Goal: Task Accomplishment & Management: Use online tool/utility

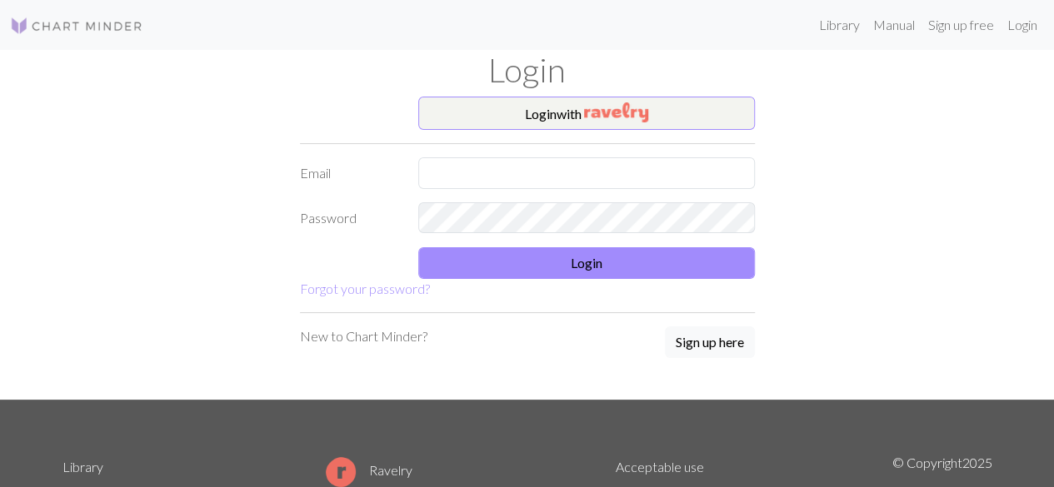
click at [509, 94] on div "Login" at bounding box center [527, 73] width 950 height 47
click at [597, 107] on img "button" at bounding box center [616, 112] width 64 height 20
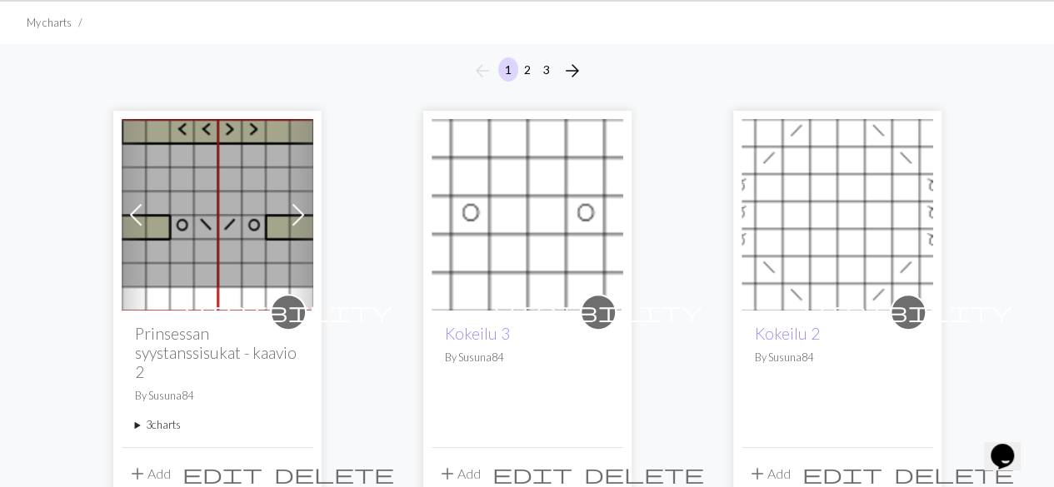
scroll to position [167, 0]
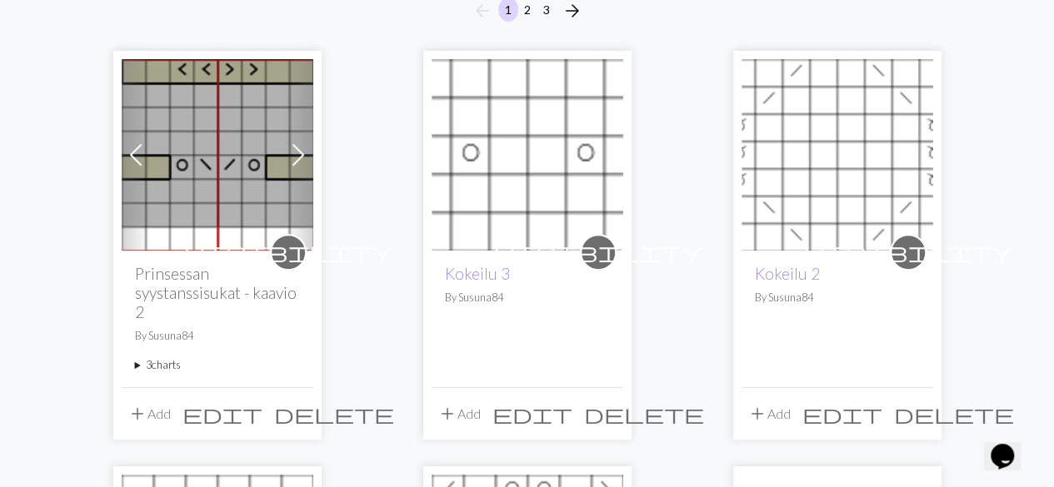
click at [172, 364] on summary "3 charts" at bounding box center [217, 365] width 165 height 16
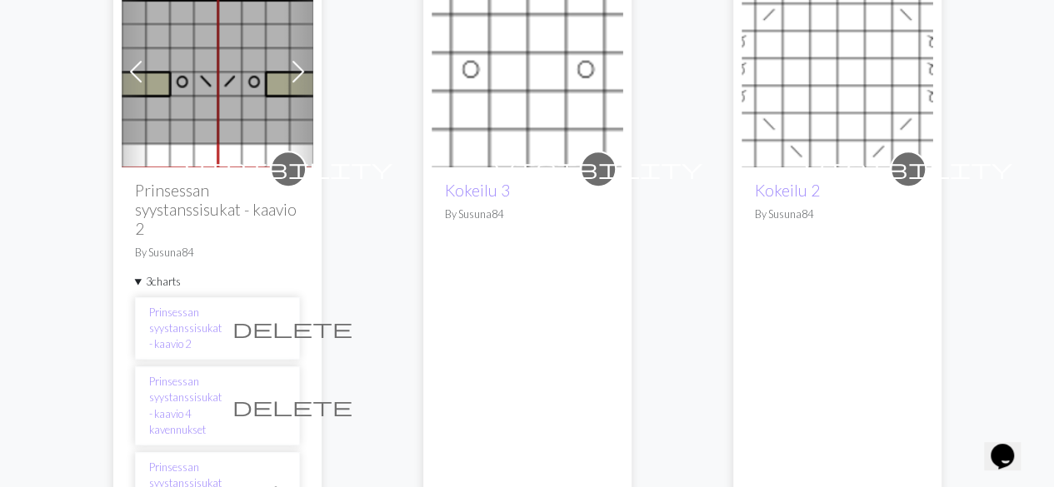
scroll to position [416, 0]
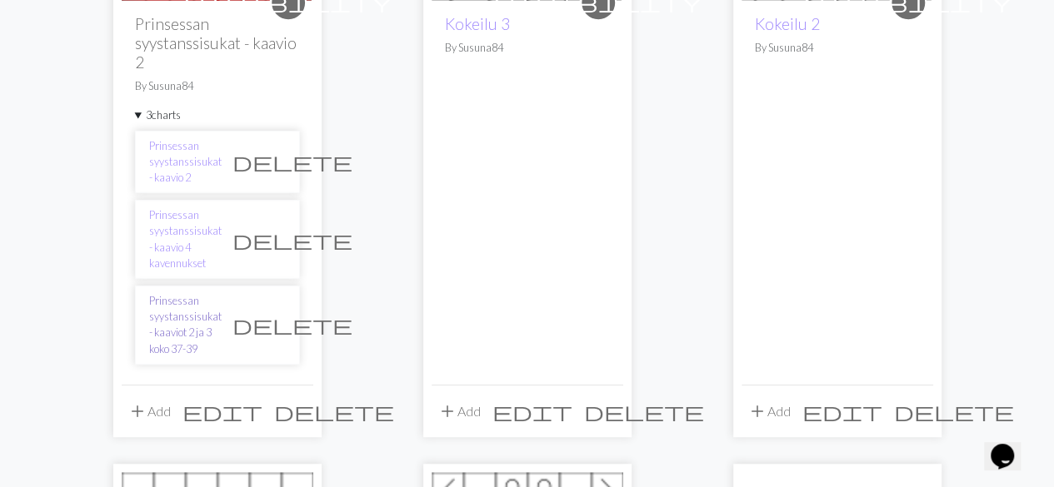
click at [201, 306] on link "Prinsessan syystanssisukat - kaaviot 2 ja 3 koko 37-39" at bounding box center [185, 325] width 72 height 64
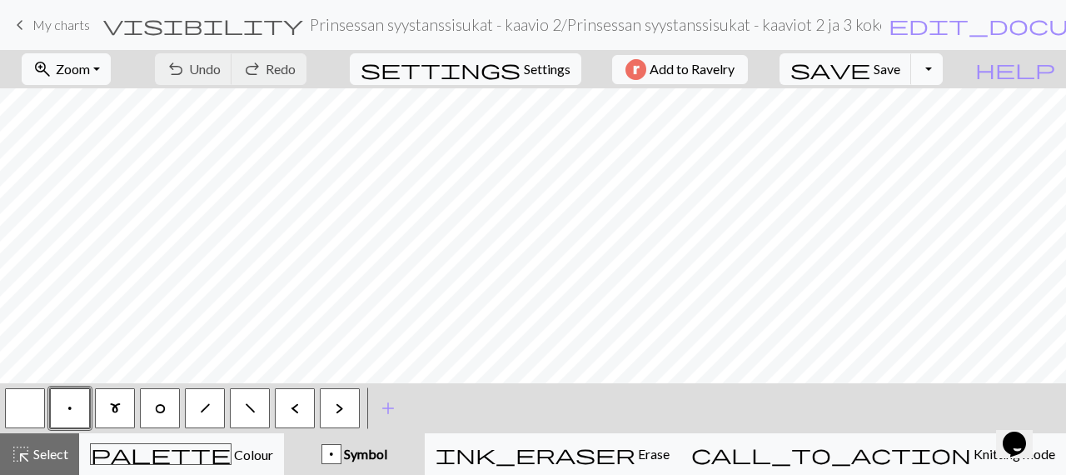
click at [943, 63] on button "Toggle Dropdown" at bounding box center [927, 69] width 32 height 32
click at [900, 136] on button "save_alt Download" at bounding box center [804, 131] width 275 height 27
click at [731, 67] on span "Add to Ravelry" at bounding box center [692, 69] width 85 height 21
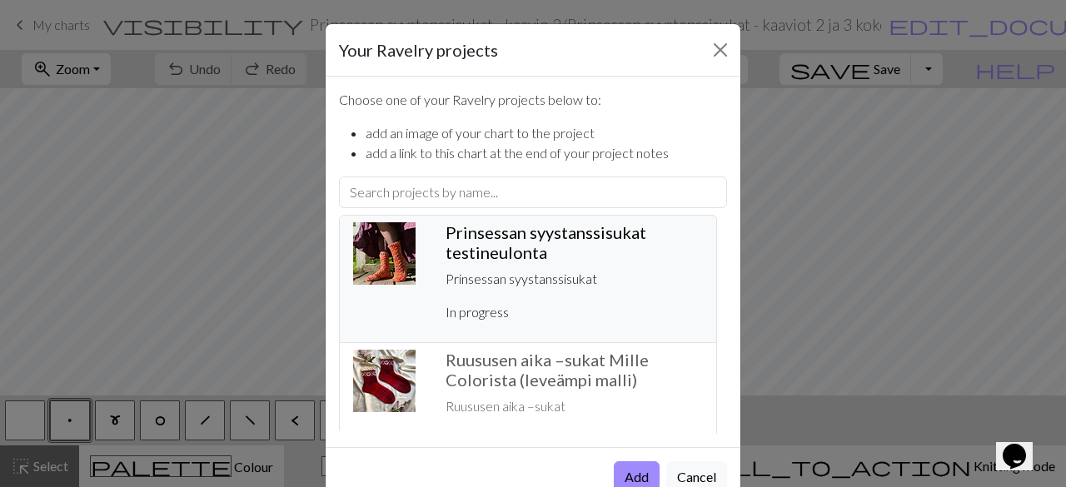
click at [563, 248] on h5 "Prinsessan syystanssisukat testineulonta ️" at bounding box center [574, 242] width 257 height 40
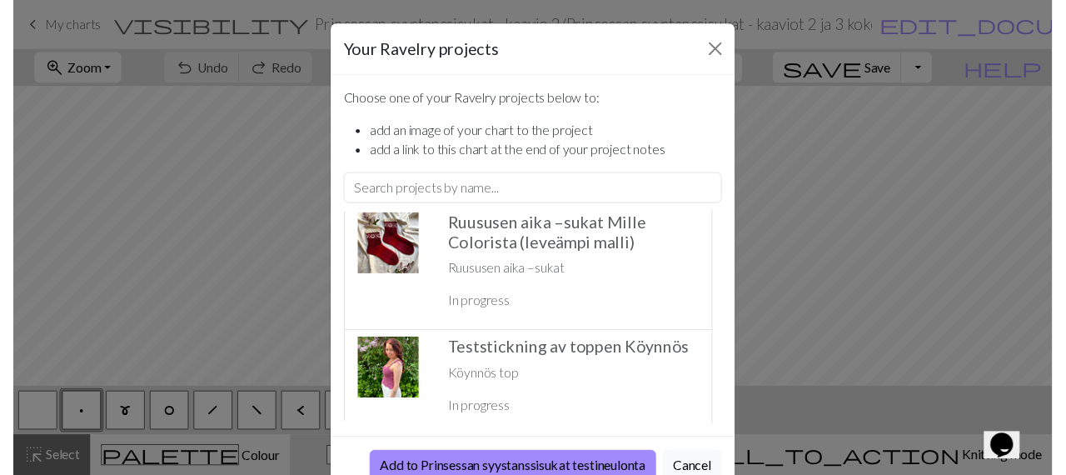
scroll to position [250, 0]
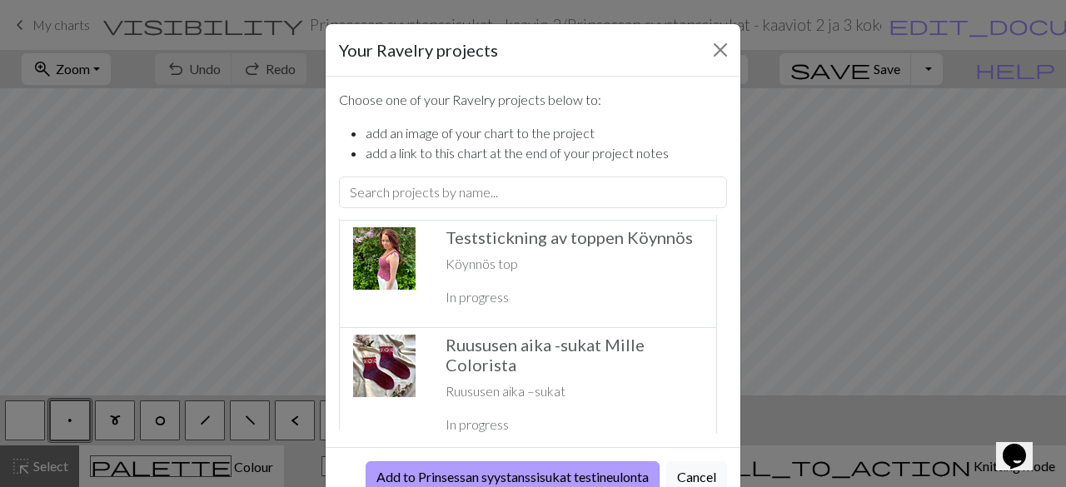
click at [583, 477] on button "Add to Prinsessan syystanssisukat testineulonta" at bounding box center [513, 477] width 294 height 32
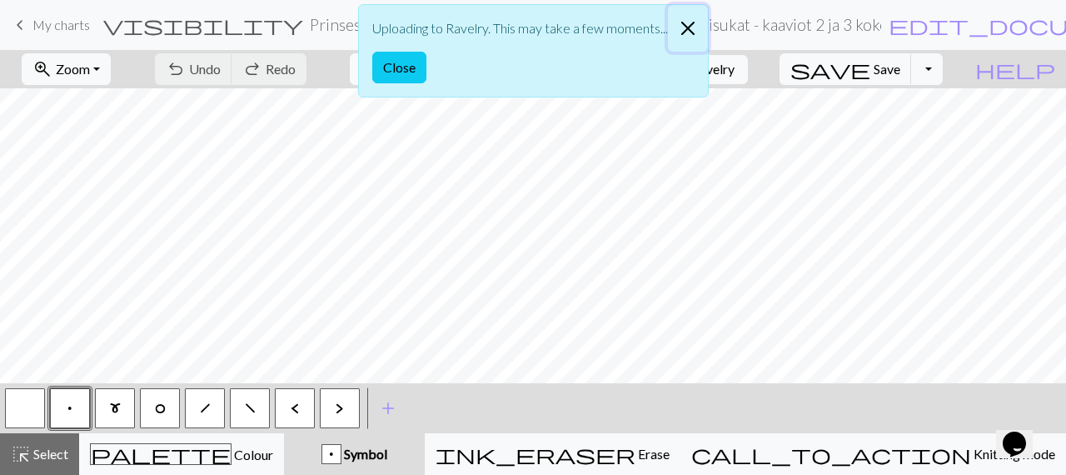
click at [686, 22] on button "Close" at bounding box center [688, 28] width 40 height 47
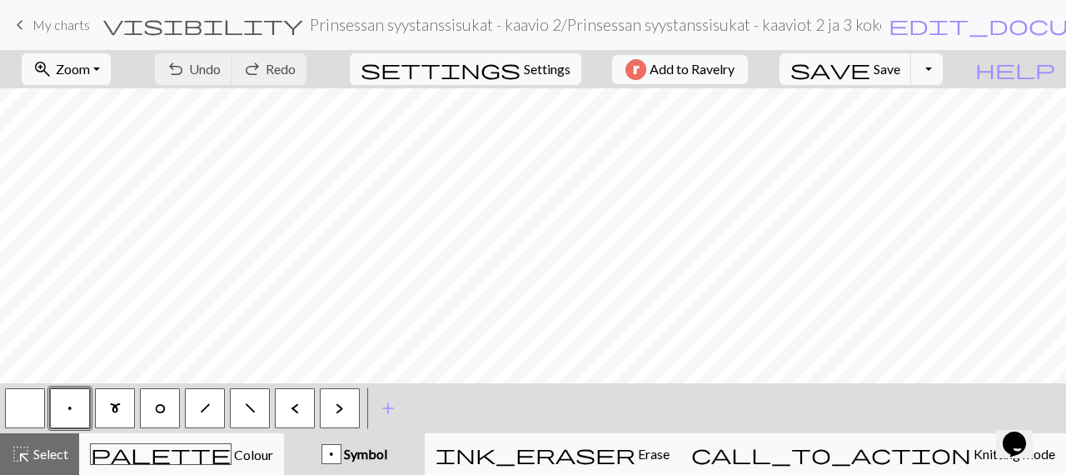
click at [146, 24] on span "visibility" at bounding box center [203, 24] width 200 height 23
click at [943, 67] on button "Toggle Dropdown" at bounding box center [927, 69] width 32 height 32
click at [939, 131] on button "save_alt Download" at bounding box center [804, 131] width 275 height 27
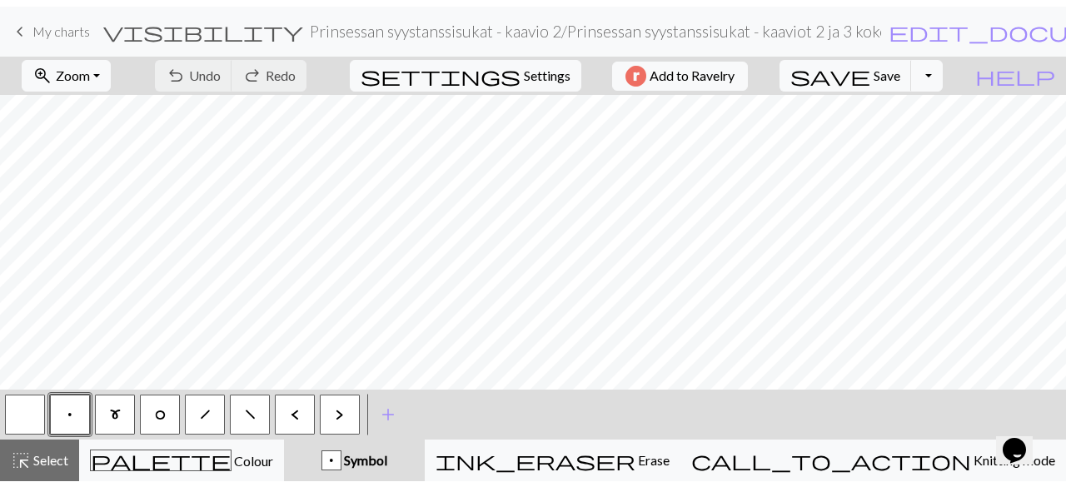
scroll to position [0, 47]
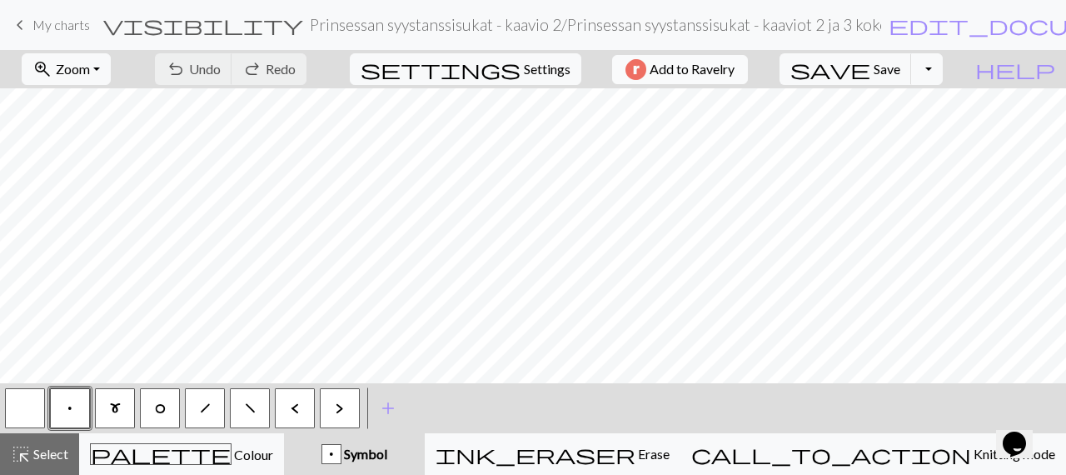
click at [695, 64] on span "Add to Ravelry" at bounding box center [692, 69] width 85 height 21
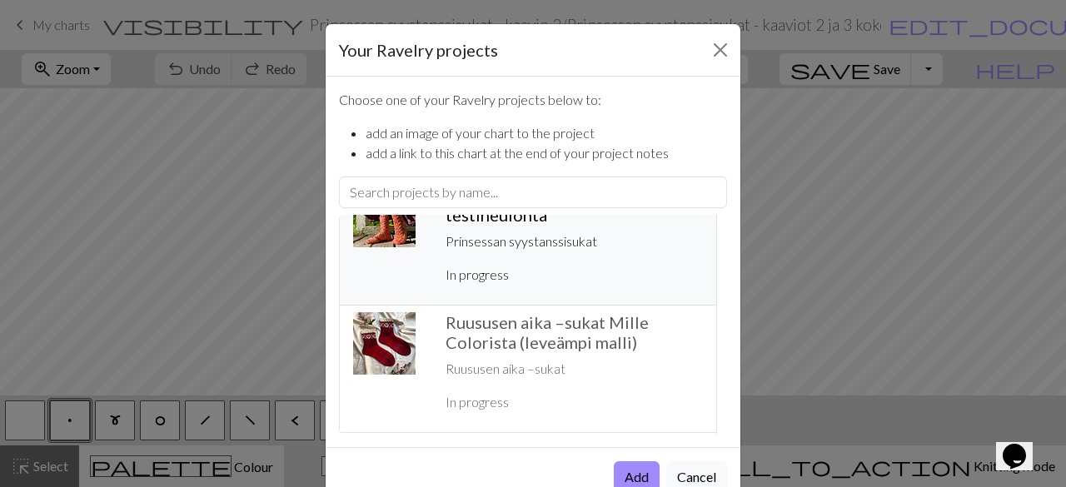
scroll to position [0, 0]
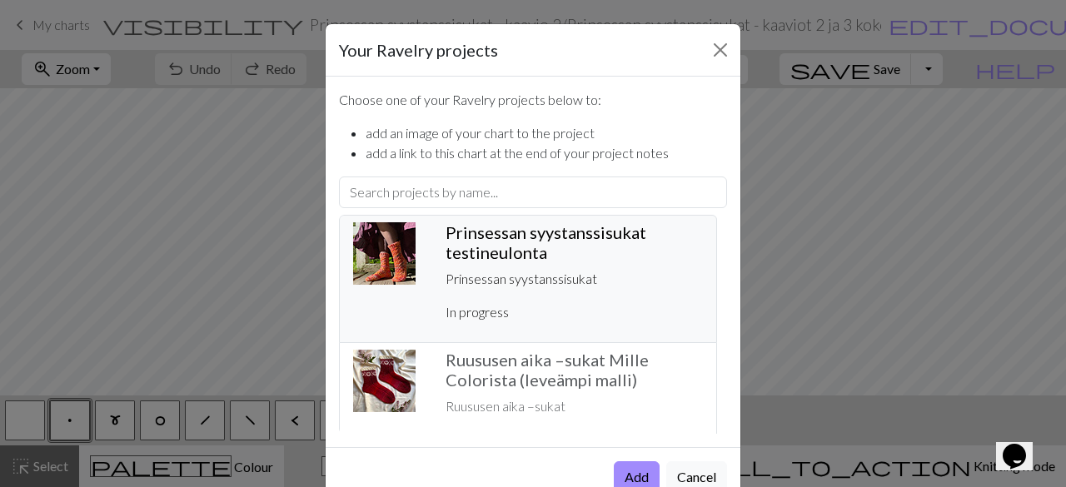
click at [593, 252] on h5 "Prinsessan syystanssisukat testineulonta ️" at bounding box center [574, 242] width 257 height 40
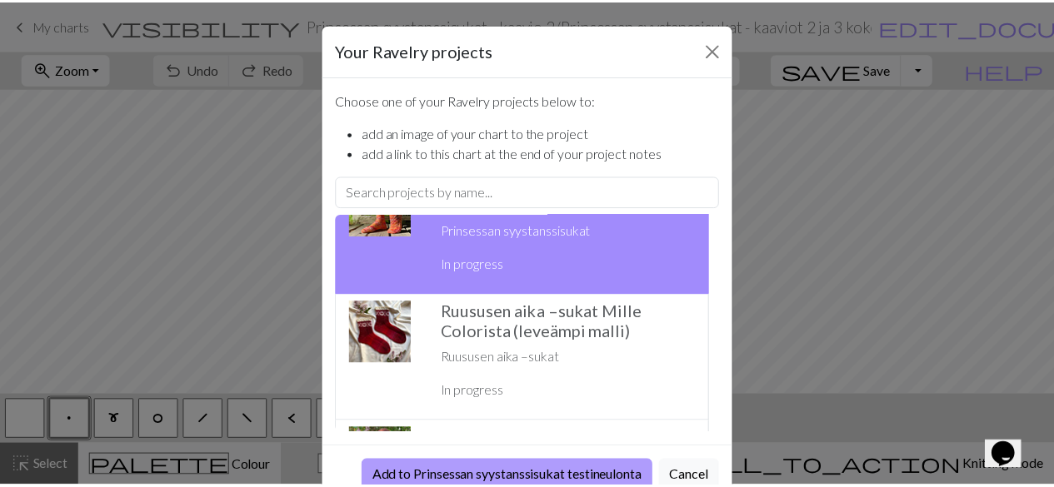
scroll to position [83, 0]
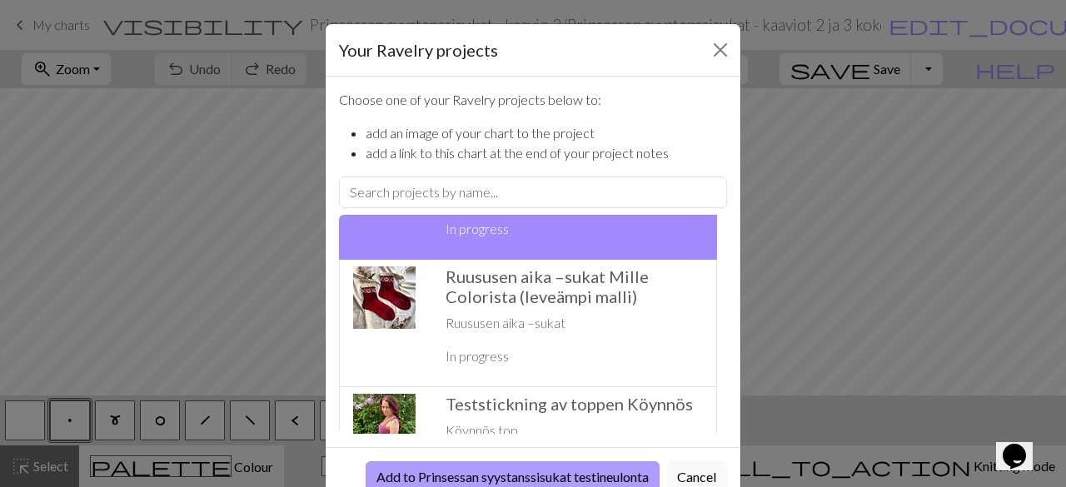
click at [608, 474] on button "Add to Prinsessan syystanssisukat testineulonta" at bounding box center [513, 477] width 294 height 32
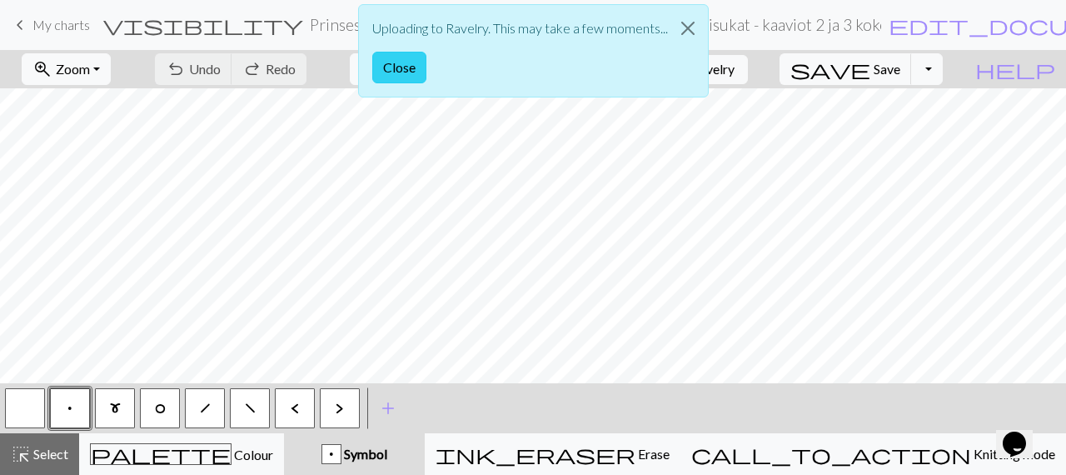
click at [409, 69] on button "Close" at bounding box center [399, 68] width 54 height 32
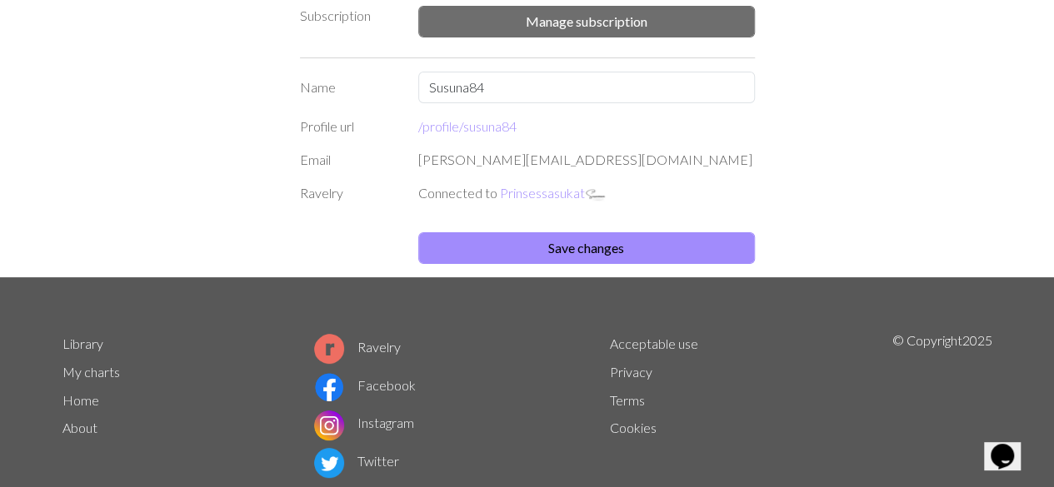
scroll to position [157, 0]
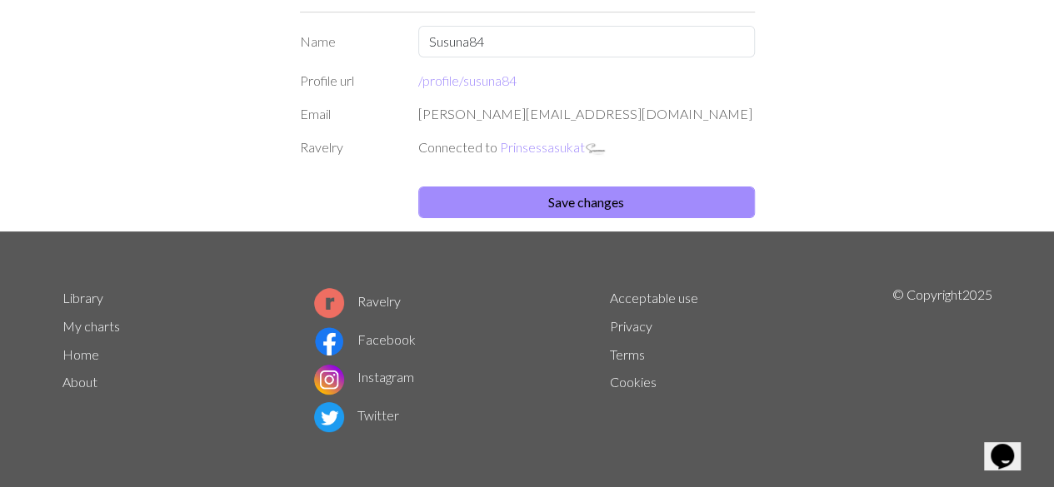
click at [377, 300] on link "Ravelry" at bounding box center [357, 301] width 87 height 16
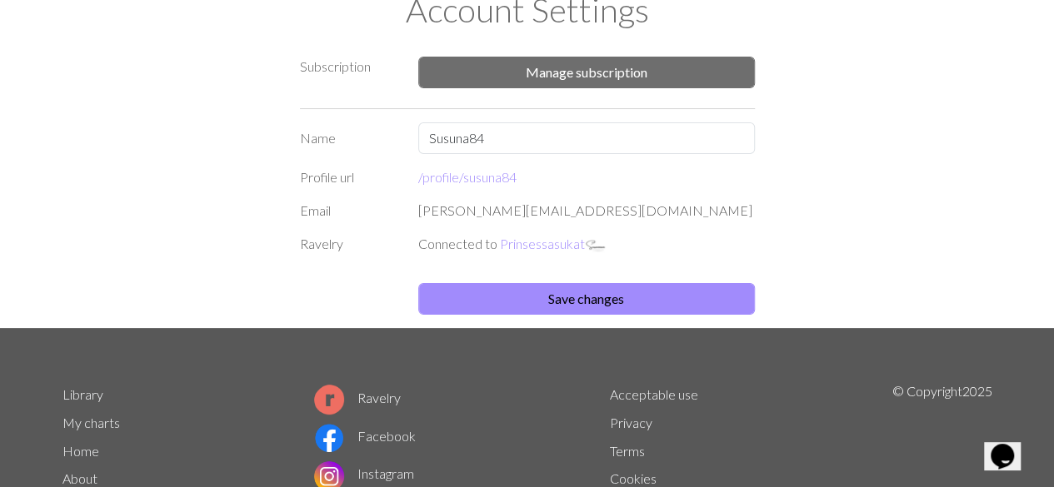
scroll to position [0, 0]
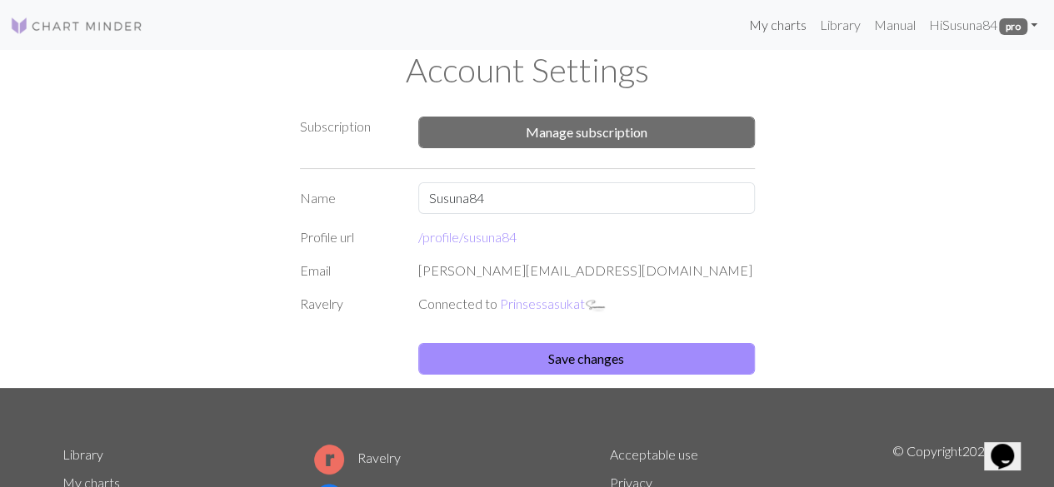
click at [775, 27] on link "My charts" at bounding box center [776, 24] width 71 height 33
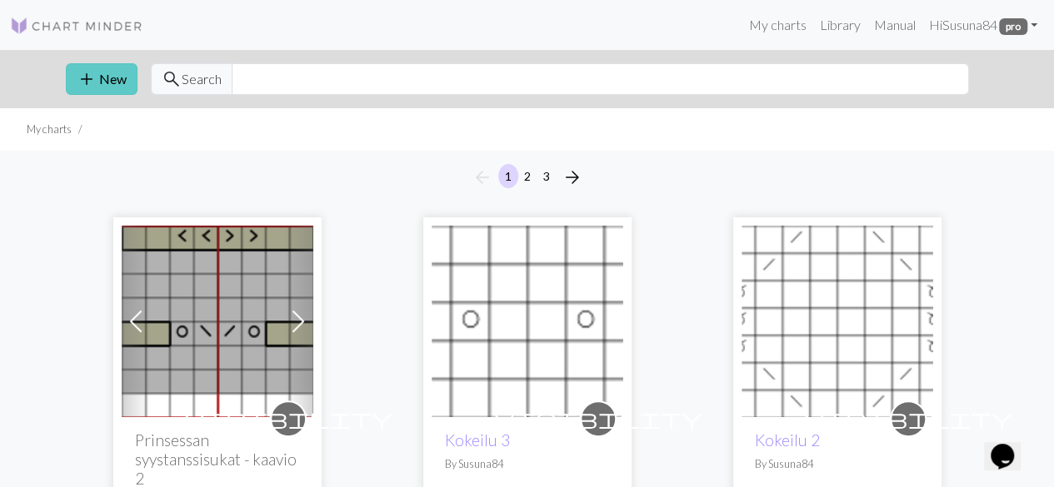
click at [100, 74] on button "add New" at bounding box center [102, 79] width 72 height 32
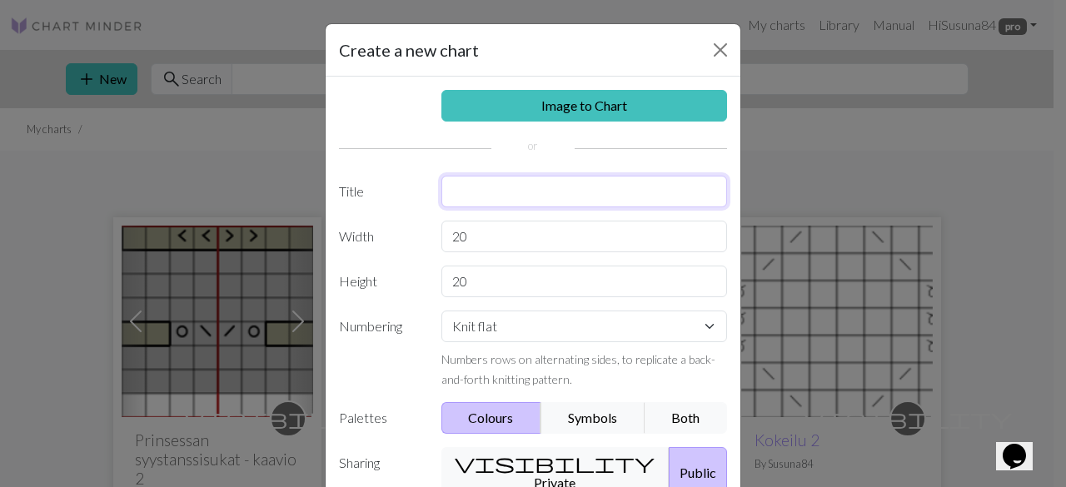
click at [565, 182] on input "text" at bounding box center [584, 192] width 287 height 32
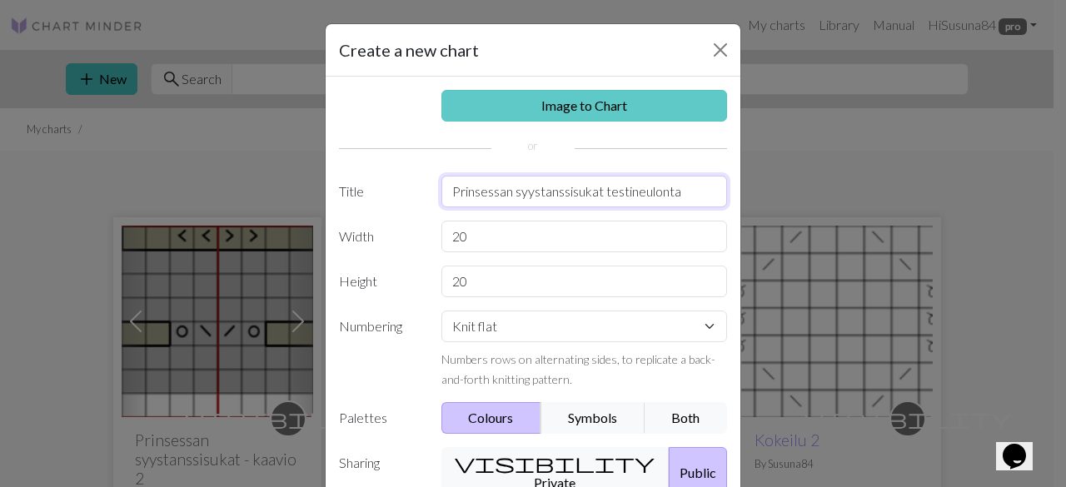
type input "Prinsessan syystanssisukat testineulonta"
click at [637, 94] on link "Image to Chart" at bounding box center [584, 106] width 287 height 32
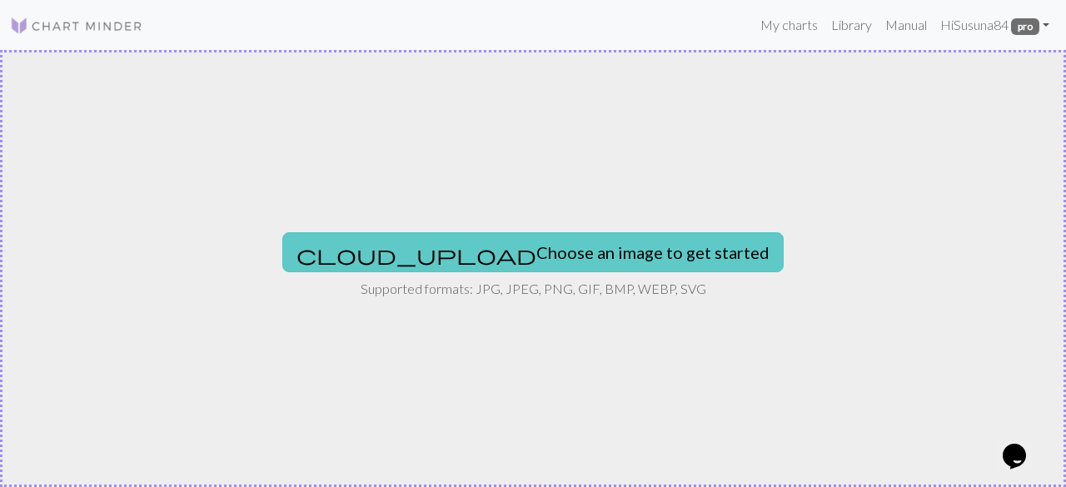
click at [597, 251] on button "cloud_upload Choose an image to get started" at bounding box center [532, 252] width 501 height 40
type input "C:\fakepath\IMG_8160.jpeg"
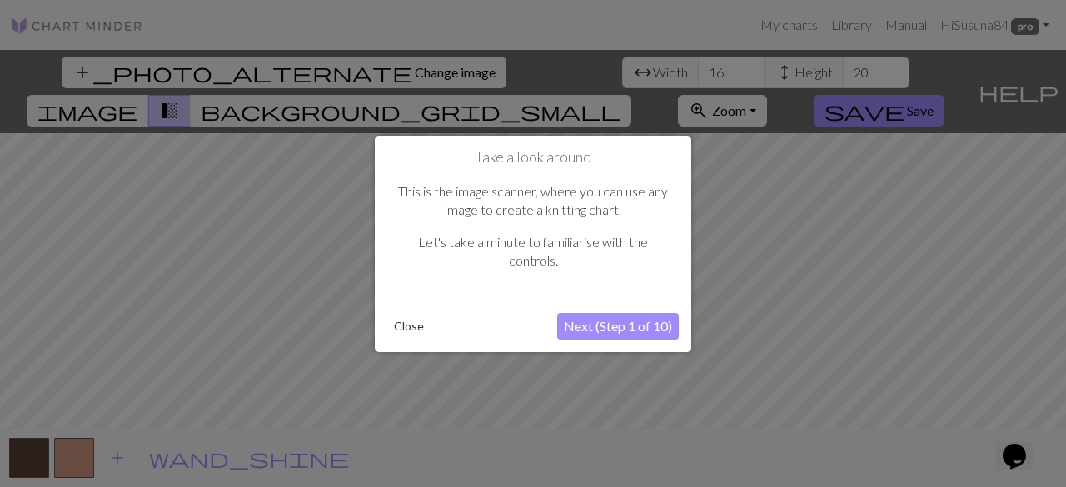
click at [411, 327] on button "Close" at bounding box center [408, 326] width 43 height 25
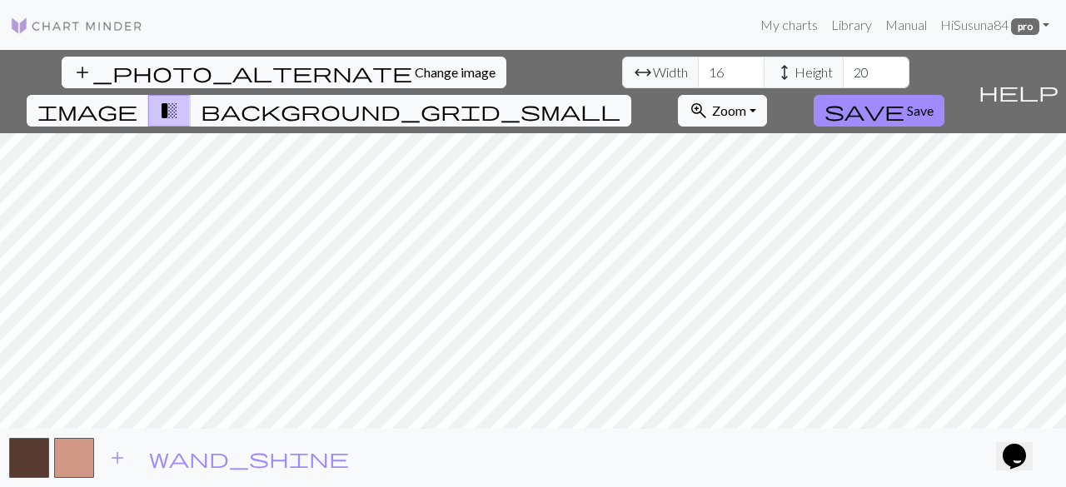
click at [415, 72] on span "Change image" at bounding box center [455, 72] width 81 height 16
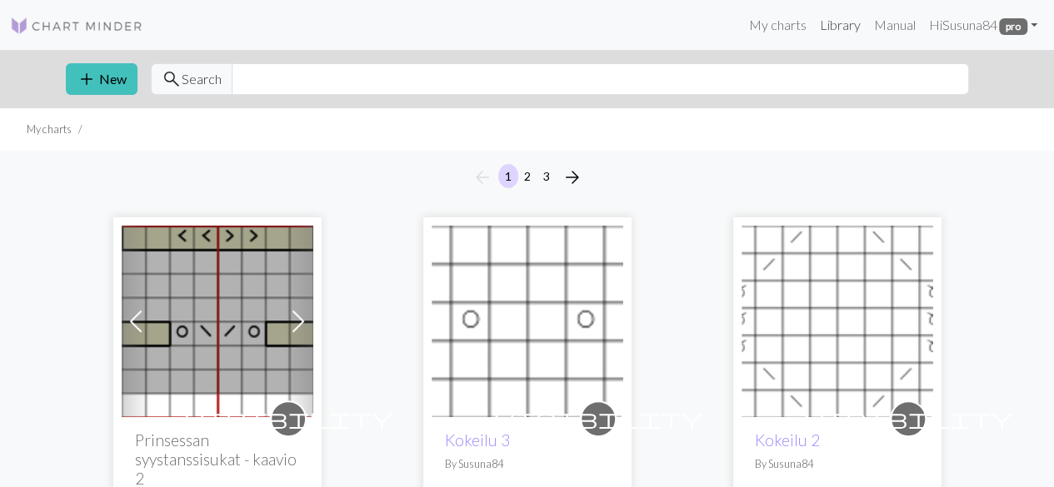
click at [830, 19] on link "Library" at bounding box center [839, 24] width 54 height 33
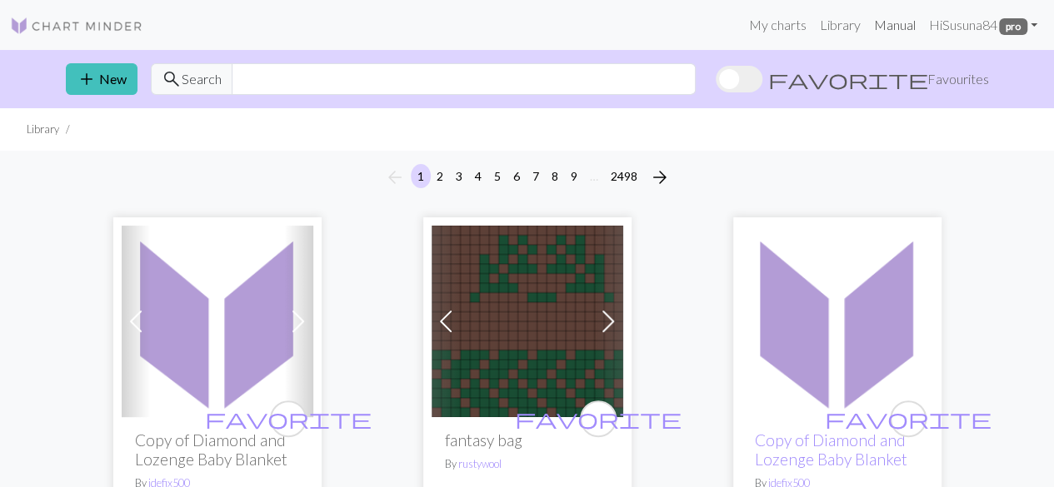
click at [888, 22] on link "Manual" at bounding box center [893, 24] width 55 height 33
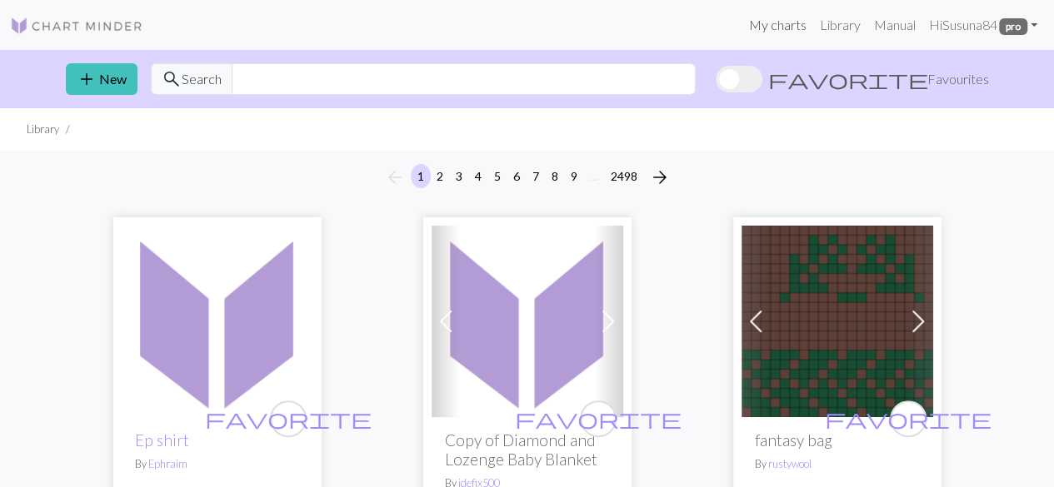
click at [775, 27] on link "My charts" at bounding box center [776, 24] width 71 height 33
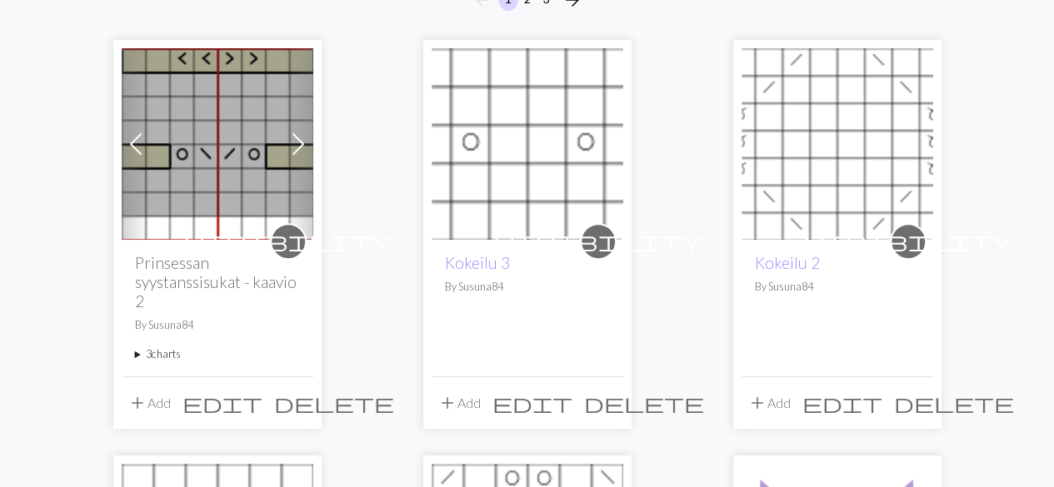
scroll to position [250, 0]
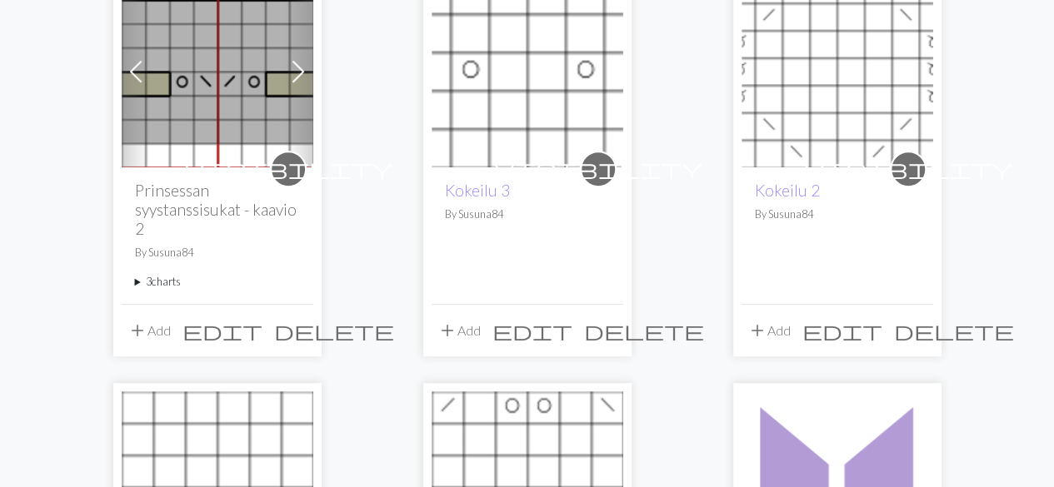
click at [284, 164] on span "visibility" at bounding box center [288, 169] width 208 height 26
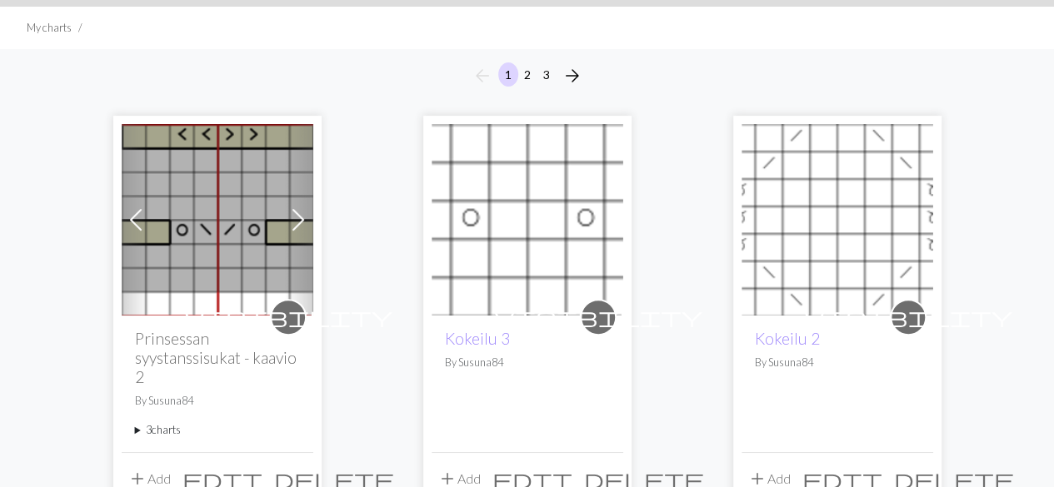
scroll to position [333, 0]
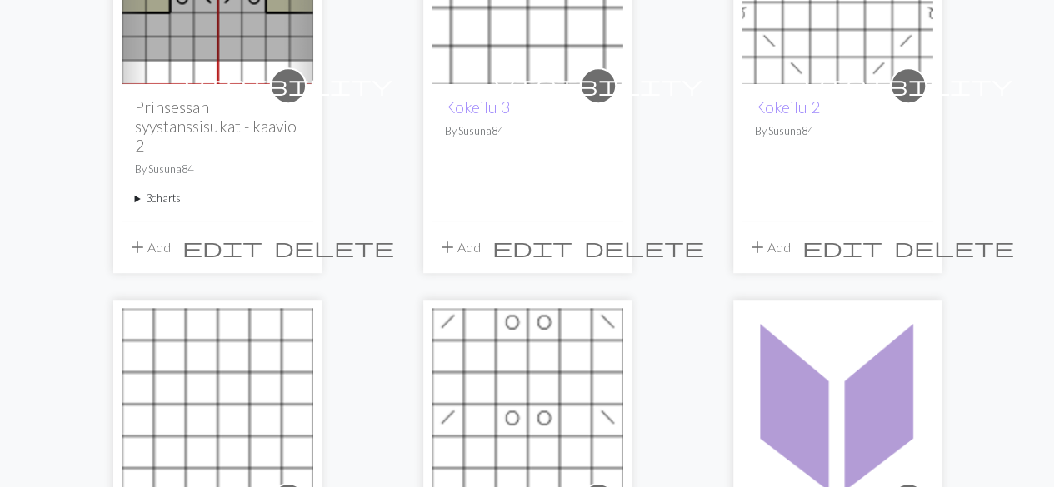
click at [165, 199] on summary "3 charts" at bounding box center [217, 199] width 165 height 16
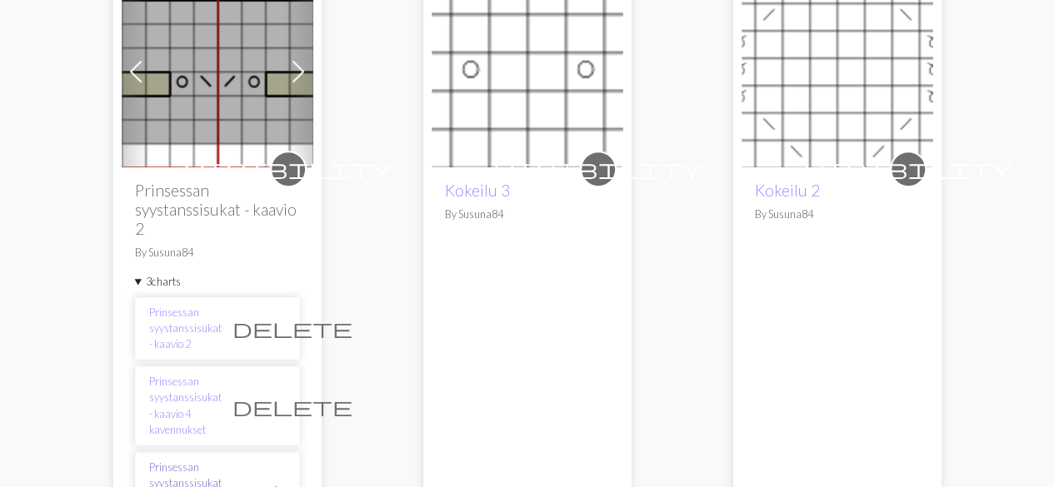
scroll to position [416, 0]
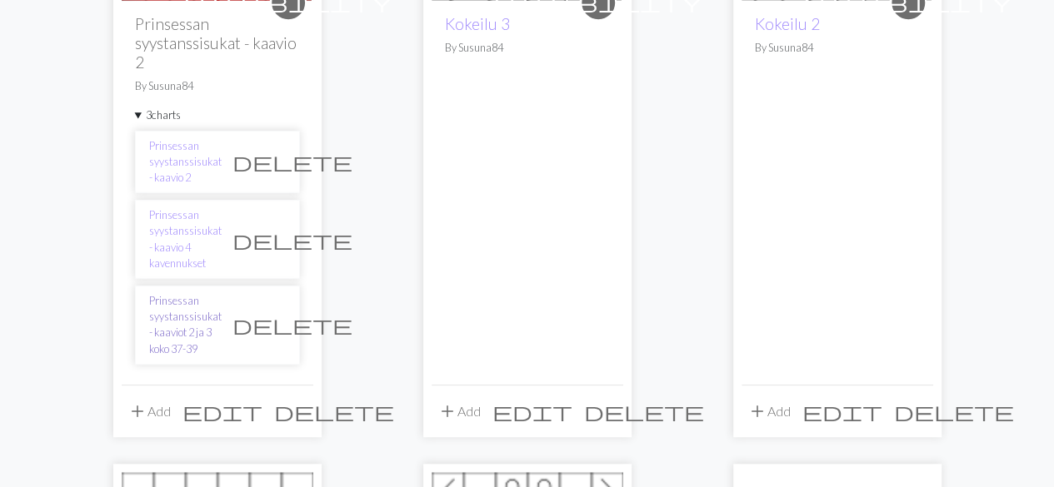
click at [201, 311] on link "Prinsessan syystanssisukat - kaaviot 2 ja 3 koko 37-39" at bounding box center [185, 325] width 72 height 64
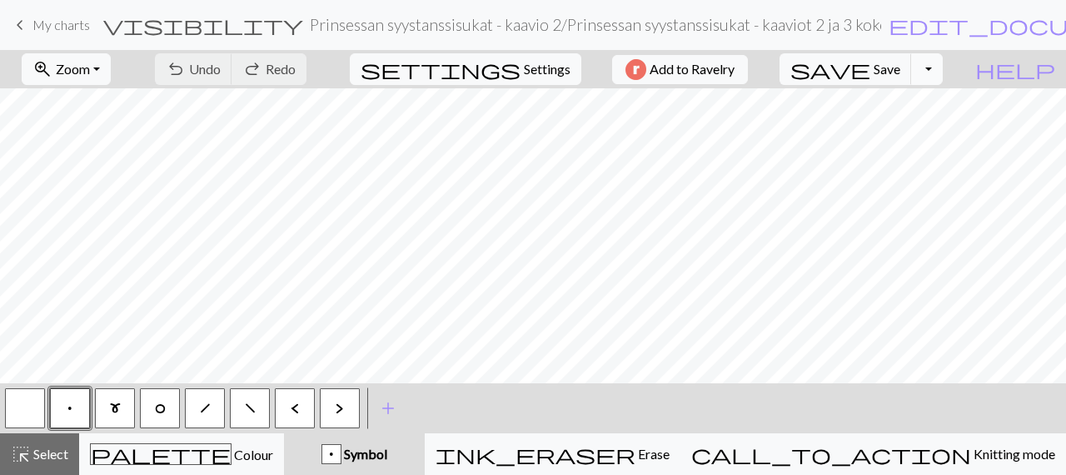
click at [943, 66] on button "Toggle Dropdown" at bounding box center [927, 69] width 32 height 32
click at [937, 138] on button "save_alt Download" at bounding box center [804, 131] width 275 height 27
click at [889, 25] on span "edit_document" at bounding box center [1019, 24] width 260 height 23
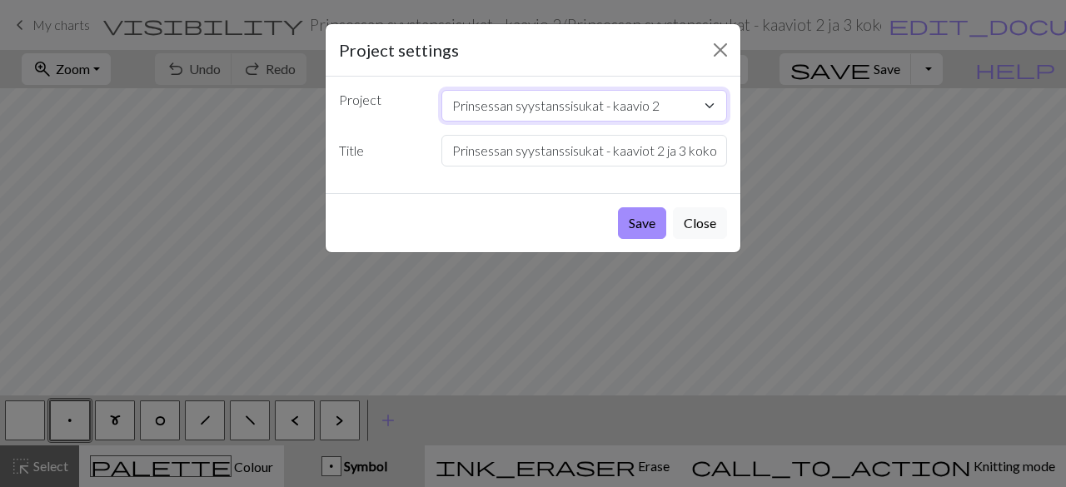
click at [699, 112] on select "Prinsessan syystanssisukat - kaavio 2 Kokeilu 3 Kokeilu 2 Kokeilu 2 Kokeilu Pri…" at bounding box center [584, 106] width 287 height 32
click at [702, 104] on select "Prinsessan syystanssisukat - kaavio 2 Kokeilu 3 Kokeilu 2 Kokeilu 2 Kokeilu Pri…" at bounding box center [584, 106] width 287 height 32
click at [716, 52] on button "Close" at bounding box center [720, 50] width 27 height 27
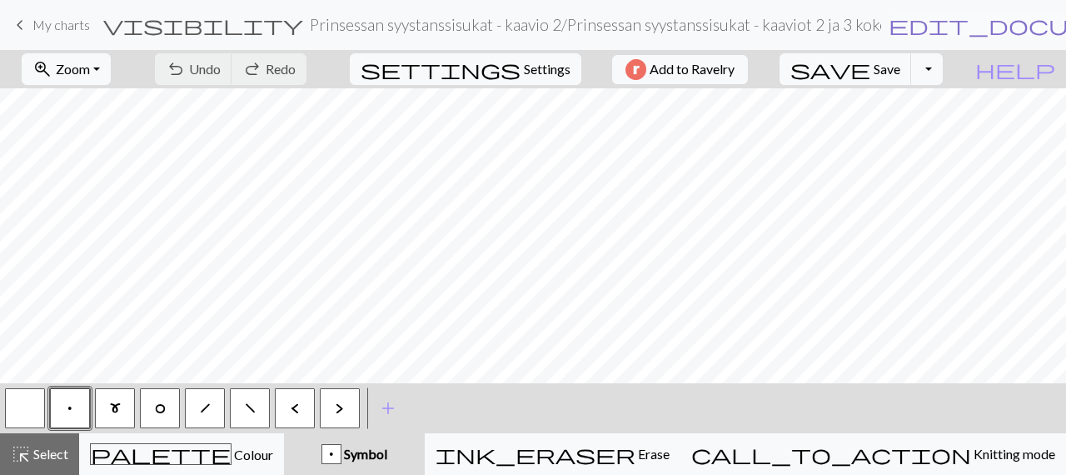
click at [889, 24] on span "edit_document" at bounding box center [1019, 24] width 260 height 23
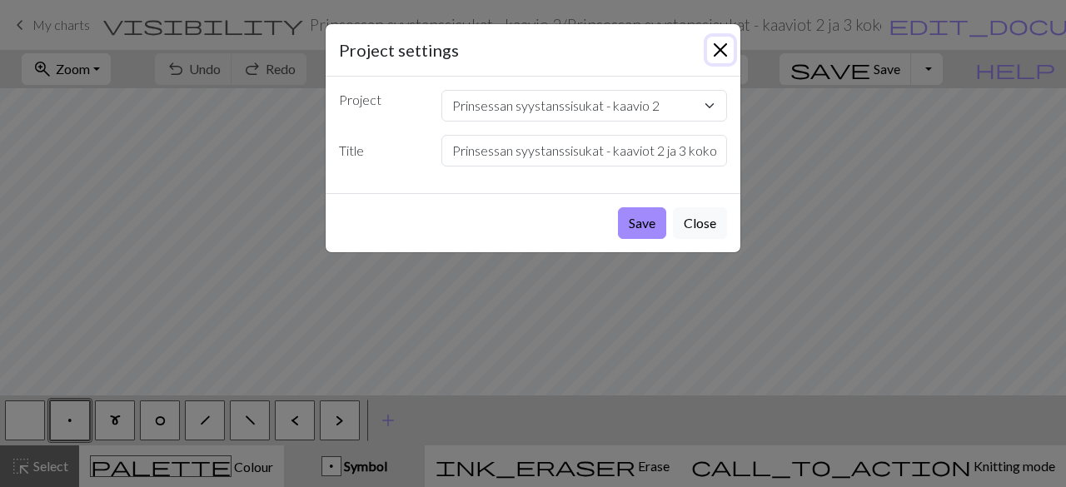
click at [723, 44] on button "Close" at bounding box center [720, 50] width 27 height 27
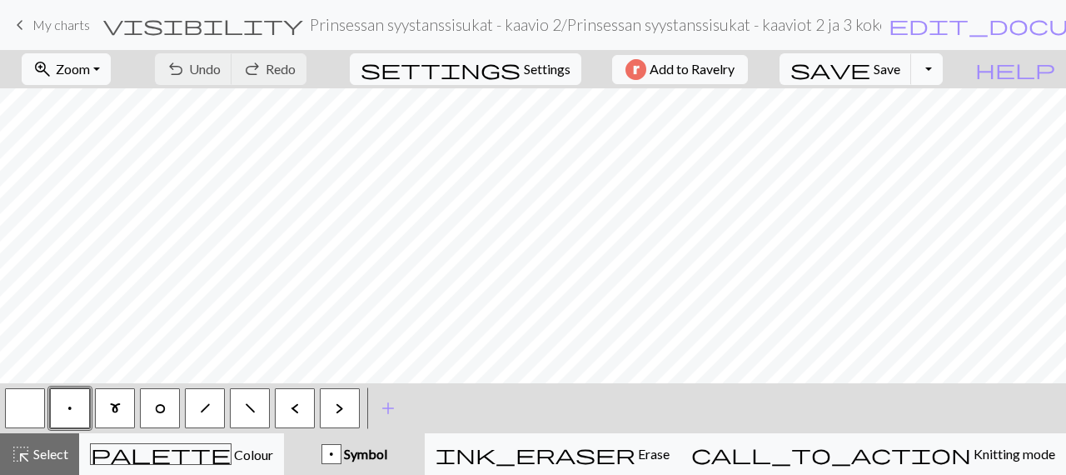
click at [943, 72] on button "Toggle Dropdown" at bounding box center [927, 69] width 32 height 32
click at [925, 102] on button "file_copy Save a copy" at bounding box center [804, 105] width 275 height 27
click at [723, 17] on h2 "Prinsessan syystanssisukat - kaavio 2 / Copy of Prinsessan syystanssisukat - ka…" at bounding box center [595, 24] width 571 height 19
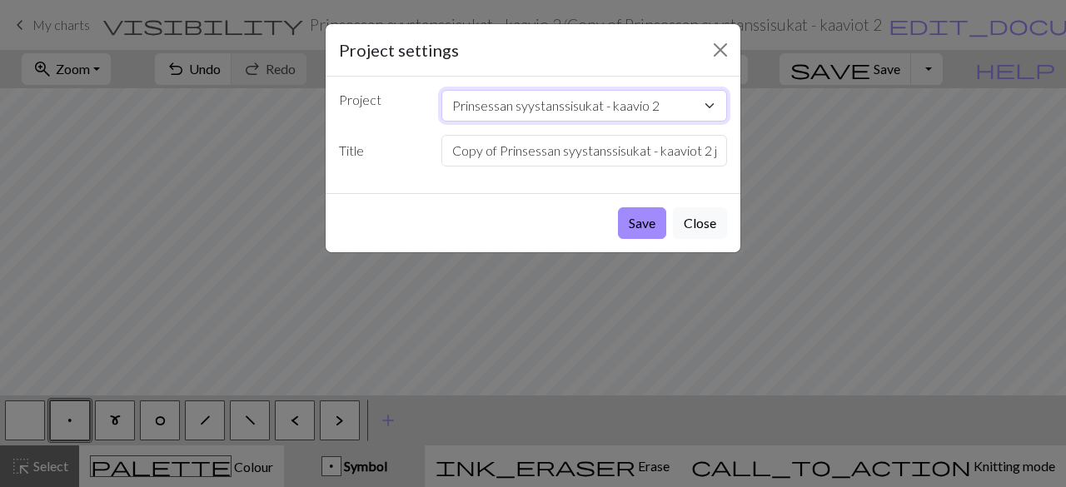
click at [691, 97] on select "Prinsessan syystanssisukat - kaavio 2 Prinsessan syystanssisukat testineulonta …" at bounding box center [584, 106] width 287 height 32
select select "68adcc7f00f973f523cf8e56"
click at [441, 90] on select "Prinsessan syystanssisukat - kaavio 2 Prinsessan syystanssisukat testineulonta …" at bounding box center [584, 106] width 287 height 32
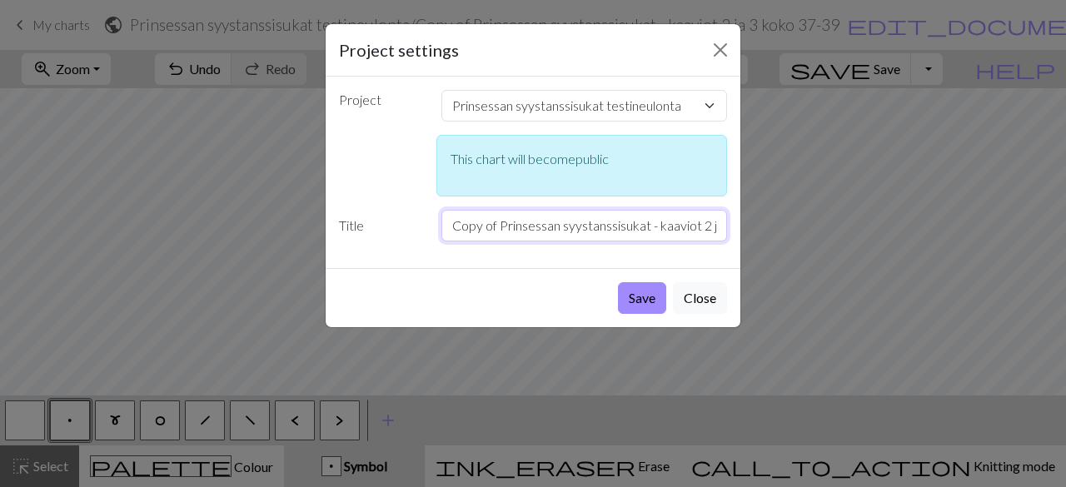
drag, startPoint x: 483, startPoint y: 219, endPoint x: 523, endPoint y: 226, distance: 40.5
click at [483, 219] on input "Copy of Prinsessan syystanssisukat - kaaviot 2 ja 3 koko 37-39" at bounding box center [584, 226] width 287 height 32
click at [642, 221] on input "Prinsessan syystanssisukat koko kerros (sis. kaaviot 2 ja 3) koko 37-39" at bounding box center [584, 226] width 287 height 32
click at [701, 226] on input "Prinsessan syystanssisukat koko kerros (sis. kaaviot 2 ja 3) koko 37-39" at bounding box center [584, 226] width 287 height 32
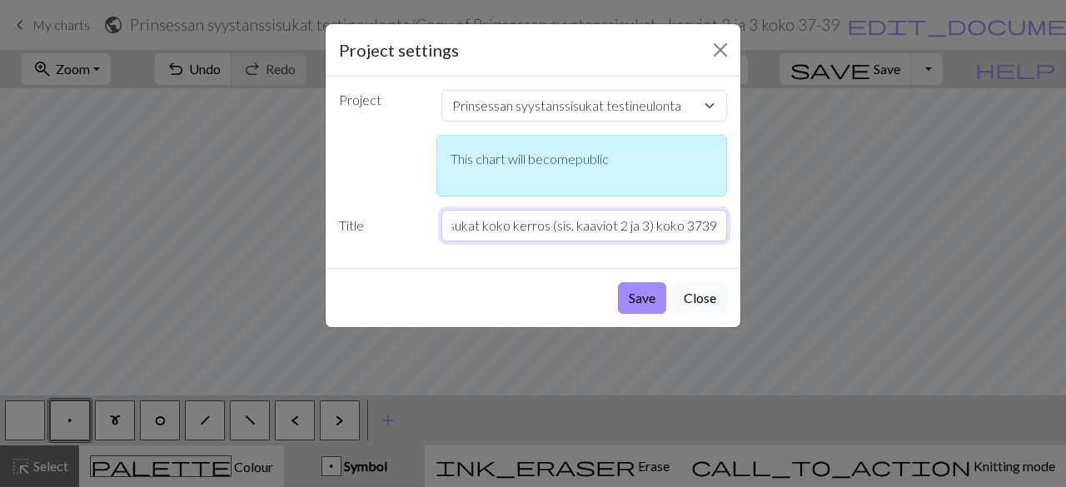
scroll to position [0, 122]
paste input "–"
type input "Prinsessan syystanssisukat koko kerros (sis. kaaviot 2 ja 3) koko 37–39"
click at [641, 297] on button "Save" at bounding box center [642, 298] width 48 height 32
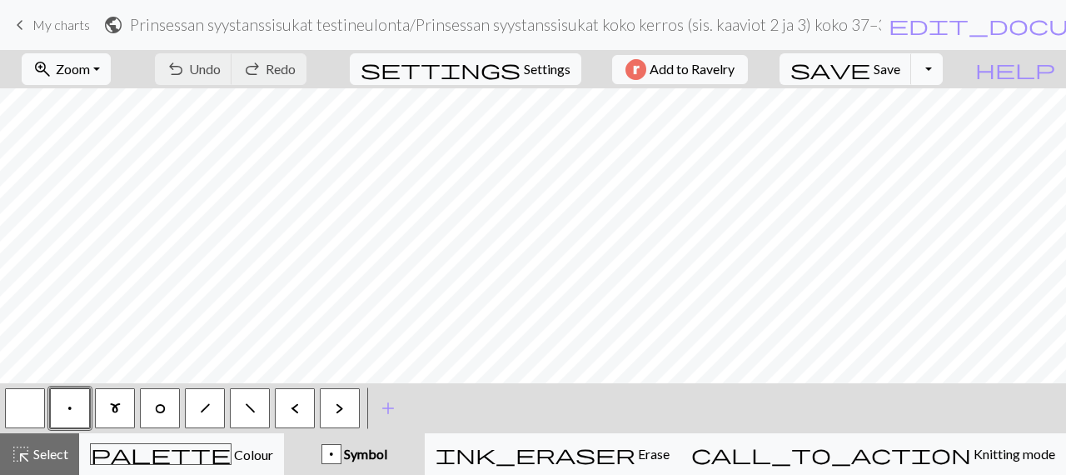
click at [943, 65] on button "Toggle Dropdown" at bounding box center [927, 69] width 32 height 32
click at [923, 107] on button "file_copy Save a copy" at bounding box center [804, 105] width 275 height 27
click at [902, 26] on span "edit_document" at bounding box center [1019, 24] width 260 height 23
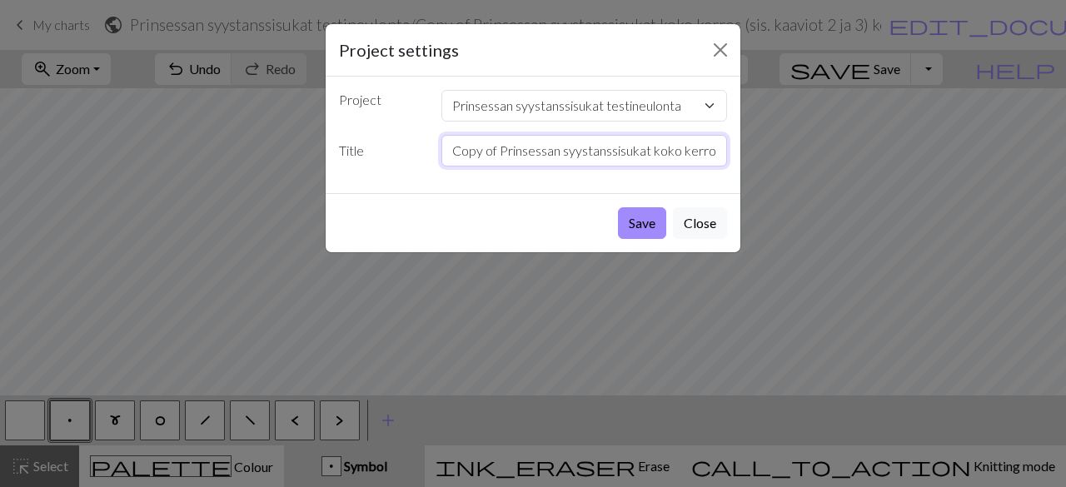
click at [500, 149] on input "Copy of Prinsessan syystanssisukat koko kerros (sis. kaaviot 2 ja 3) koko 37–39" at bounding box center [584, 151] width 287 height 32
type input "Prinsessan syystanssisukat koko kerros (sis. kaaviot 2 ja 3) koko 40–42"
click at [638, 227] on button "Save" at bounding box center [642, 223] width 48 height 32
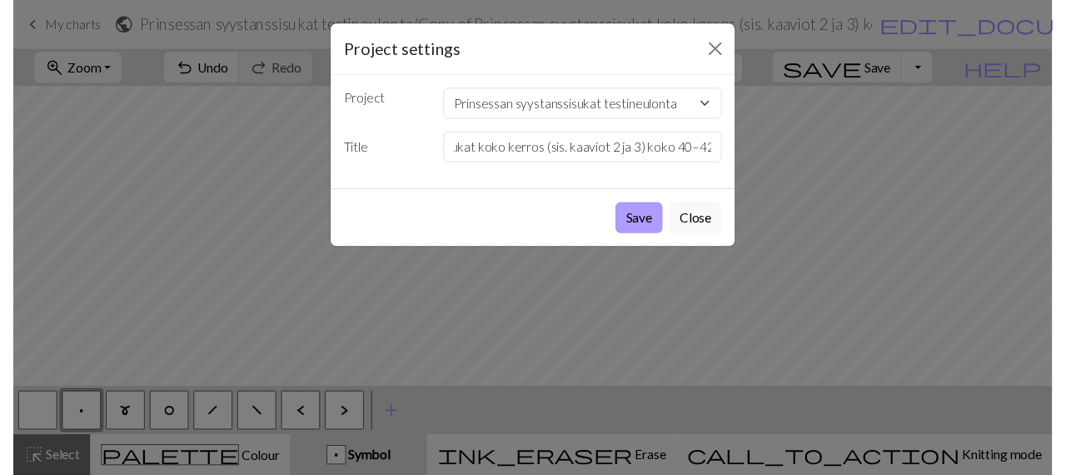
scroll to position [0, 0]
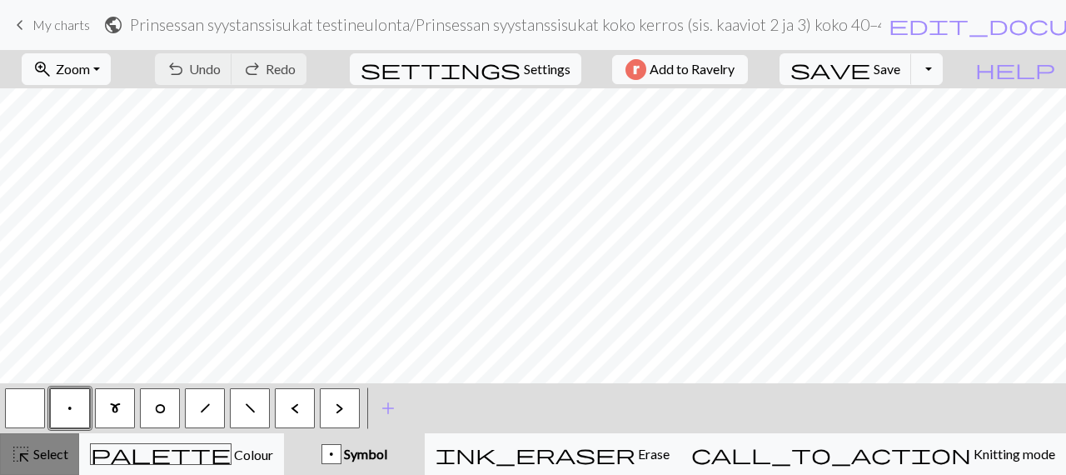
click at [42, 449] on span "Select" at bounding box center [49, 454] width 37 height 16
drag, startPoint x: 37, startPoint y: 453, endPoint x: 193, endPoint y: 379, distance: 173.3
click at [38, 454] on span "Select" at bounding box center [49, 454] width 37 height 16
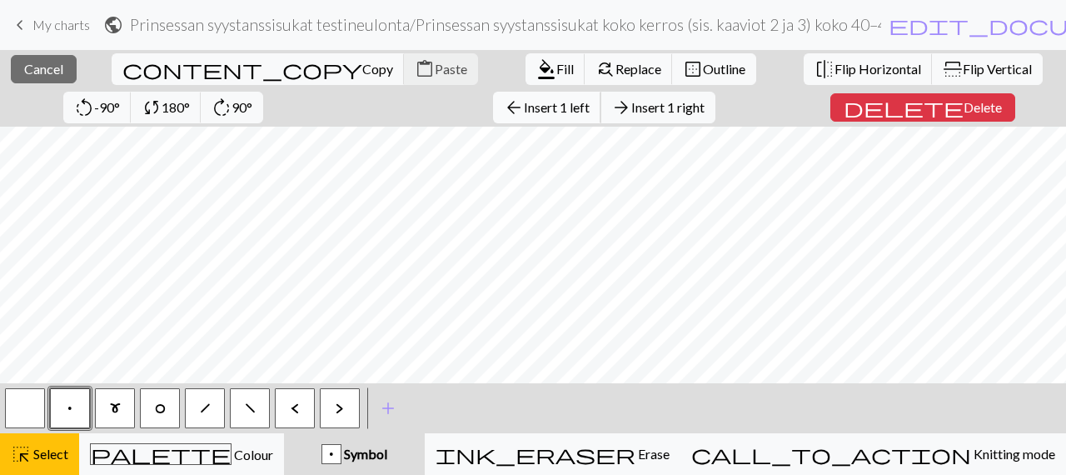
click at [524, 101] on span "Insert 1 left" at bounding box center [557, 107] width 66 height 16
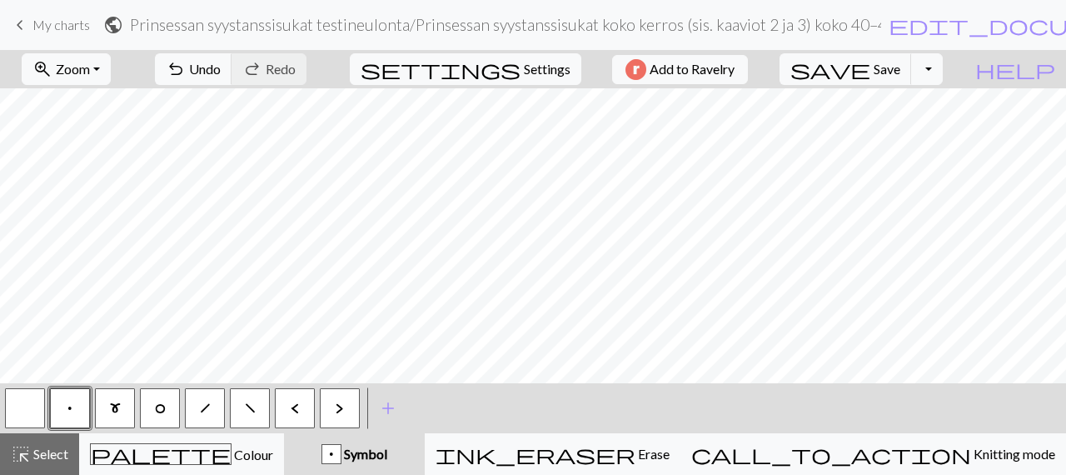
scroll to position [0, 80]
click at [67, 459] on span "Select" at bounding box center [49, 454] width 37 height 16
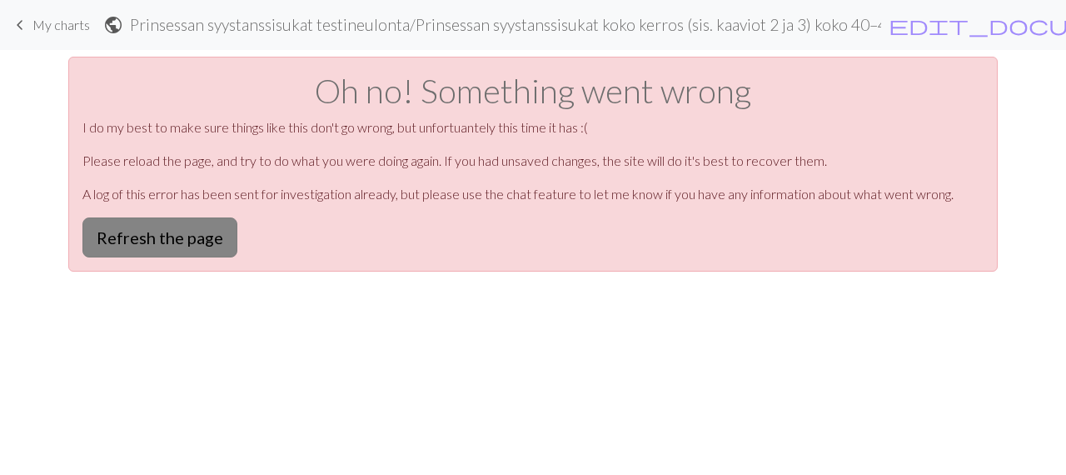
click at [155, 224] on button "Refresh the page" at bounding box center [159, 237] width 155 height 40
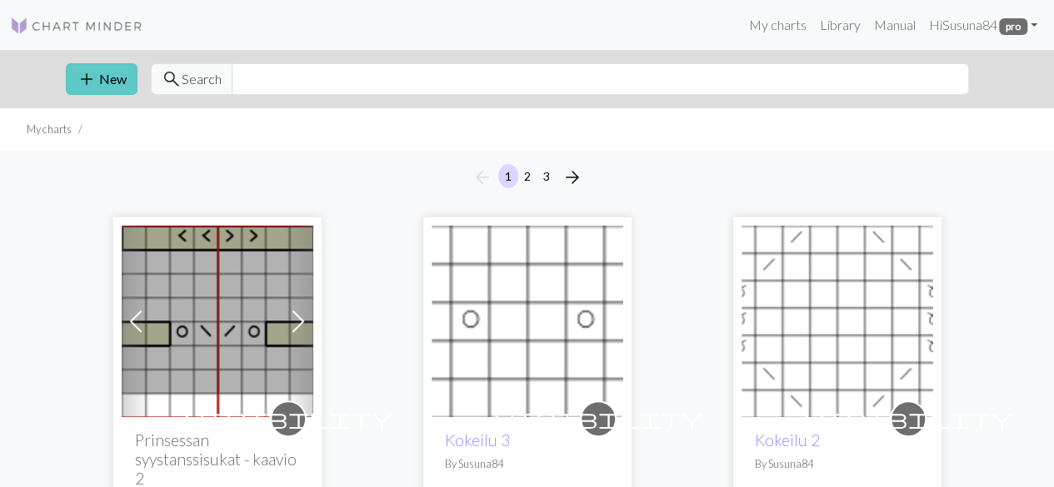
click at [117, 76] on button "add New" at bounding box center [102, 79] width 72 height 32
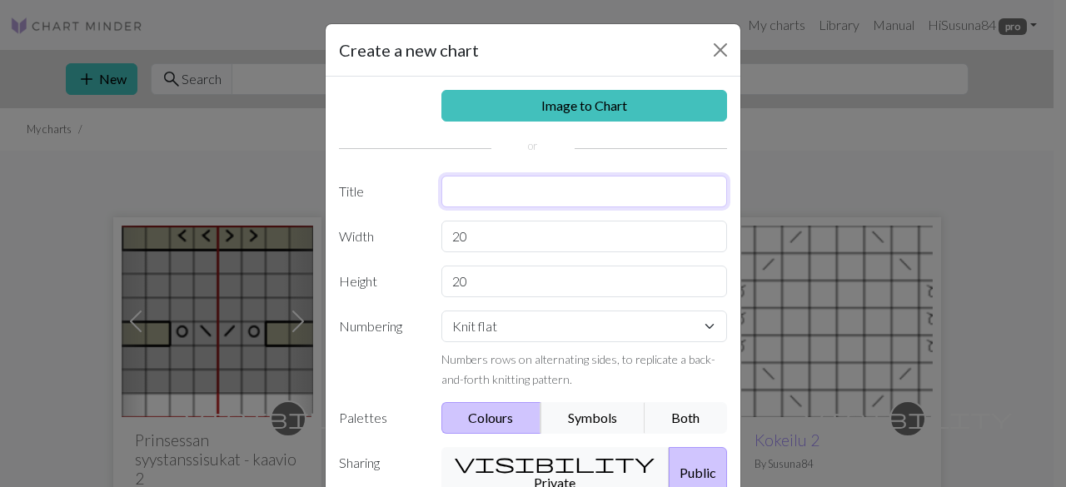
drag, startPoint x: 505, startPoint y: 182, endPoint x: 507, endPoint y: 174, distance: 8.7
click at [505, 177] on input "text" at bounding box center [584, 192] width 287 height 32
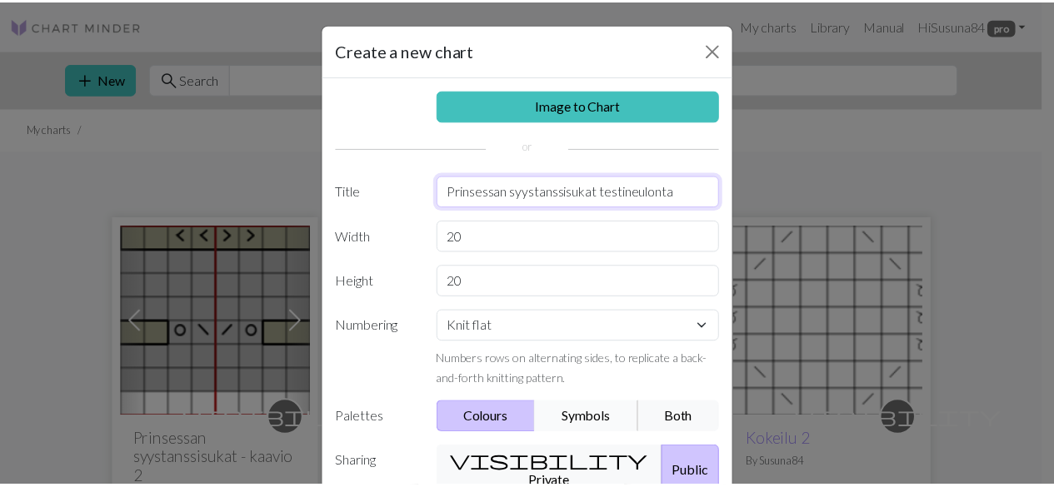
scroll to position [132, 0]
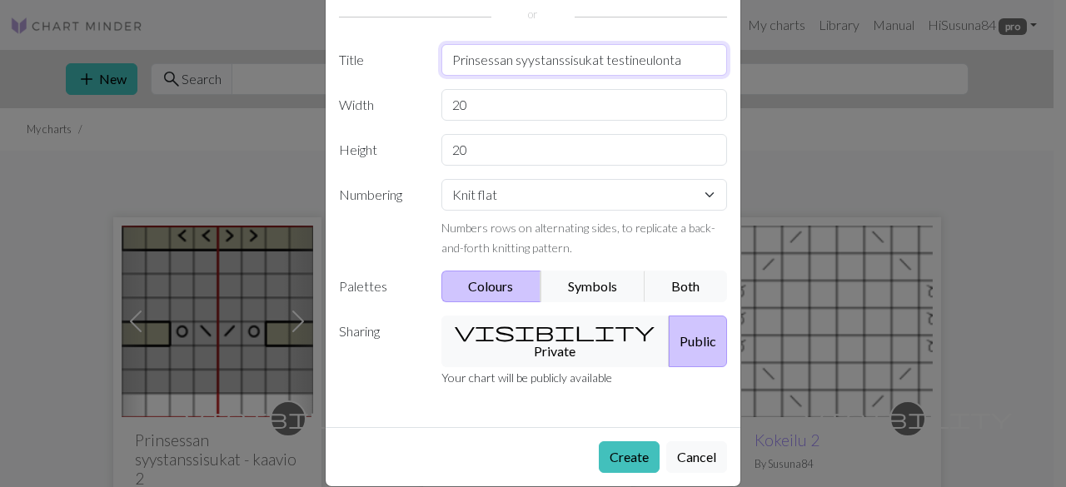
type input "Prinsessan syystanssisukat testineulonta"
click at [669, 331] on button "Public" at bounding box center [698, 342] width 58 height 52
click at [621, 441] on button "Create" at bounding box center [629, 457] width 61 height 32
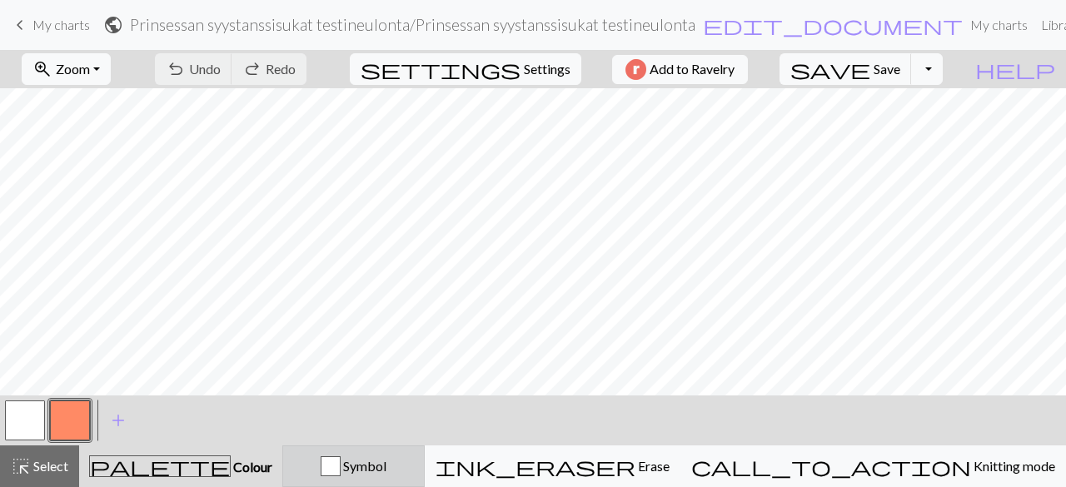
click at [414, 458] on div "Symbol" at bounding box center [353, 466] width 121 height 20
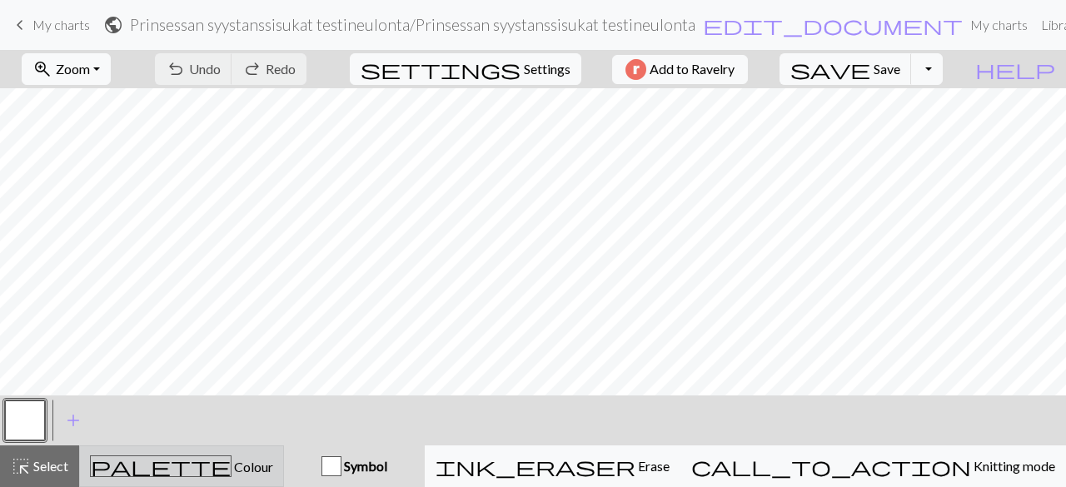
click at [260, 455] on button "palette Colour Colour" at bounding box center [181, 467] width 205 height 42
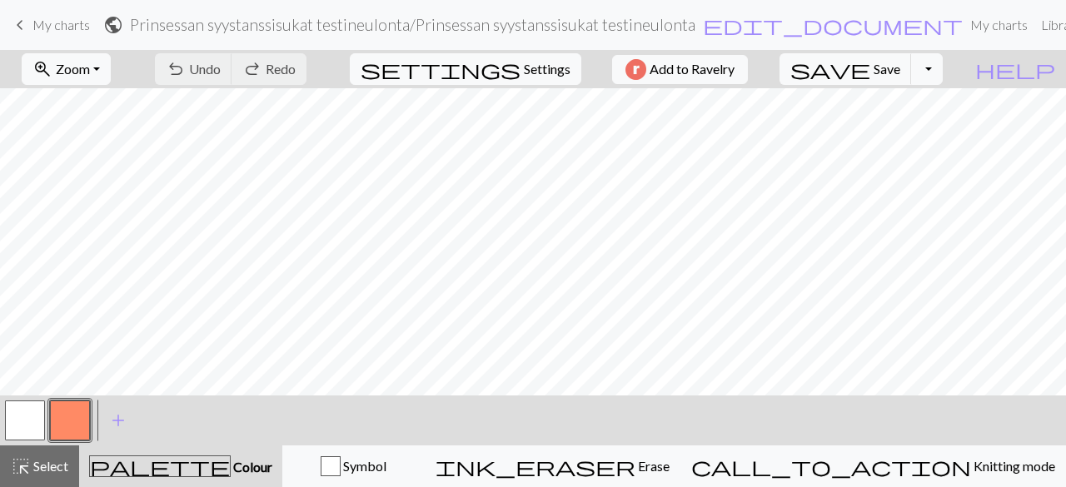
click at [67, 26] on span "My charts" at bounding box center [60, 25] width 57 height 16
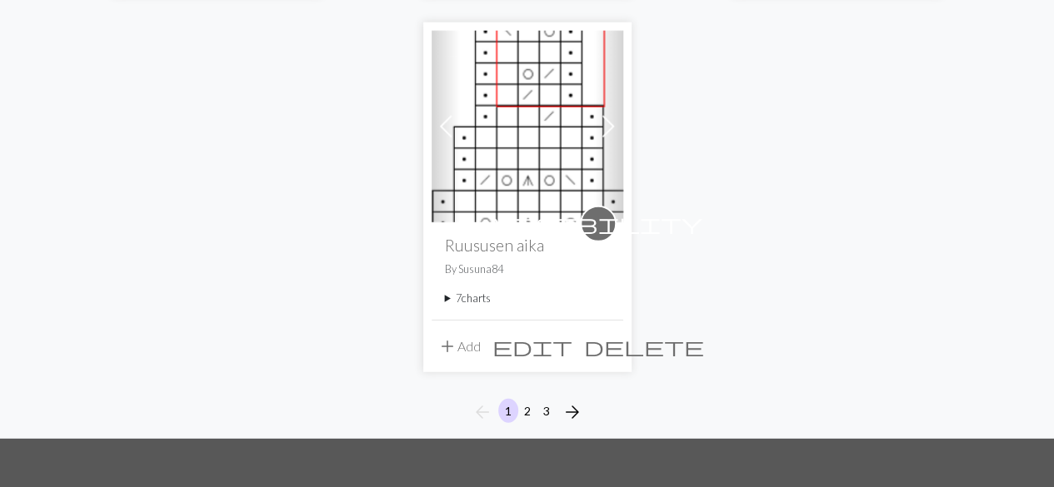
scroll to position [2332, 0]
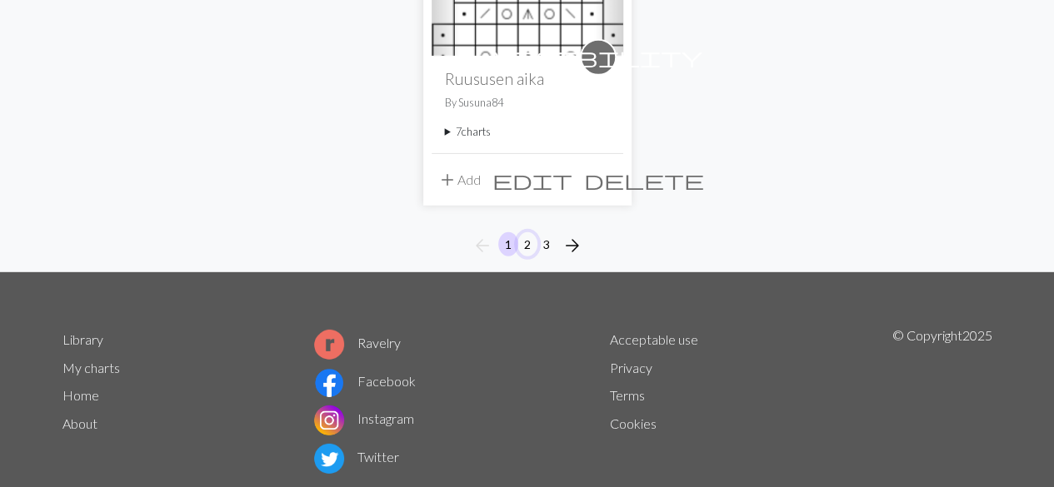
click at [526, 232] on button "2" at bounding box center [527, 244] width 20 height 24
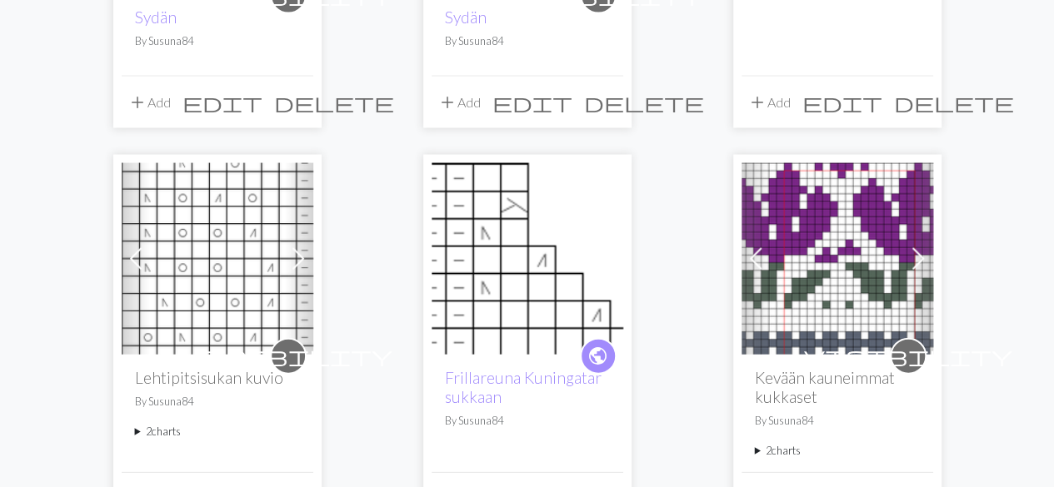
scroll to position [1666, 0]
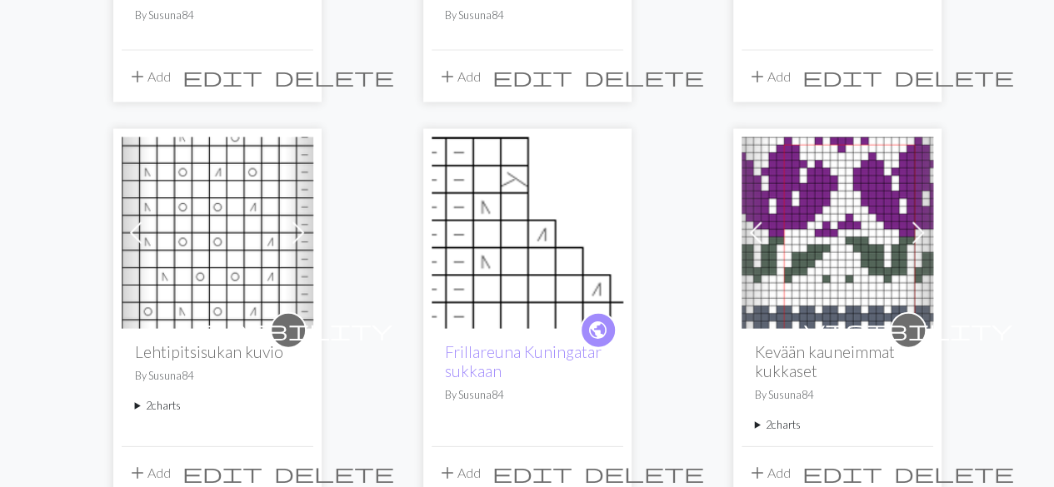
click at [590, 200] on img at bounding box center [527, 233] width 192 height 192
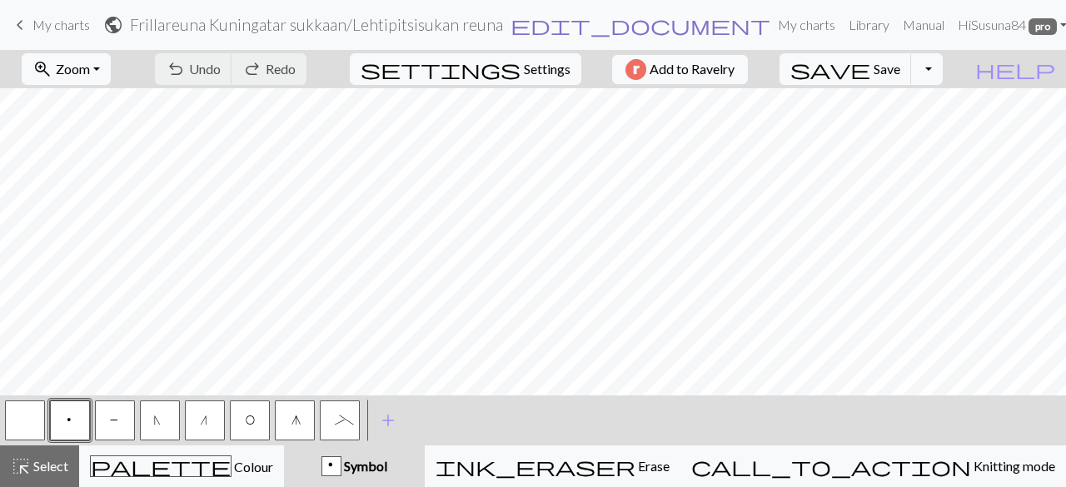
click at [624, 31] on span "edit_document" at bounding box center [641, 24] width 260 height 23
select select "677581af49dfd2880ed50220"
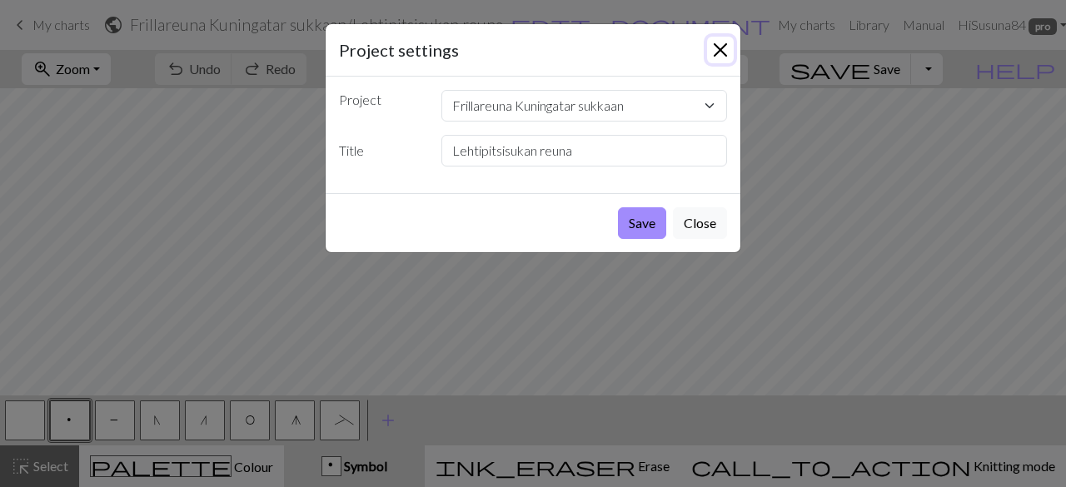
click at [721, 54] on button "Close" at bounding box center [720, 50] width 27 height 27
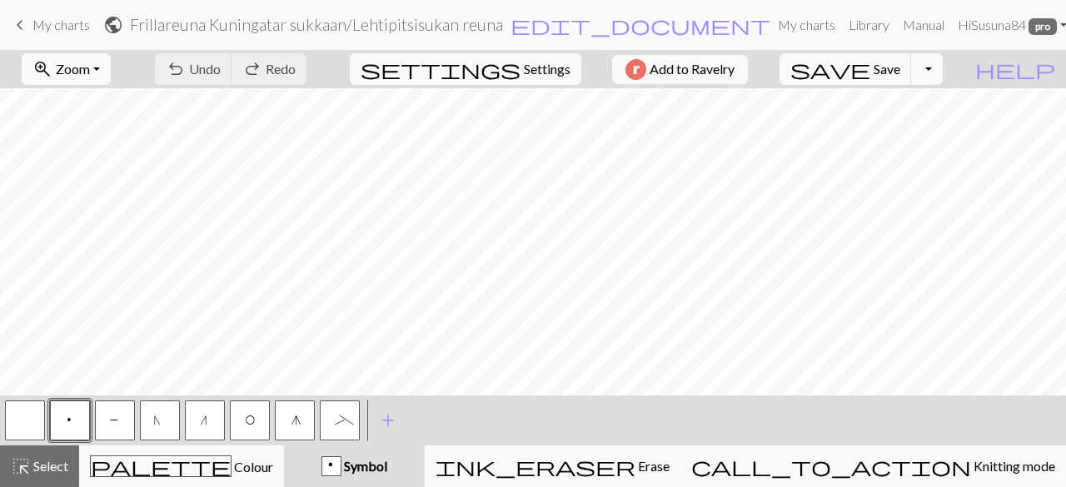
click at [25, 31] on span "keyboard_arrow_left" at bounding box center [20, 24] width 20 height 23
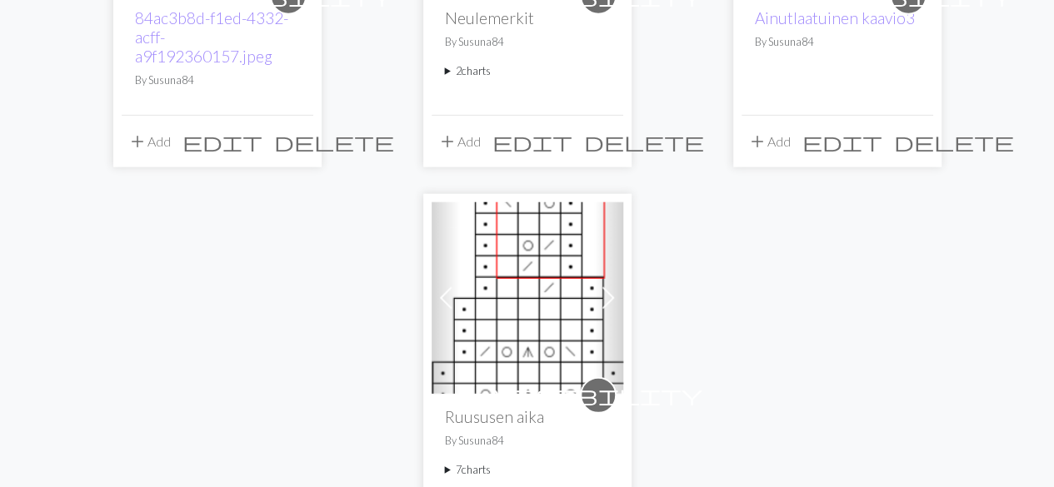
scroll to position [2166, 0]
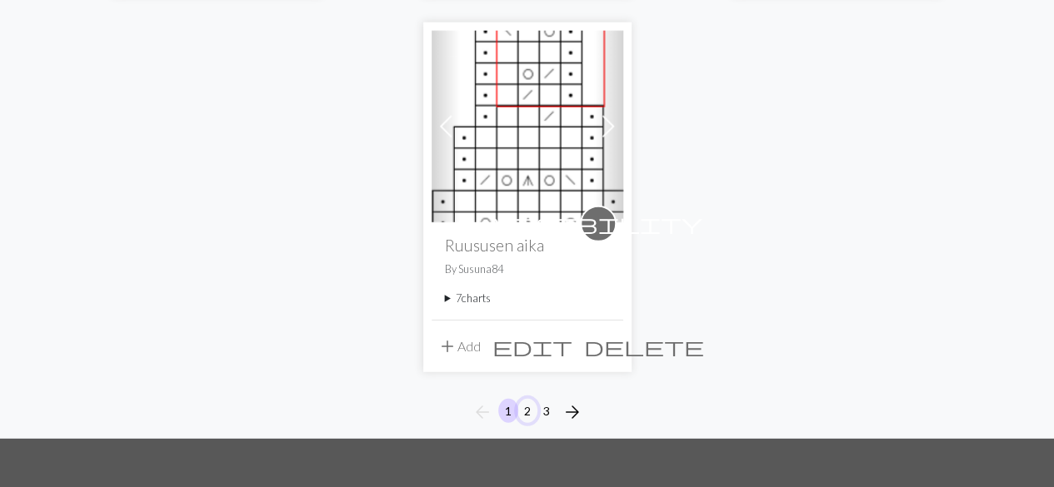
click at [530, 399] on button "2" at bounding box center [527, 411] width 20 height 24
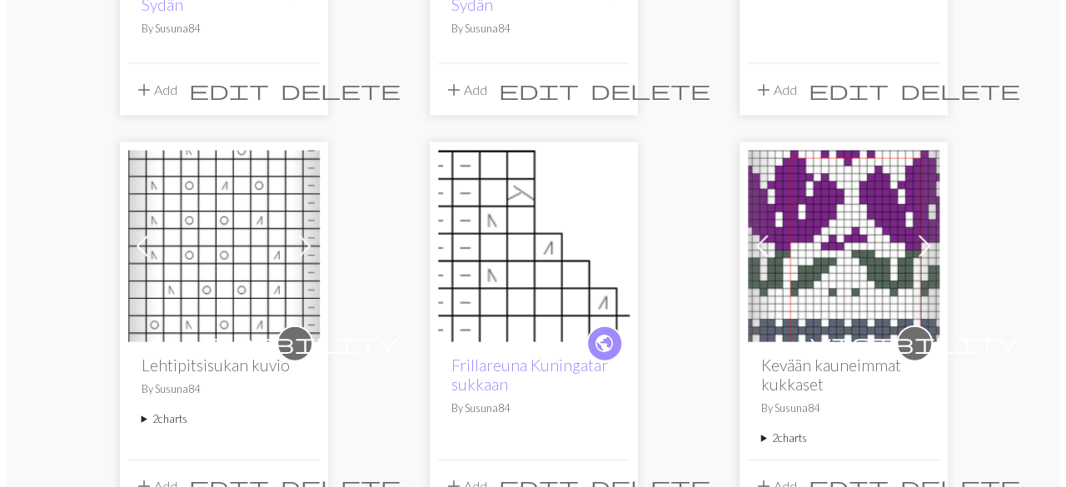
scroll to position [1749, 0]
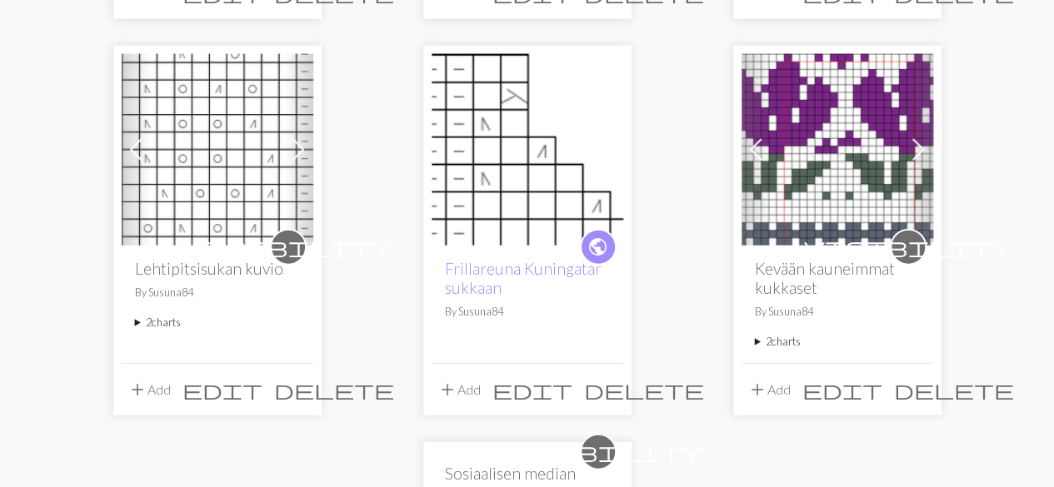
click at [571, 382] on span "edit" at bounding box center [532, 389] width 80 height 23
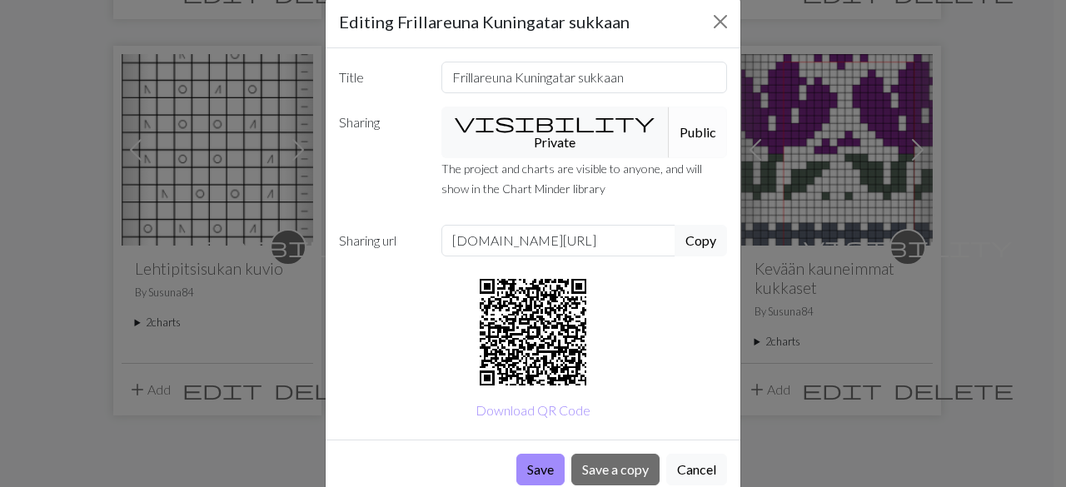
scroll to position [42, 0]
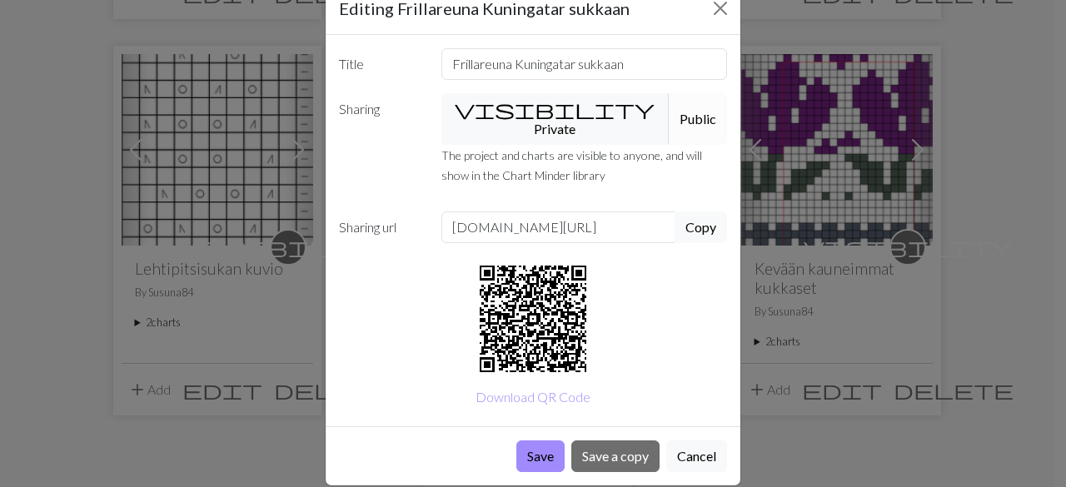
click at [669, 108] on button "Public" at bounding box center [698, 119] width 58 height 52
click at [526, 104] on button "visibility Private" at bounding box center [555, 119] width 229 height 52
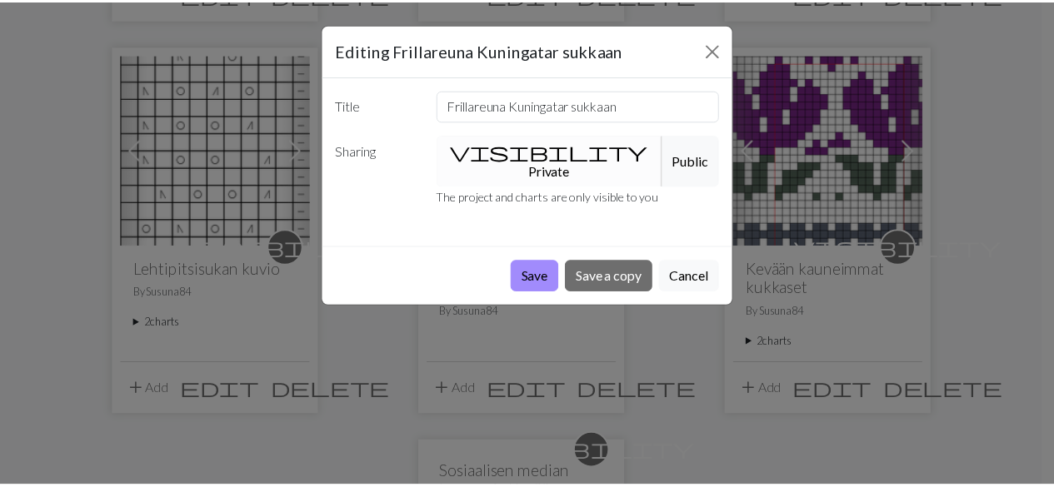
scroll to position [0, 0]
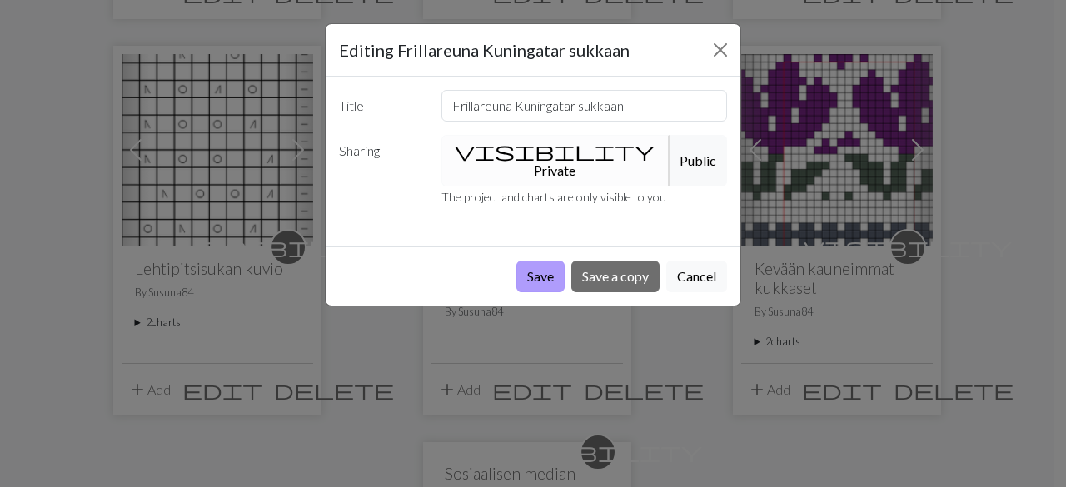
click at [543, 261] on button "Save" at bounding box center [540, 277] width 48 height 32
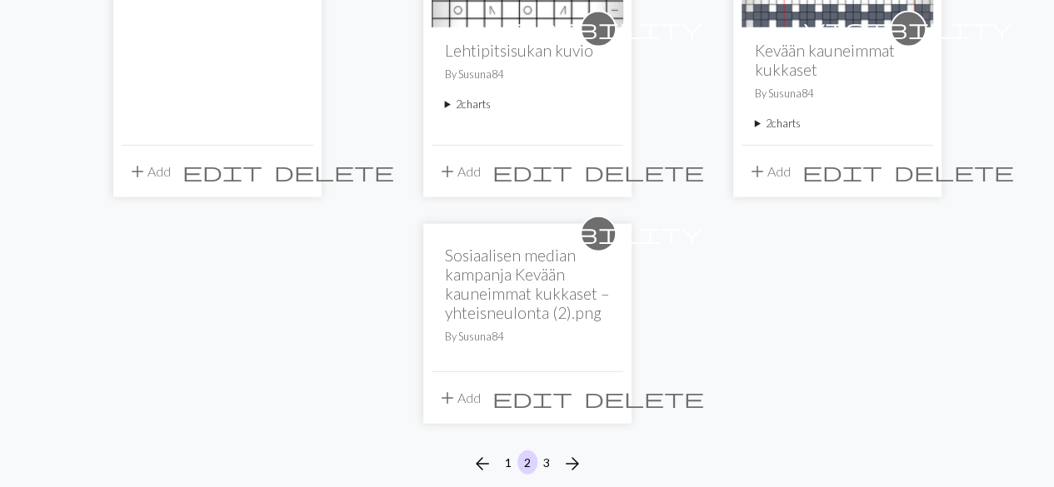
scroll to position [2041, 0]
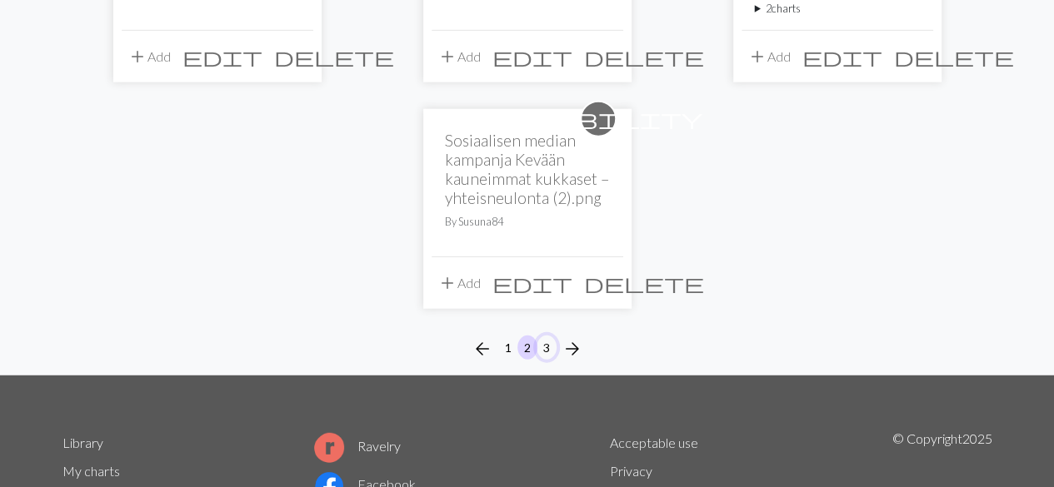
drag, startPoint x: 548, startPoint y: 341, endPoint x: 691, endPoint y: 307, distance: 146.3
click at [548, 341] on button "3" at bounding box center [546, 348] width 20 height 24
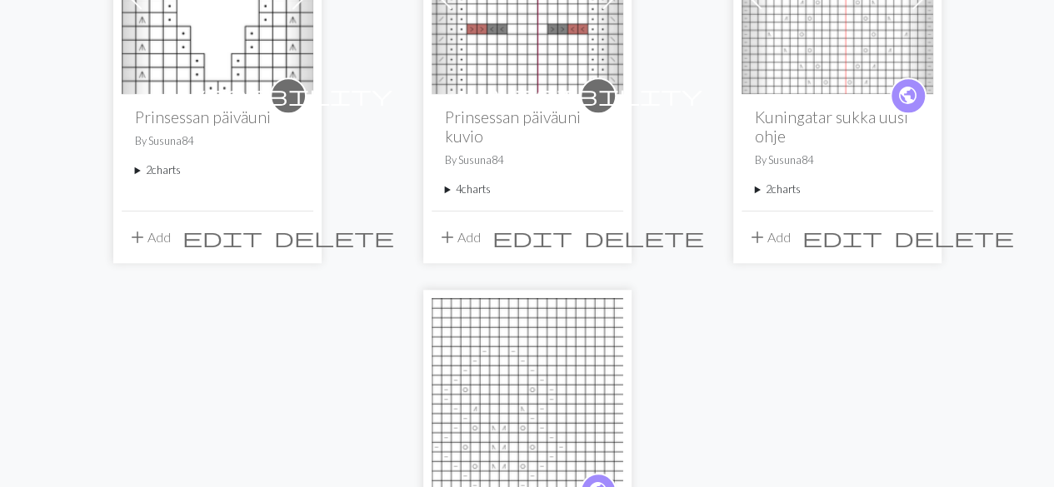
scroll to position [666, 0]
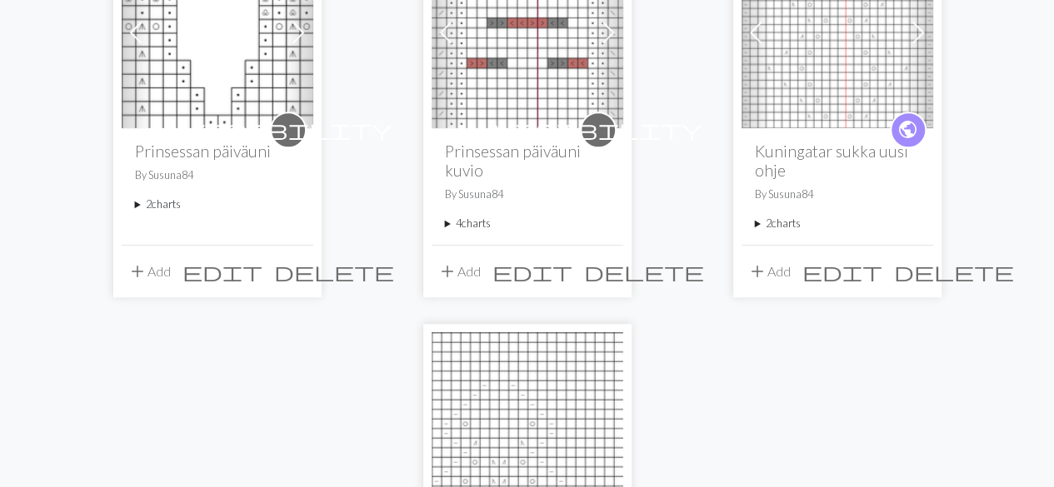
click at [882, 271] on span "edit" at bounding box center [842, 271] width 80 height 23
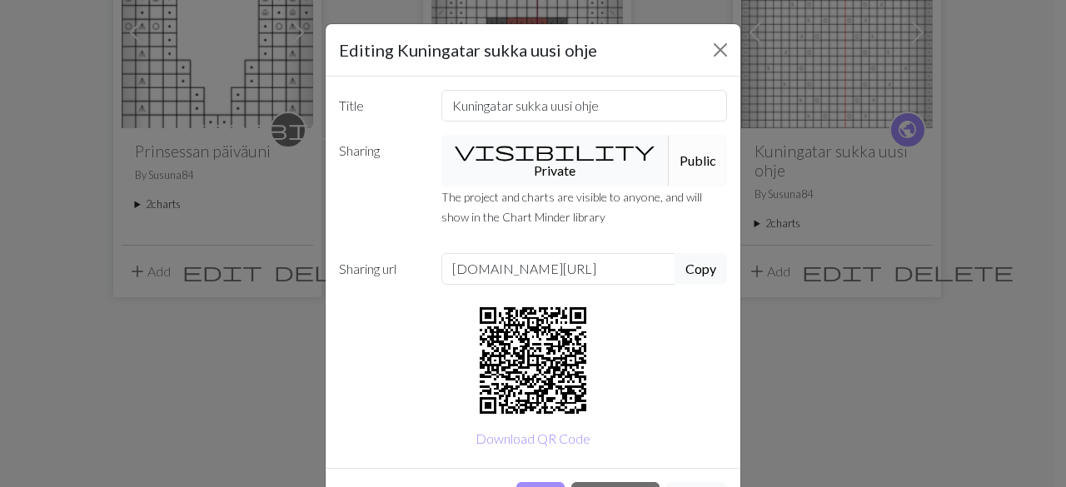
click at [526, 147] on button "visibility Private" at bounding box center [555, 161] width 229 height 52
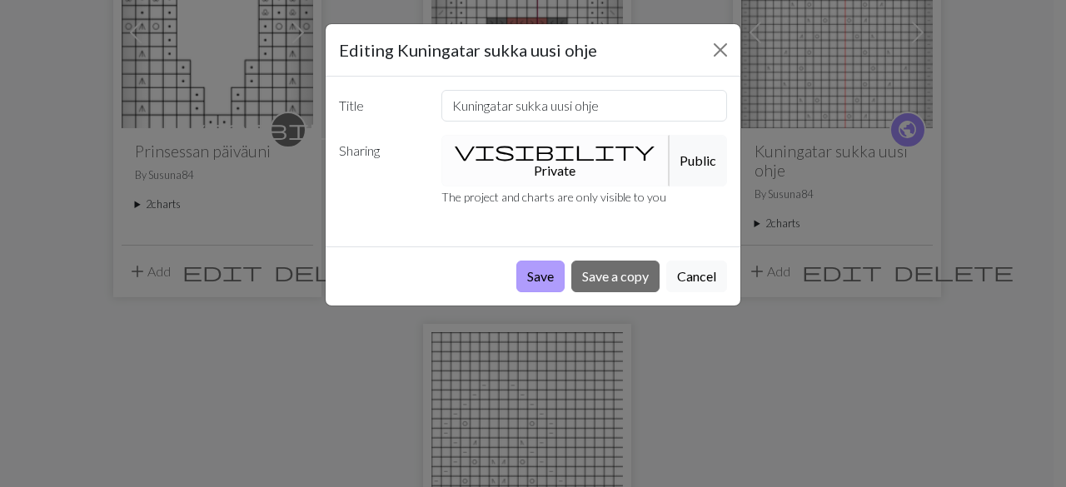
click at [541, 262] on button "Save" at bounding box center [540, 277] width 48 height 32
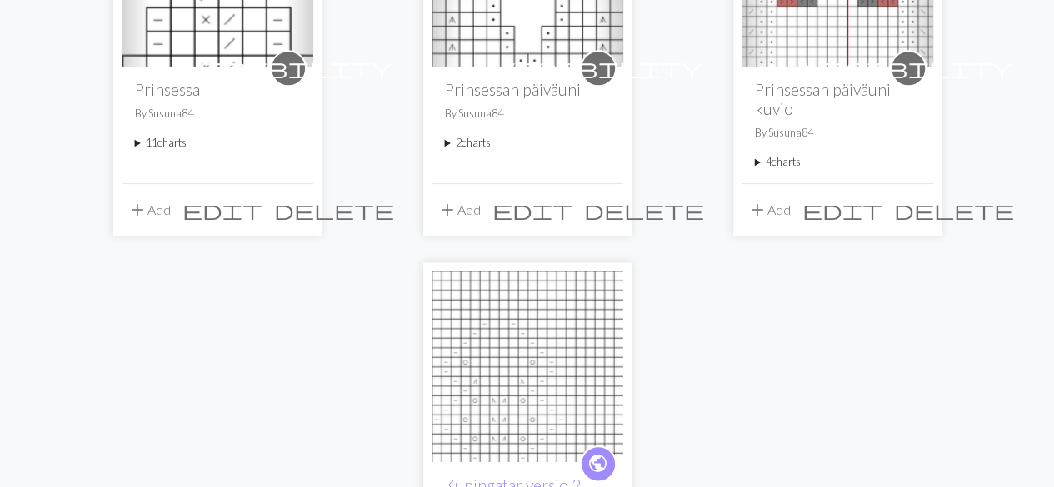
scroll to position [833, 0]
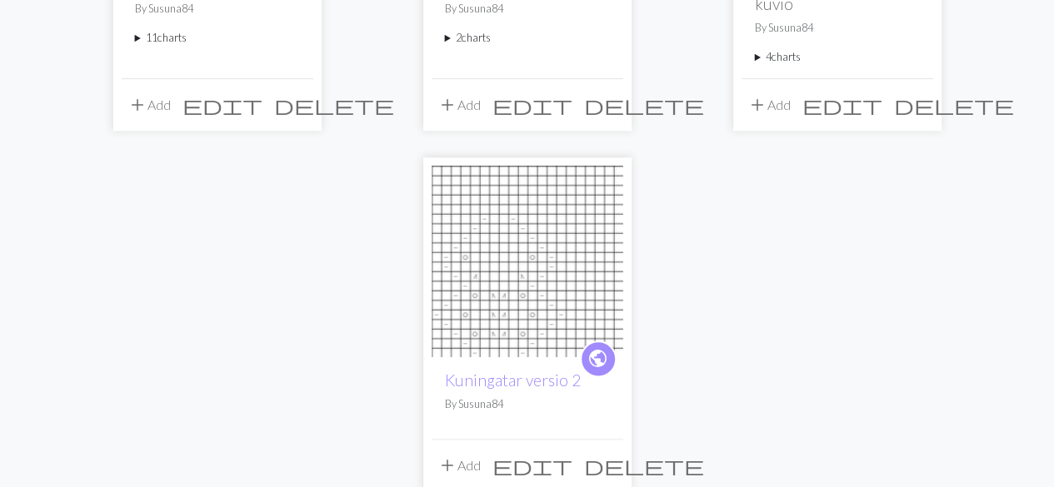
click at [568, 461] on span "edit" at bounding box center [532, 465] width 80 height 23
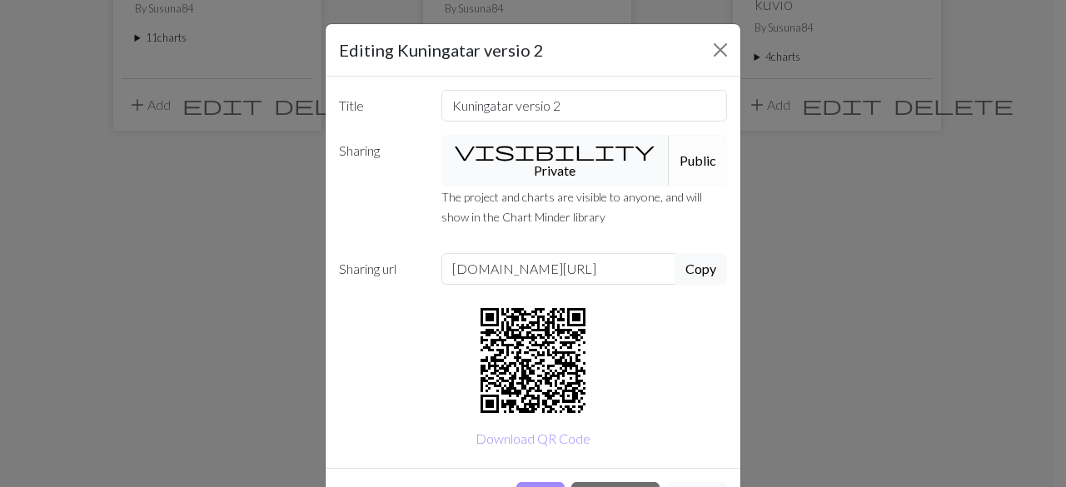
click at [544, 150] on button "visibility Private" at bounding box center [555, 161] width 229 height 52
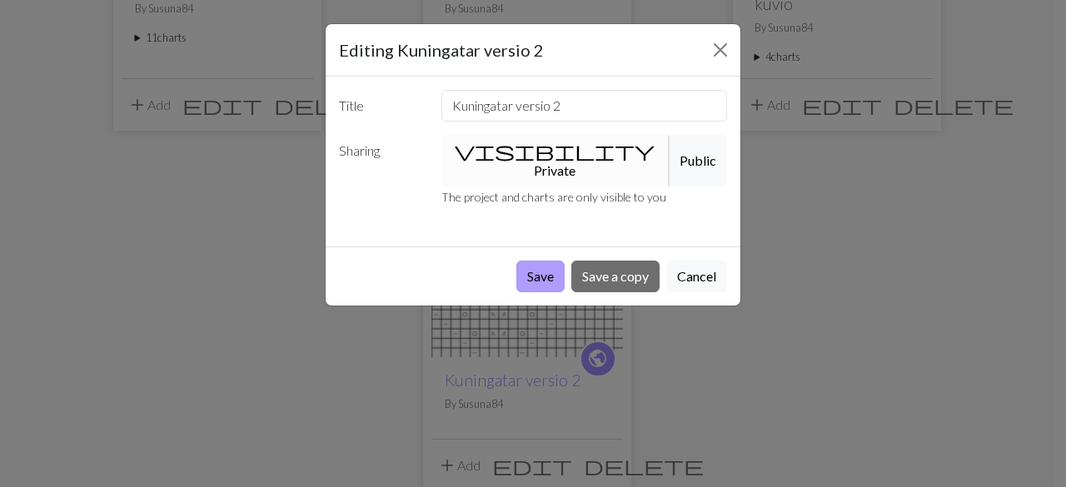
click at [539, 261] on button "Save" at bounding box center [540, 277] width 48 height 32
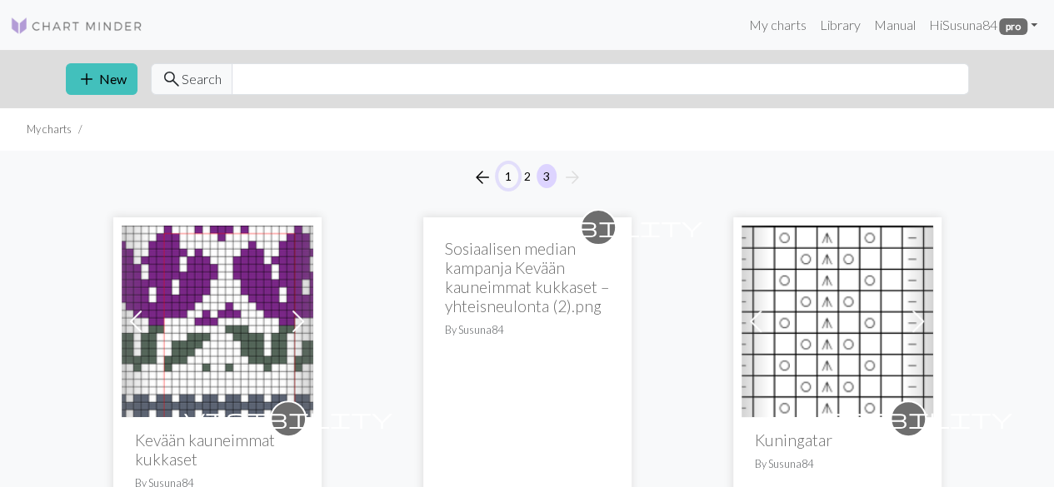
click at [513, 177] on button "1" at bounding box center [508, 176] width 20 height 24
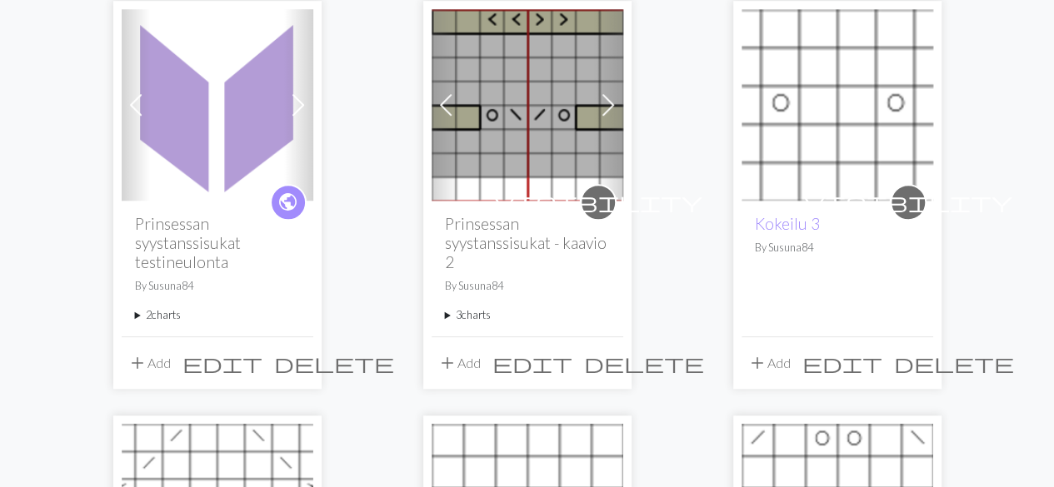
scroll to position [666, 0]
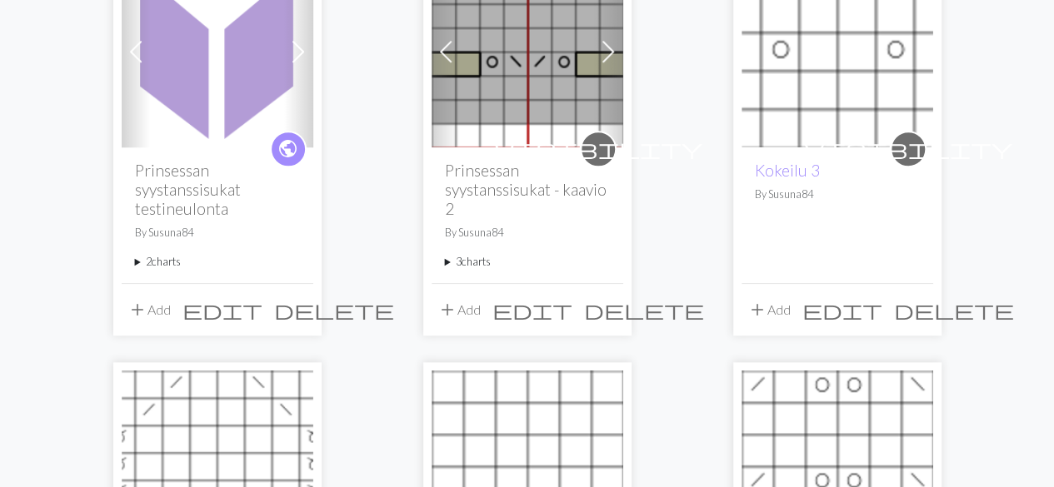
click at [148, 257] on summary "2 charts" at bounding box center [217, 262] width 165 height 16
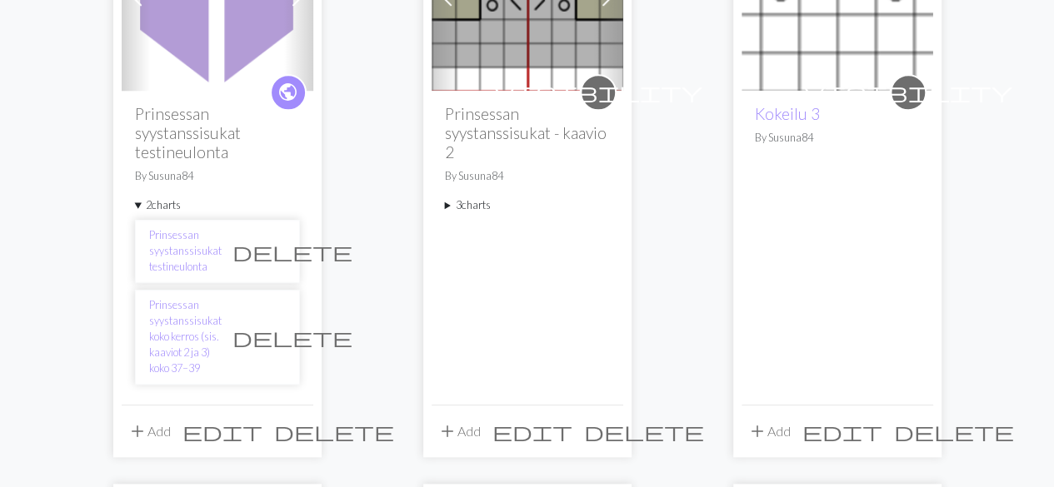
scroll to position [750, 0]
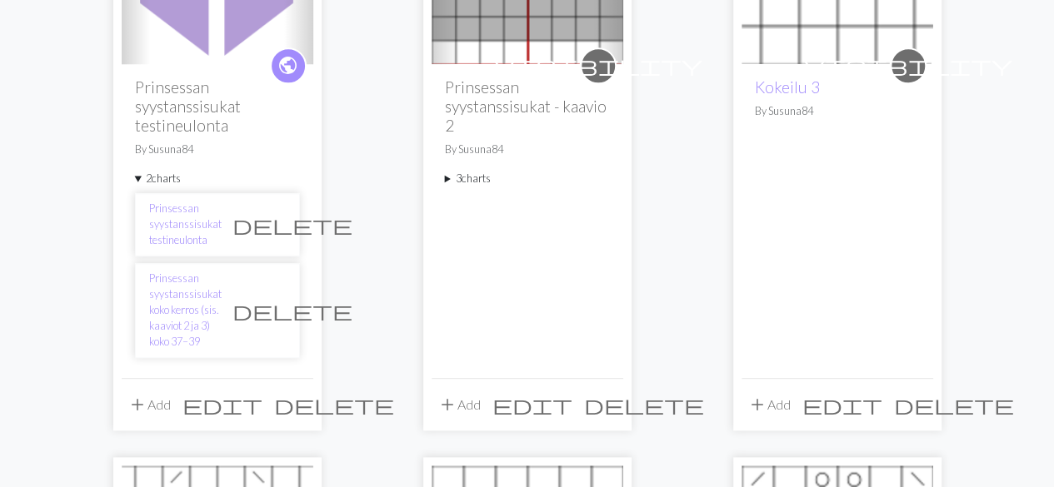
click at [272, 216] on span "delete" at bounding box center [292, 224] width 120 height 23
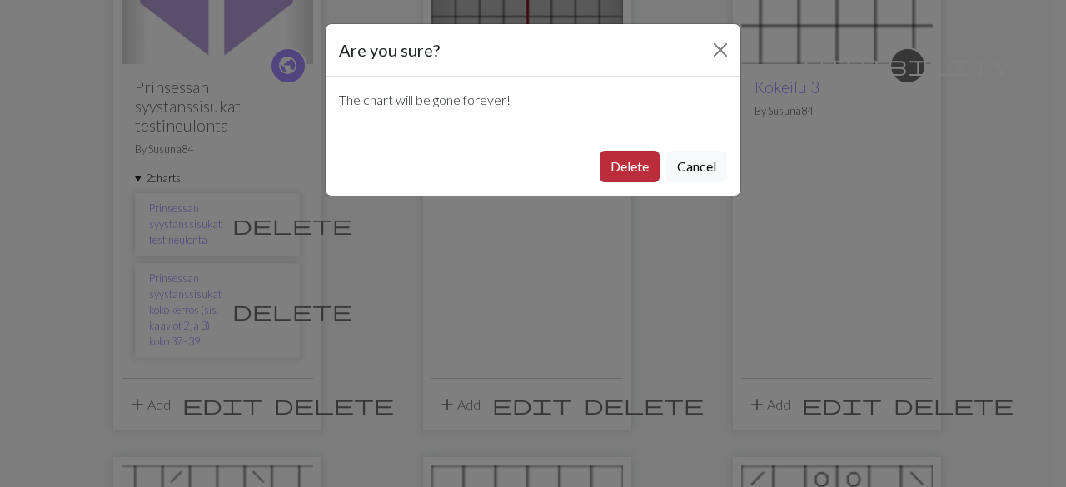
click at [623, 160] on button "Delete" at bounding box center [630, 167] width 60 height 32
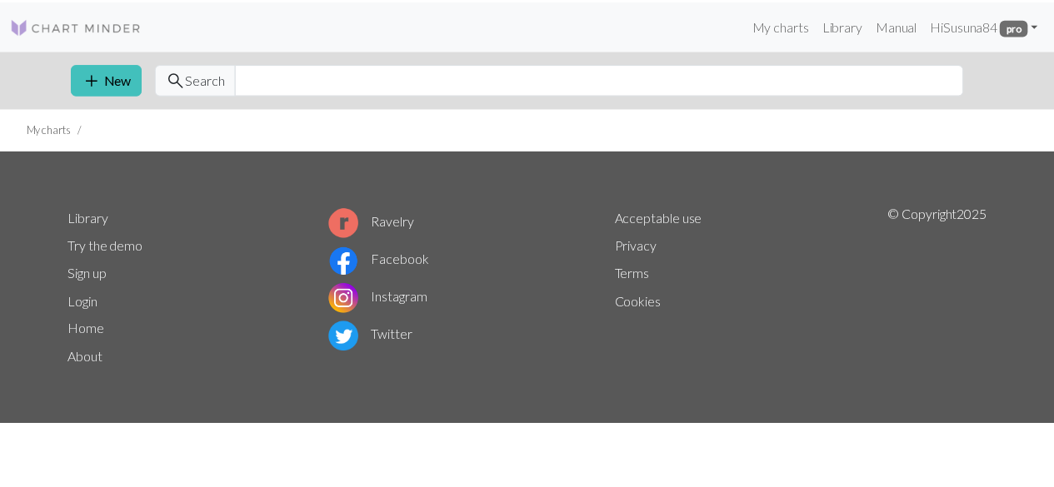
scroll to position [753, 0]
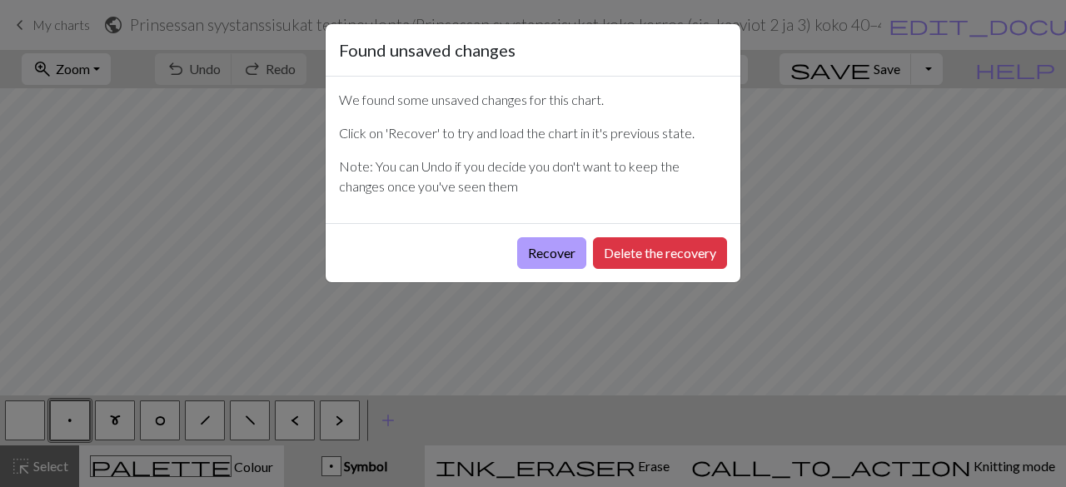
click at [562, 250] on button "Recover" at bounding box center [551, 253] width 69 height 32
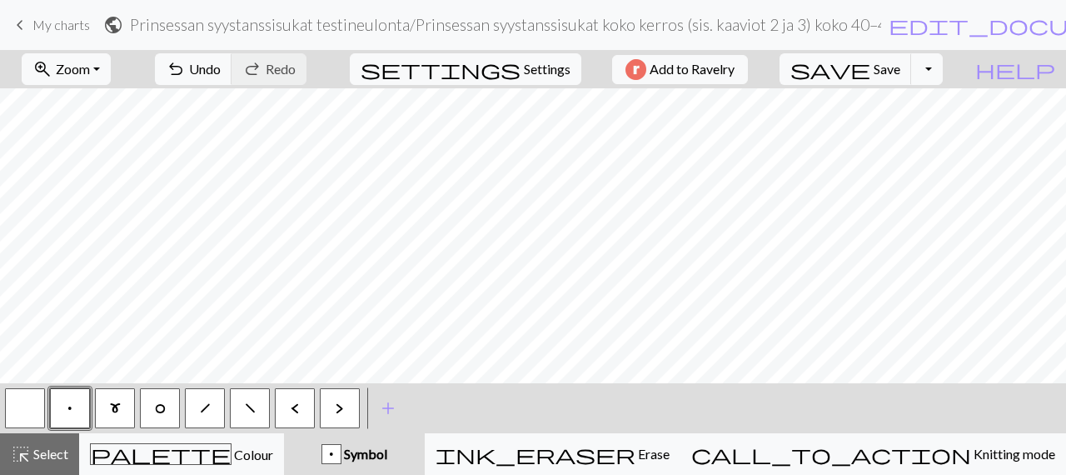
drag, startPoint x: 43, startPoint y: 456, endPoint x: 115, endPoint y: 411, distance: 84.6
click at [52, 452] on span "Select" at bounding box center [49, 454] width 37 height 16
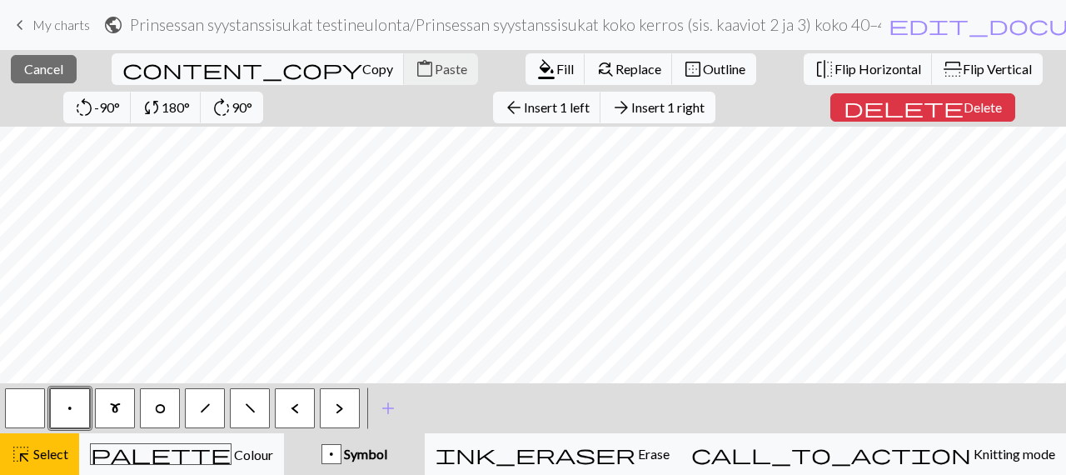
click at [601, 115] on button "arrow_forward Insert 1 right" at bounding box center [658, 108] width 115 height 32
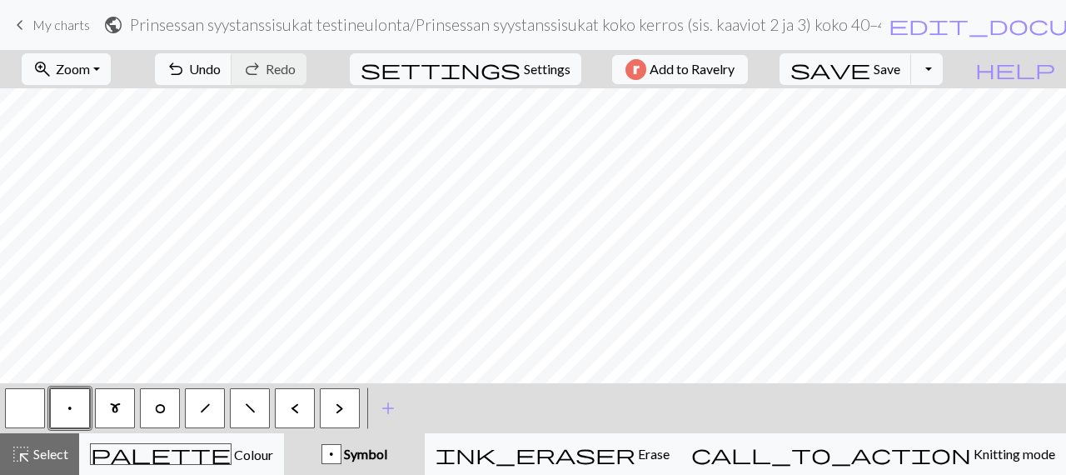
click at [70, 411] on span "p" at bounding box center [70, 408] width 8 height 15
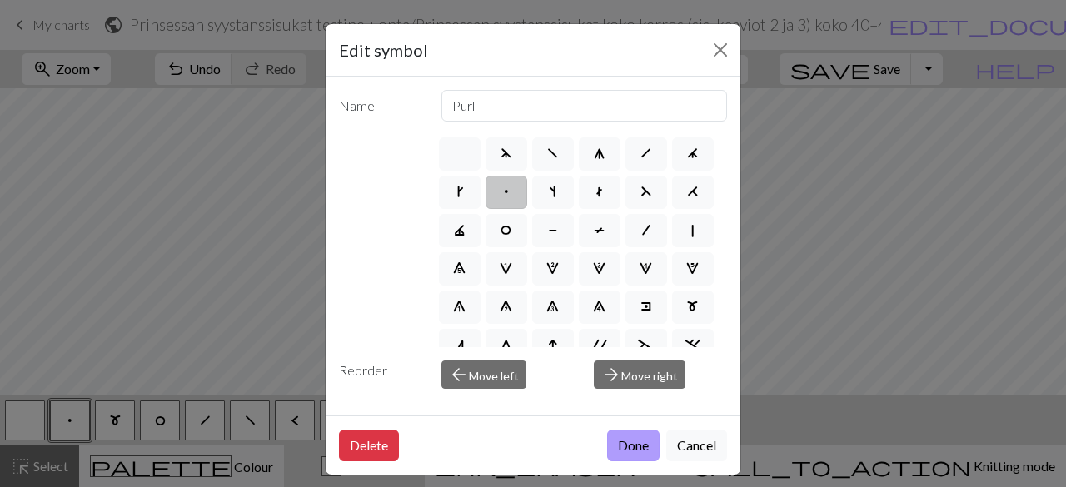
click at [634, 442] on button "Done" at bounding box center [633, 446] width 52 height 32
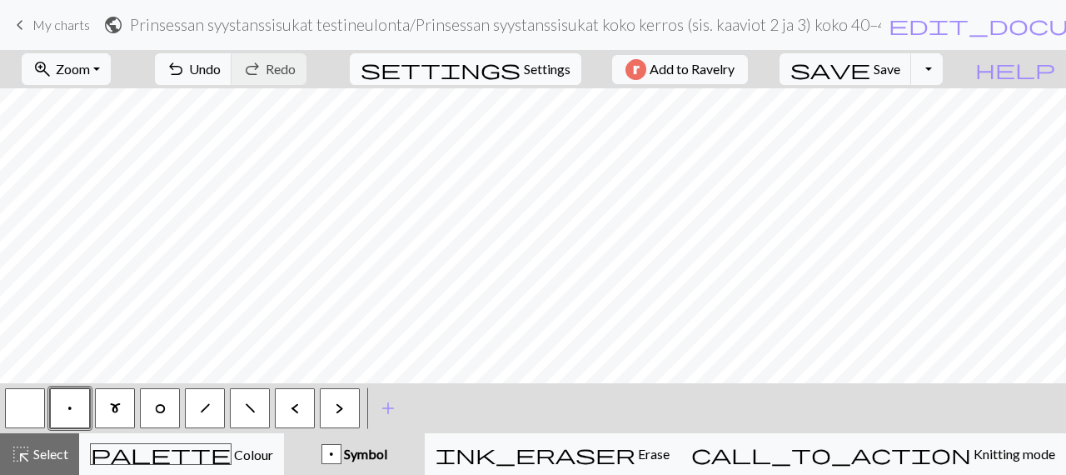
click at [524, 60] on span "Settings" at bounding box center [547, 69] width 47 height 20
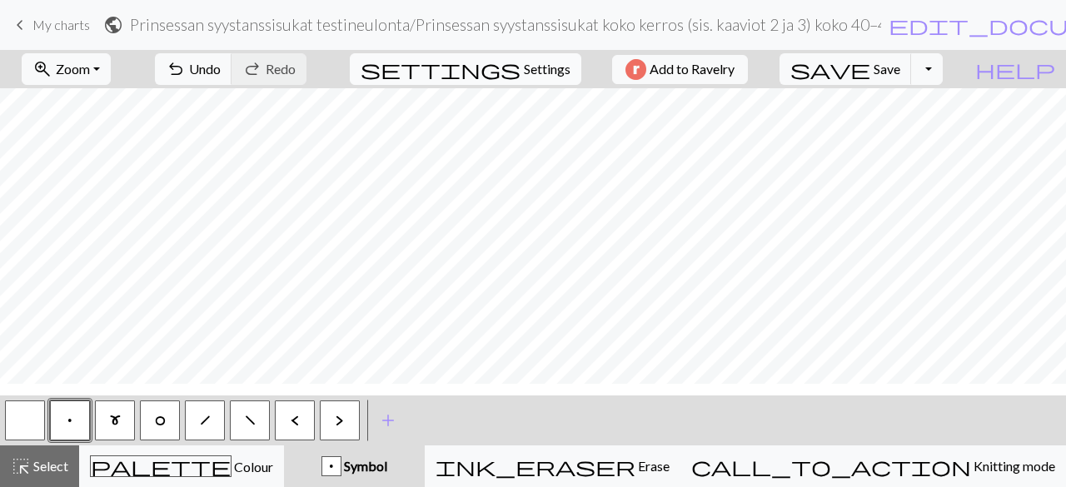
select select "aran"
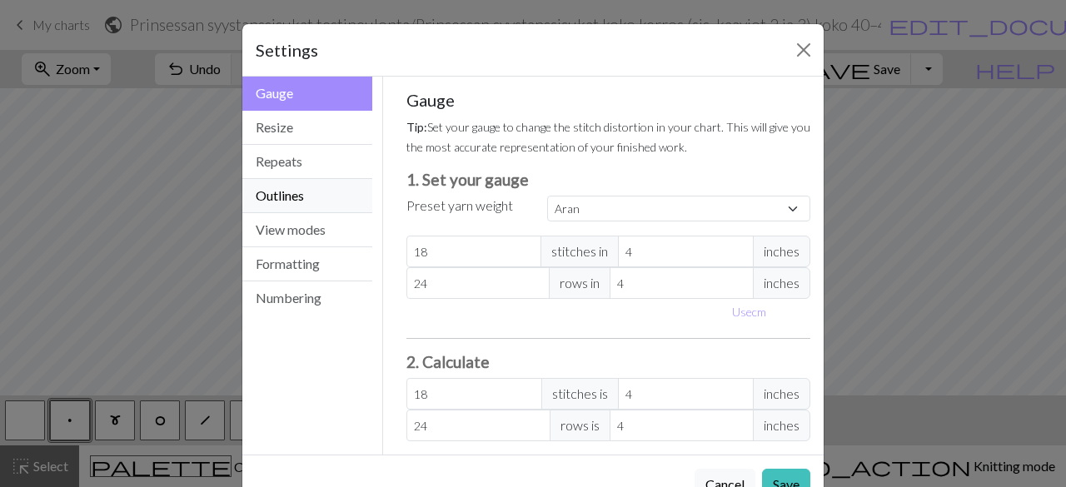
click at [300, 194] on button "Outlines" at bounding box center [307, 196] width 130 height 34
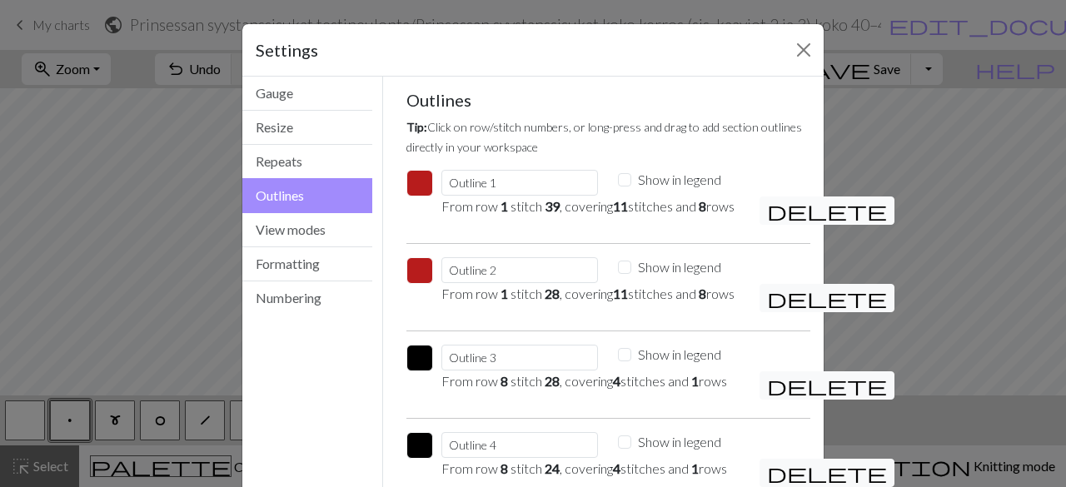
click at [770, 216] on span "delete" at bounding box center [827, 210] width 120 height 23
click at [770, 214] on span "delete" at bounding box center [827, 210] width 120 height 23
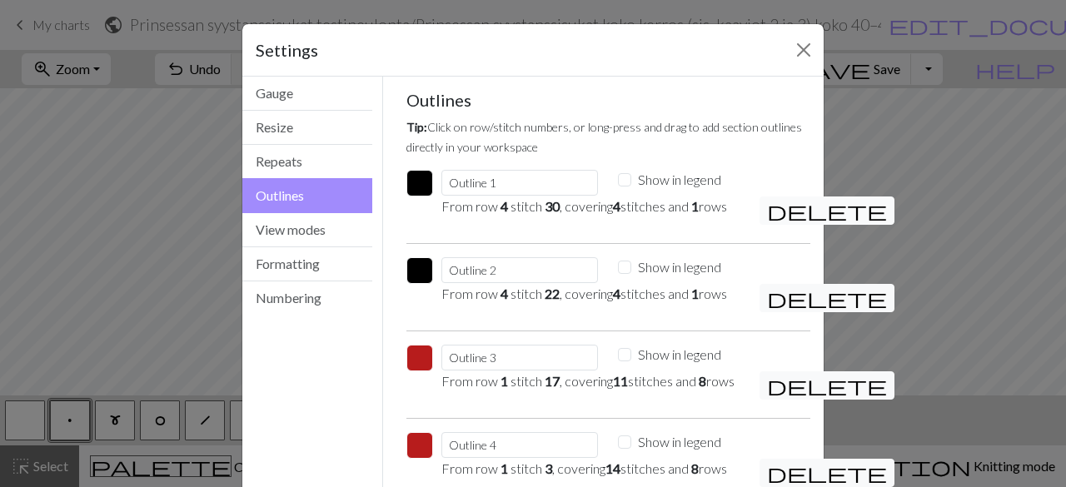
click at [770, 214] on span "delete" at bounding box center [827, 210] width 120 height 23
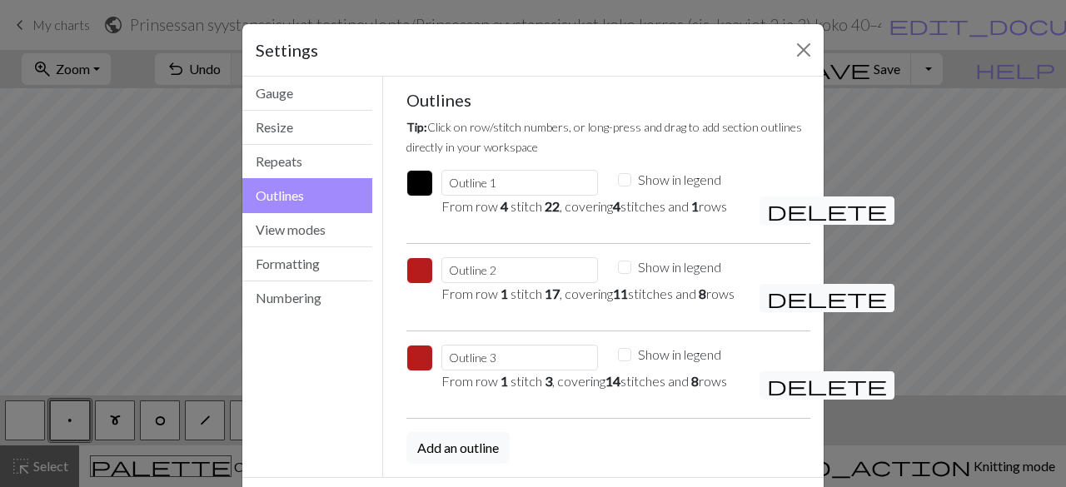
click at [770, 214] on span "delete" at bounding box center [827, 210] width 120 height 23
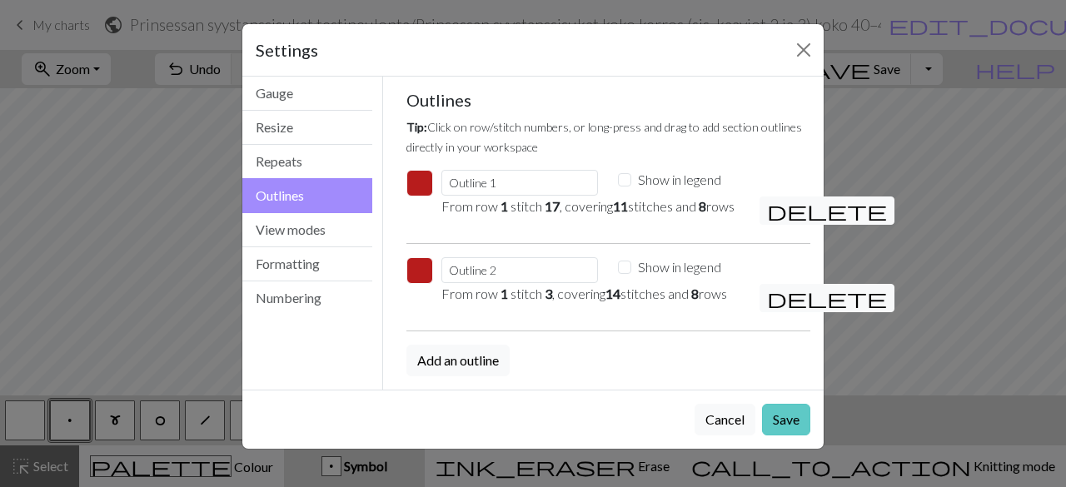
click at [789, 436] on button "Save" at bounding box center [786, 420] width 48 height 32
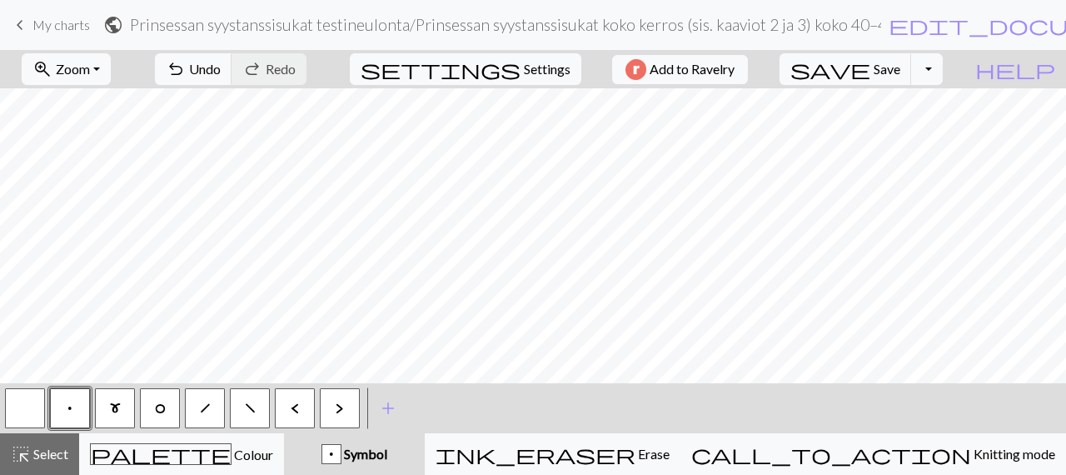
drag, startPoint x: 919, startPoint y: 383, endPoint x: 971, endPoint y: 382, distance: 52.5
click at [971, 382] on div "zoom_in Zoom Zoom Fit all Fit width Fit height 50% 100% 150% 200% undo Undo Und…" at bounding box center [533, 262] width 1066 height 425
click at [524, 74] on span "Settings" at bounding box center [547, 69] width 47 height 20
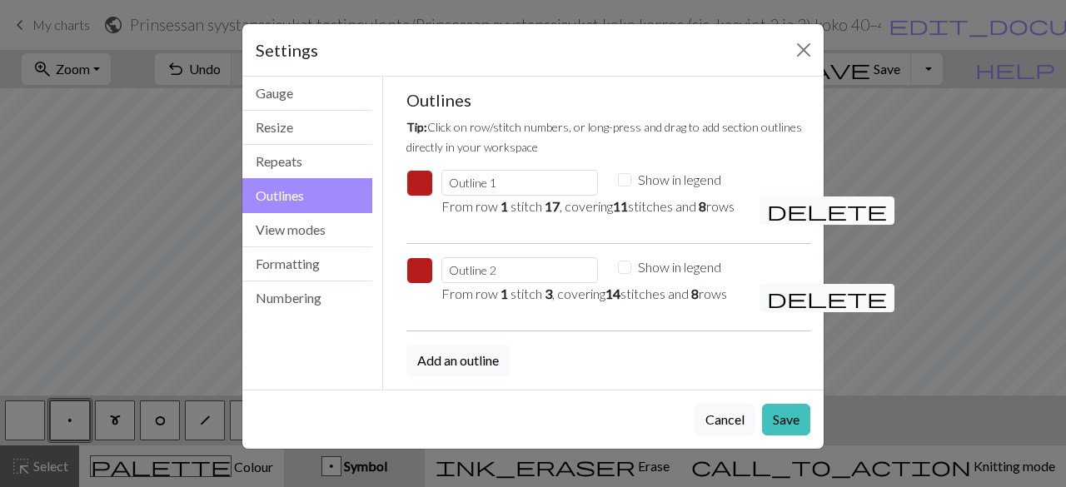
click at [780, 209] on span "delete" at bounding box center [827, 210] width 120 height 23
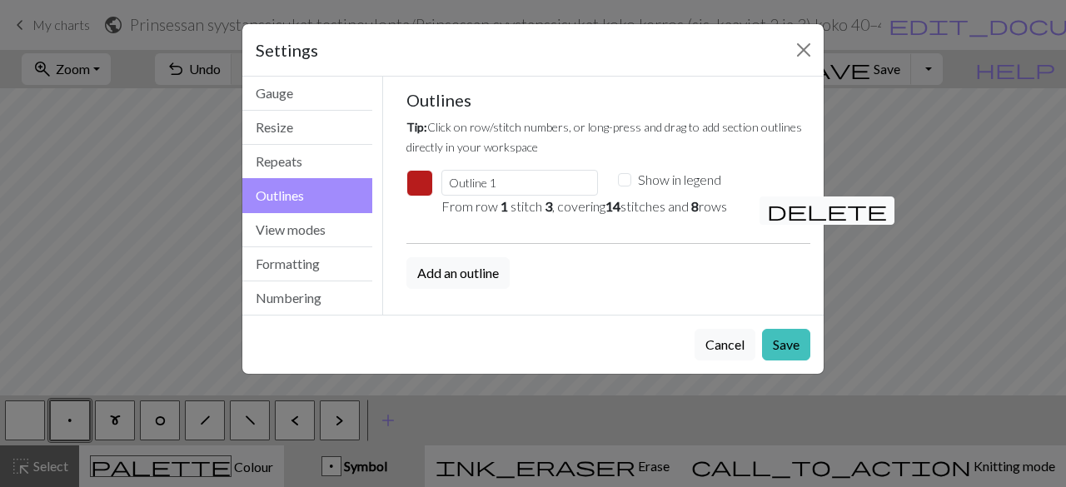
click at [776, 207] on span "delete" at bounding box center [827, 210] width 120 height 23
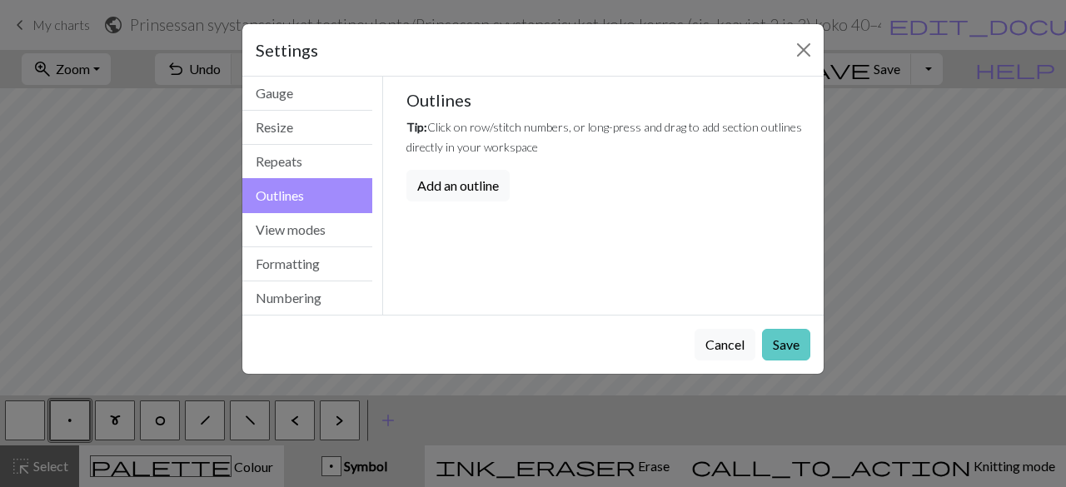
click at [786, 344] on button "Save" at bounding box center [786, 345] width 48 height 32
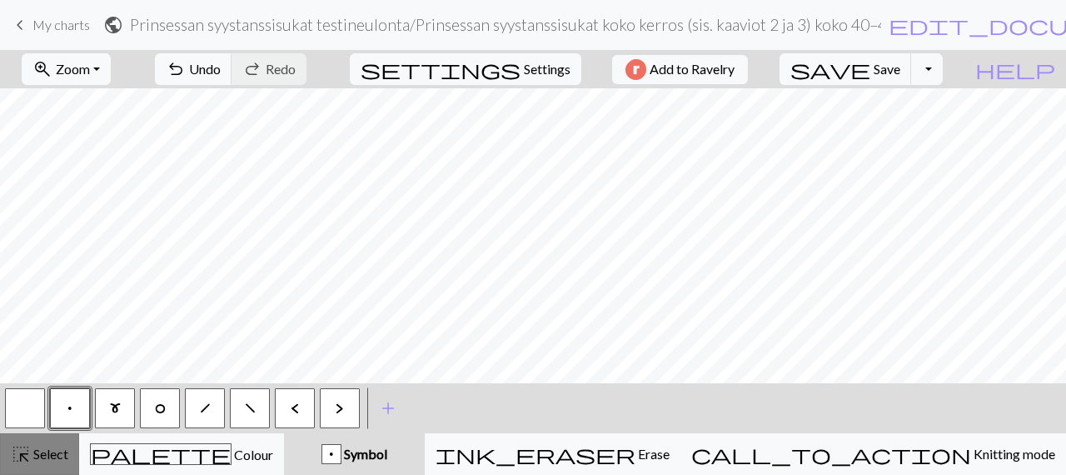
click at [53, 464] on button "highlight_alt Select Select" at bounding box center [39, 454] width 79 height 42
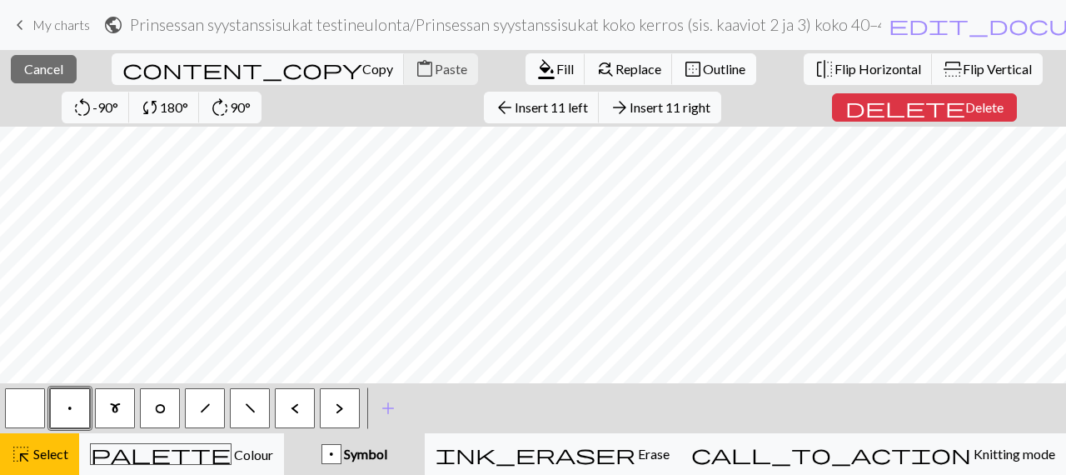
click at [703, 67] on span "Outline" at bounding box center [724, 69] width 42 height 16
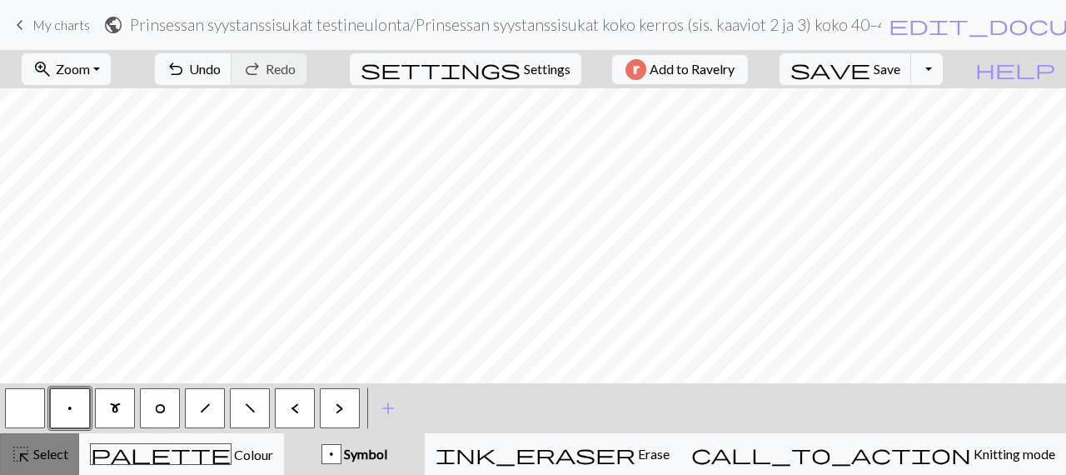
drag, startPoint x: 47, startPoint y: 463, endPoint x: 72, endPoint y: 446, distance: 30.5
click at [47, 464] on button "highlight_alt Select Select" at bounding box center [39, 454] width 79 height 42
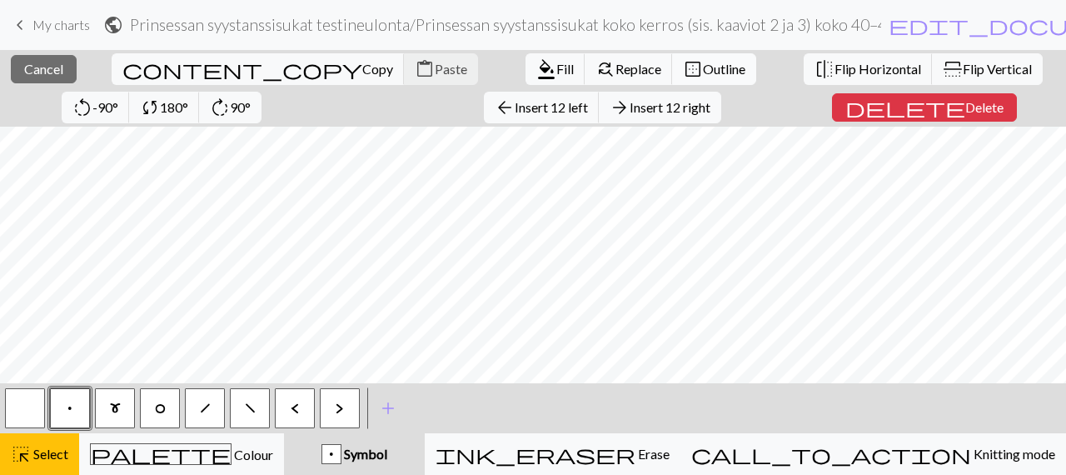
click at [703, 62] on span "Outline" at bounding box center [724, 69] width 42 height 16
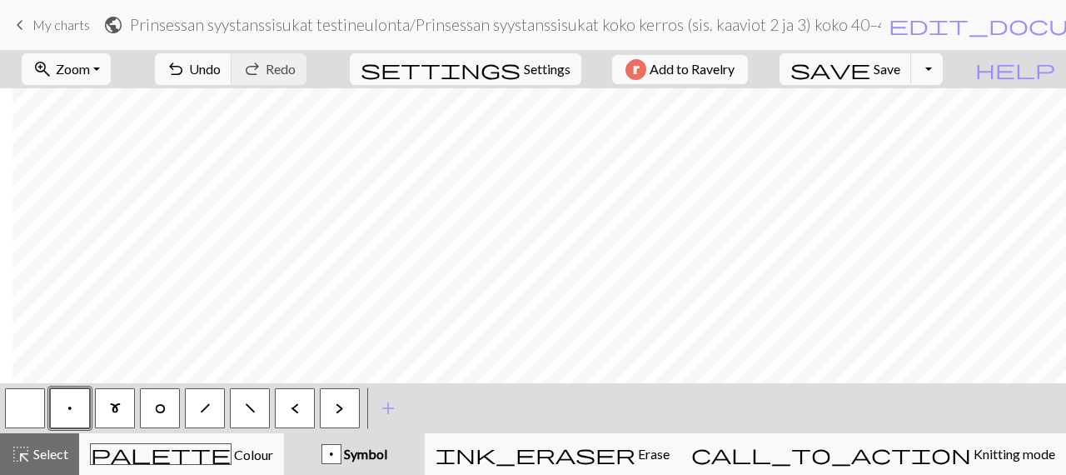
scroll to position [0, 121]
drag, startPoint x: 27, startPoint y: 449, endPoint x: 88, endPoint y: 426, distance: 65.1
click at [28, 449] on span "highlight_alt" at bounding box center [21, 453] width 20 height 23
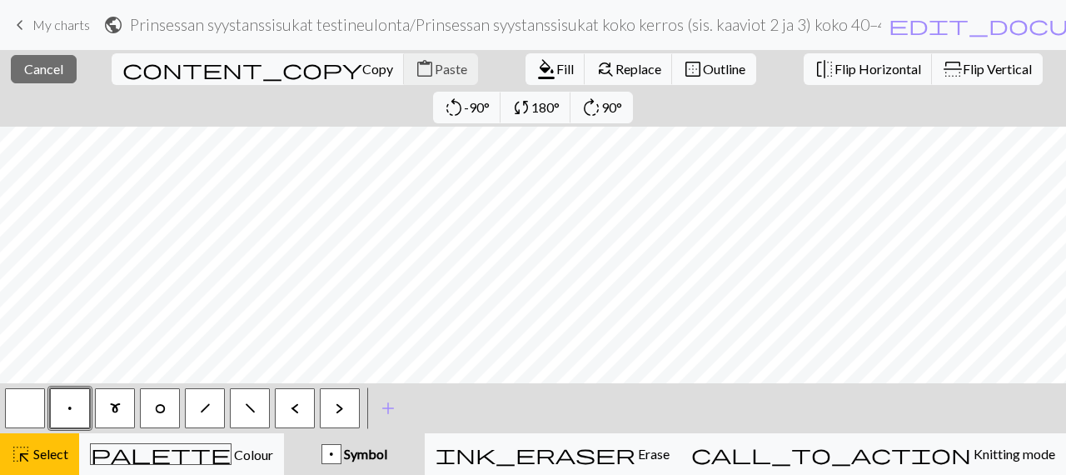
scroll to position [0, 108]
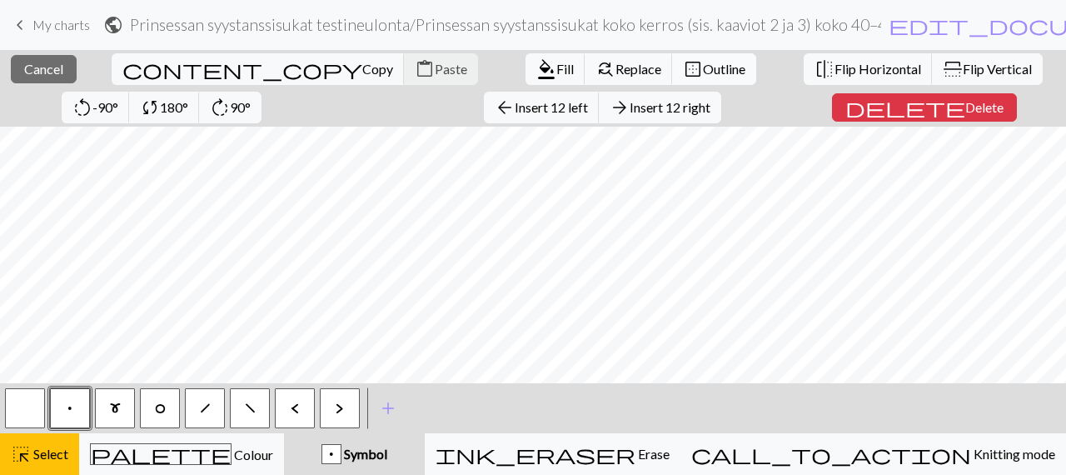
click at [703, 69] on span "Outline" at bounding box center [724, 69] width 42 height 16
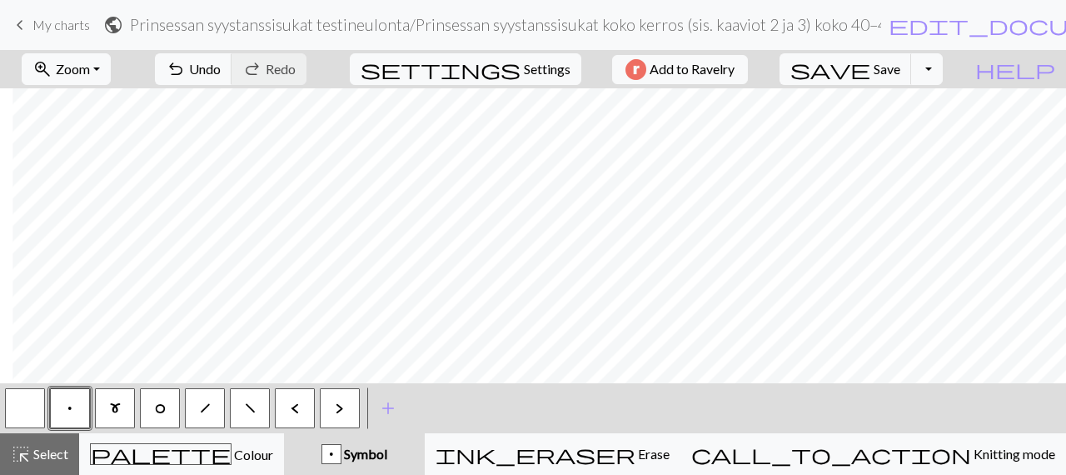
scroll to position [0, 121]
click at [32, 449] on span "Select" at bounding box center [49, 454] width 37 height 16
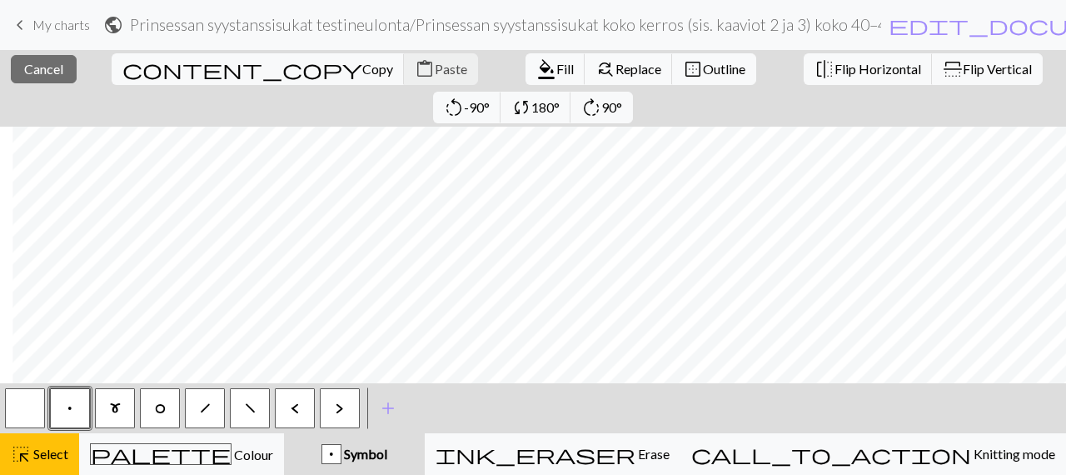
scroll to position [0, 108]
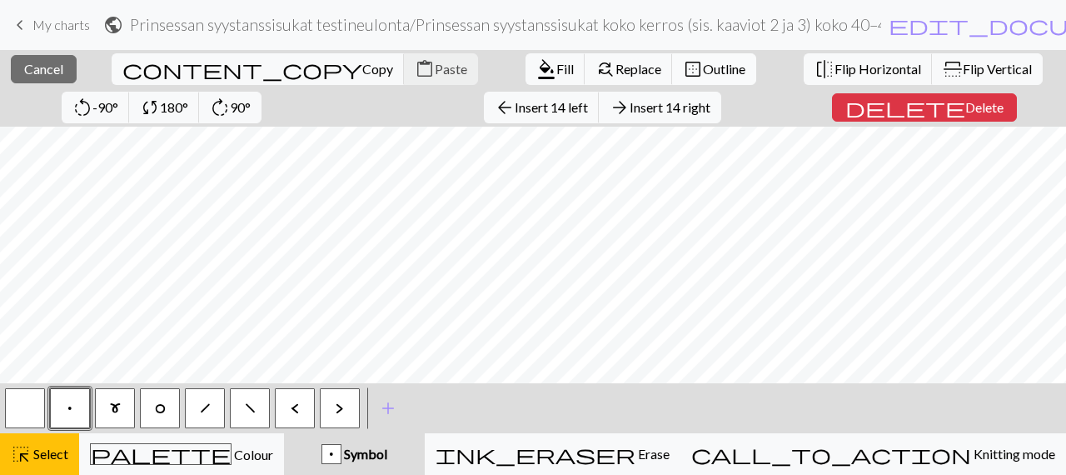
click at [672, 59] on button "border_outer Outline" at bounding box center [714, 69] width 84 height 32
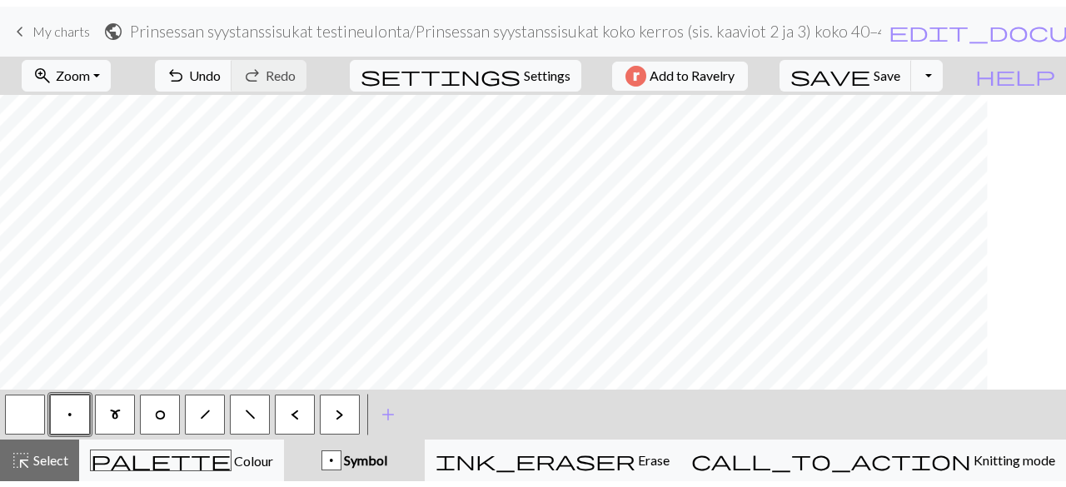
scroll to position [0, 0]
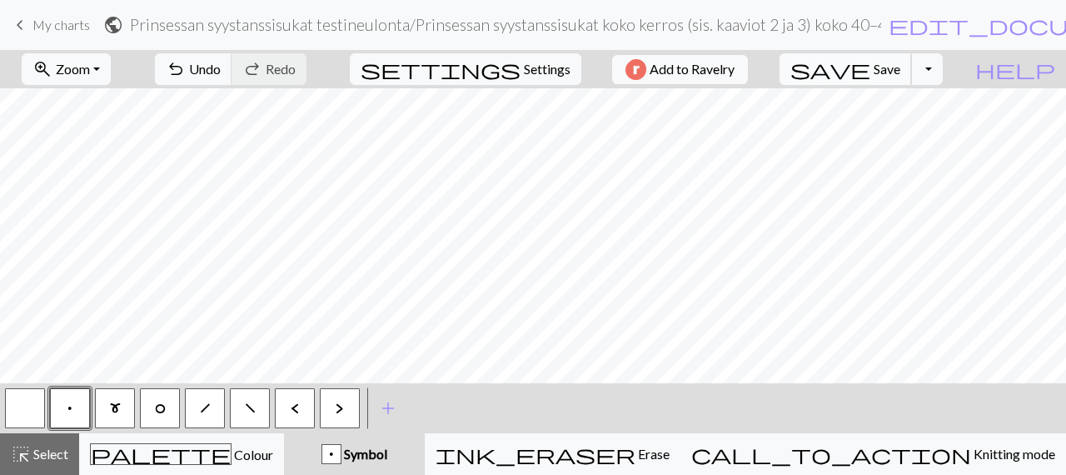
click at [900, 67] on span "Save" at bounding box center [887, 69] width 27 height 16
click at [541, 72] on span "Settings" at bounding box center [547, 69] width 47 height 20
select select "aran"
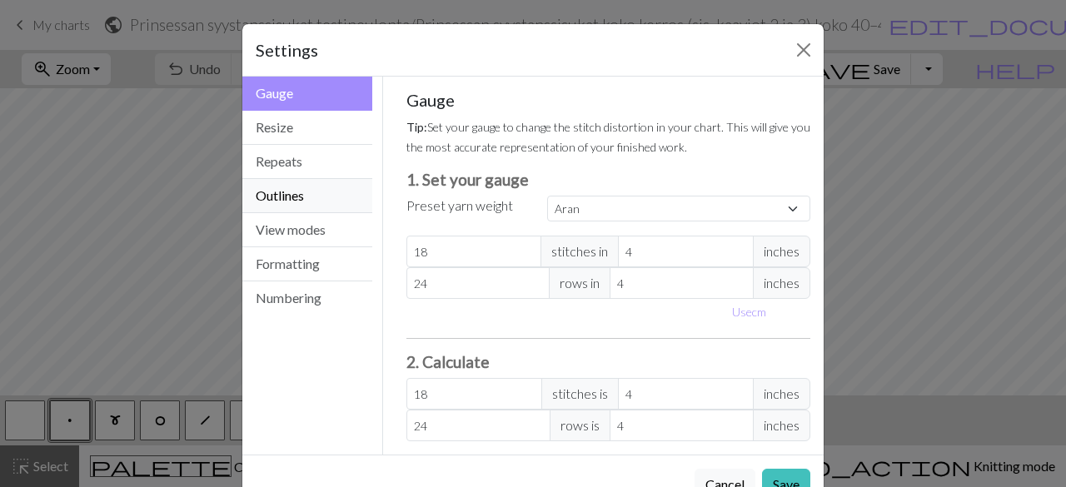
click at [303, 199] on button "Outlines" at bounding box center [307, 196] width 130 height 34
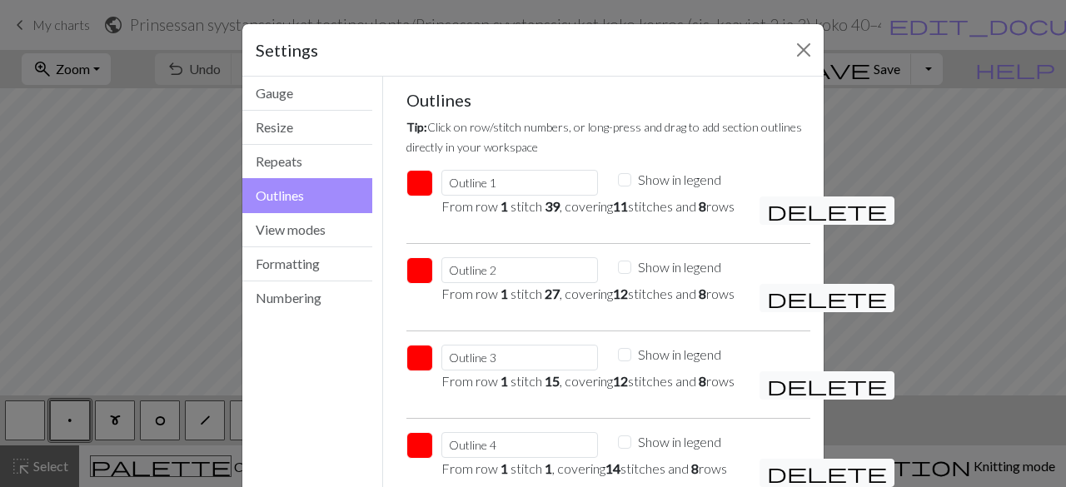
click at [408, 171] on button "button" at bounding box center [419, 183] width 27 height 27
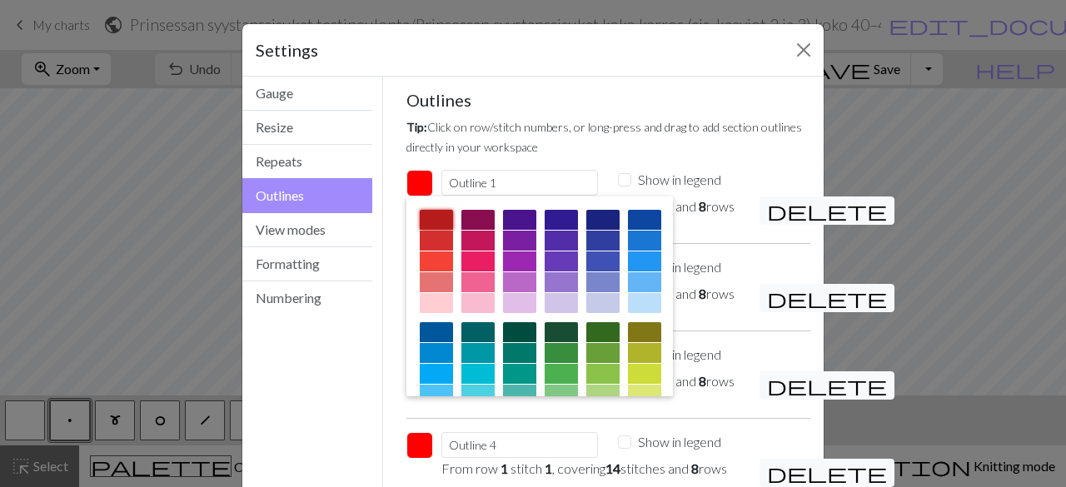
click at [420, 212] on div at bounding box center [436, 220] width 33 height 20
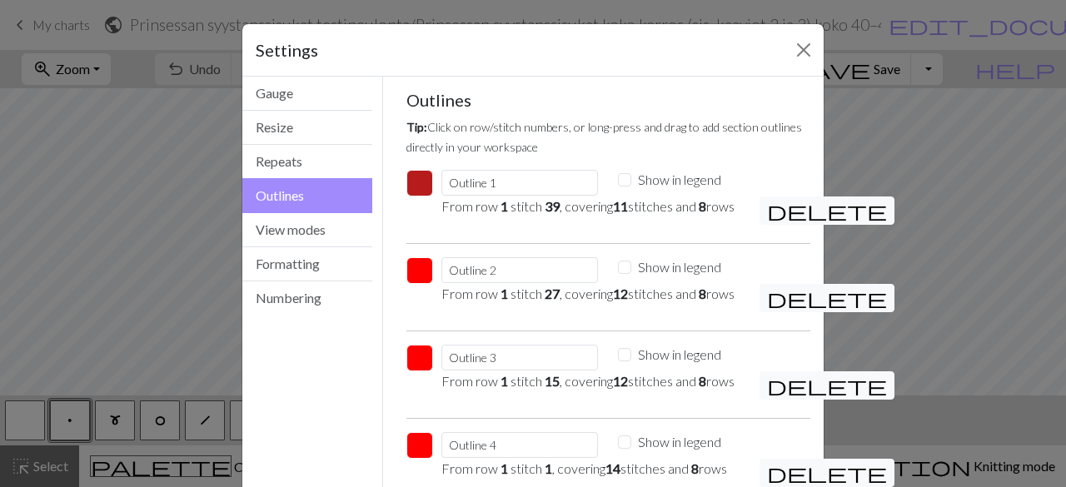
click at [416, 284] on button "button" at bounding box center [419, 270] width 27 height 27
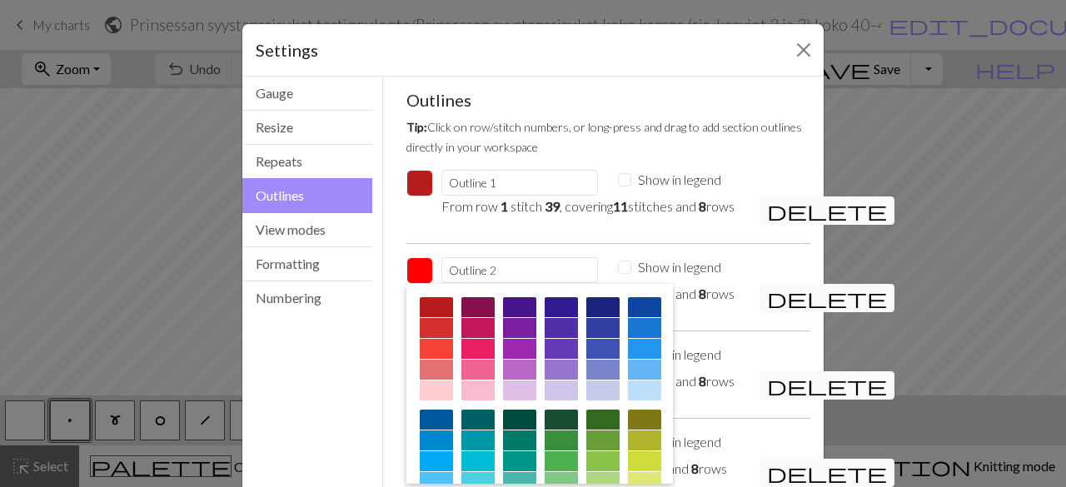
click at [421, 317] on div at bounding box center [436, 307] width 33 height 20
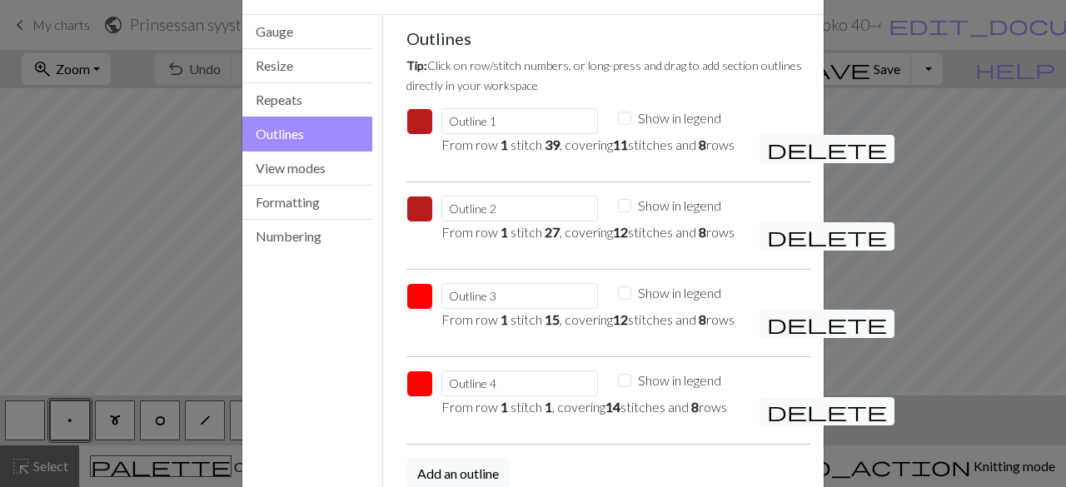
scroll to position [83, 0]
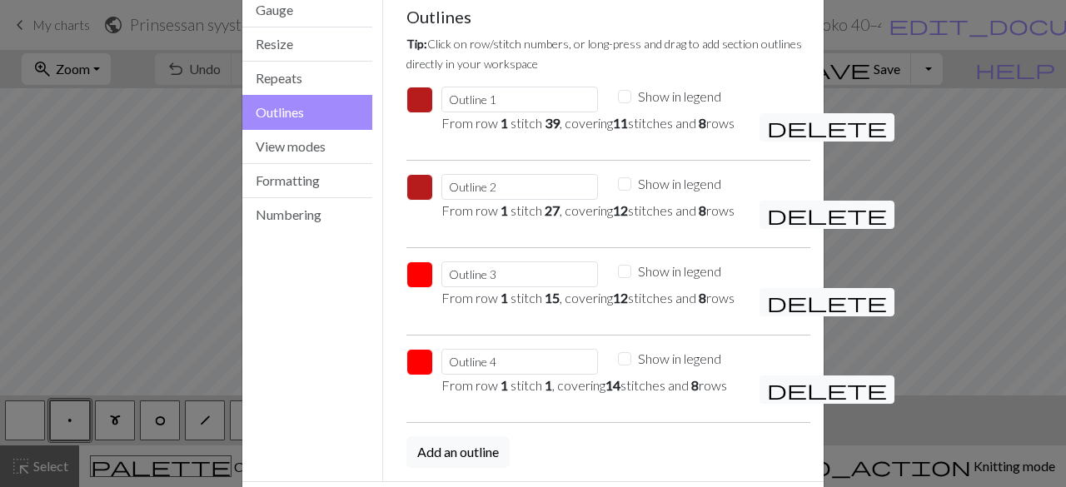
click at [416, 288] on button "button" at bounding box center [419, 275] width 27 height 27
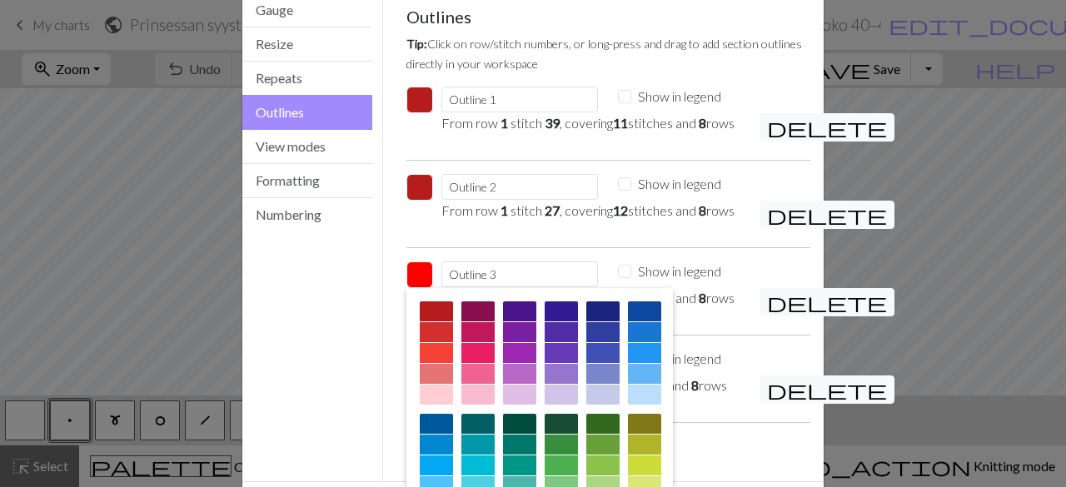
click at [425, 322] on div at bounding box center [436, 312] width 33 height 20
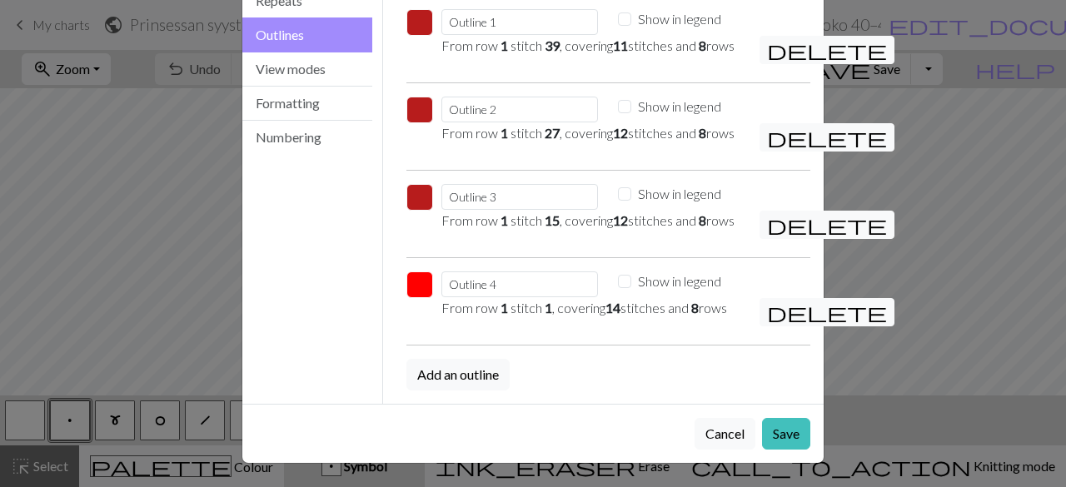
scroll to position [217, 0]
click at [421, 287] on button "button" at bounding box center [419, 285] width 27 height 27
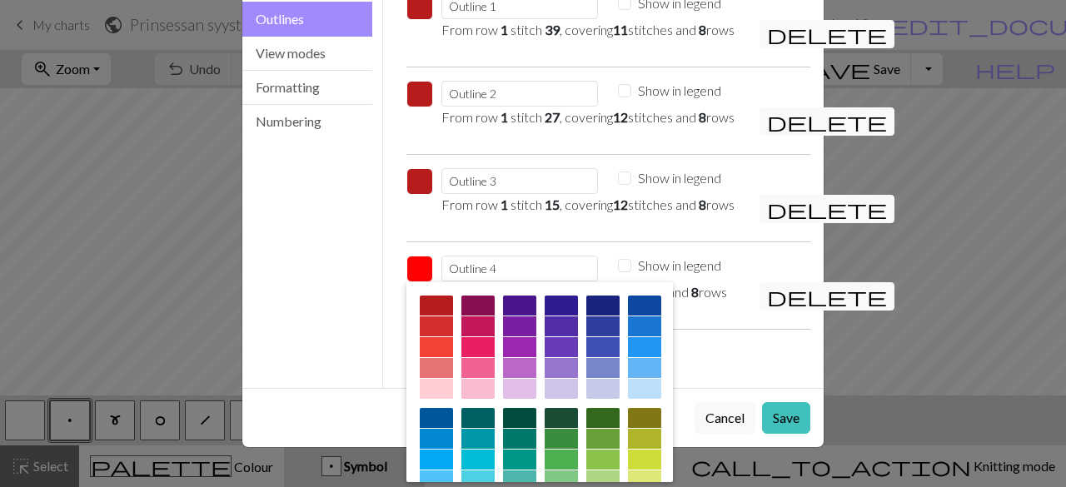
click at [424, 316] on div at bounding box center [436, 306] width 33 height 20
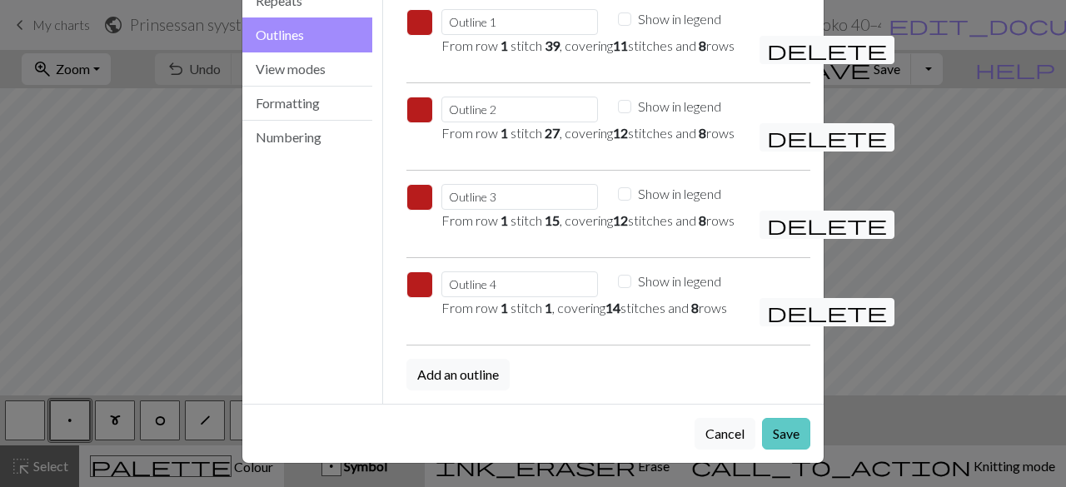
click at [776, 438] on button "Save" at bounding box center [786, 434] width 48 height 32
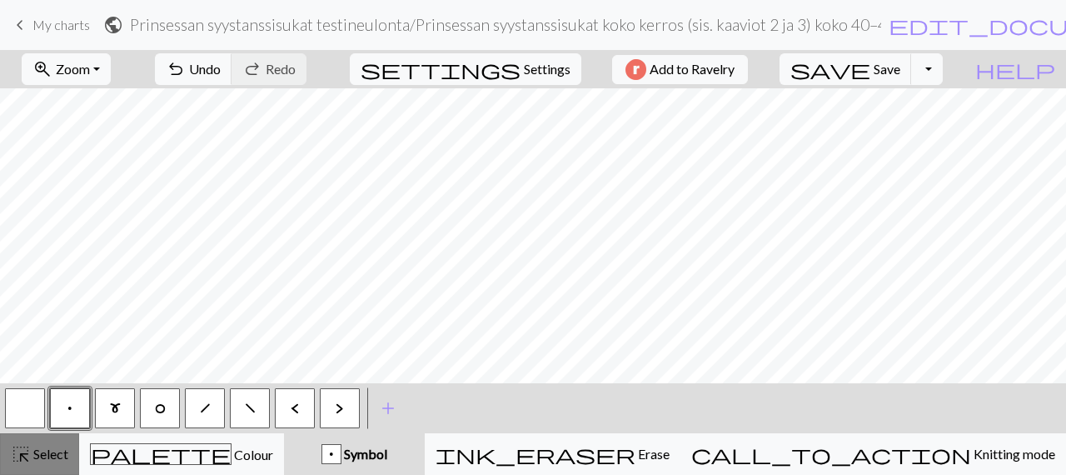
click at [70, 457] on button "highlight_alt Select Select" at bounding box center [39, 454] width 79 height 42
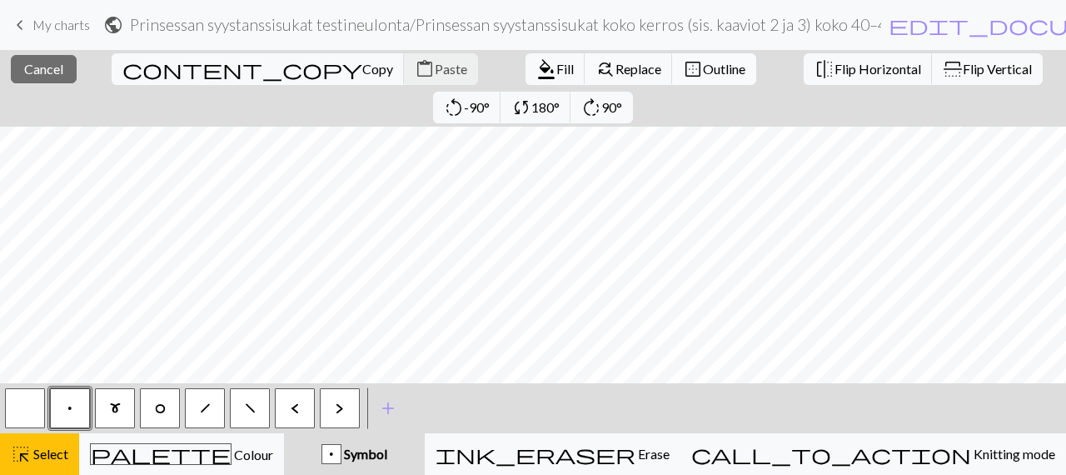
click at [683, 59] on span "border_outer" at bounding box center [693, 68] width 20 height 23
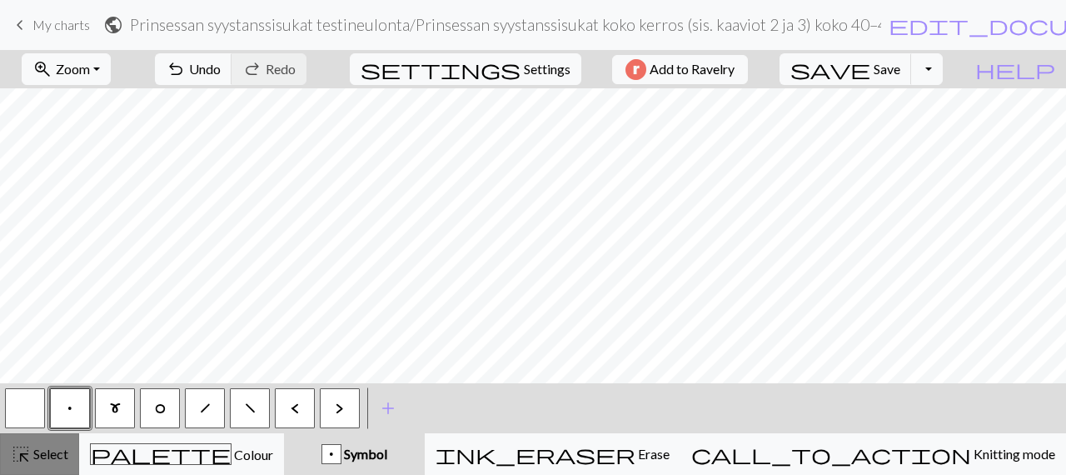
drag, startPoint x: 57, startPoint y: 459, endPoint x: 72, endPoint y: 441, distance: 23.0
click at [57, 459] on span "Select" at bounding box center [49, 454] width 37 height 16
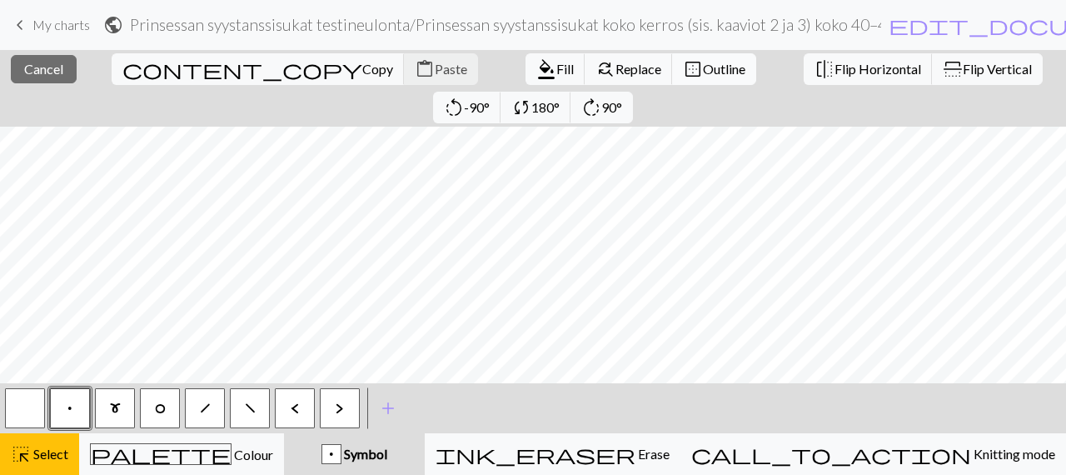
click at [703, 68] on span "Outline" at bounding box center [724, 69] width 42 height 16
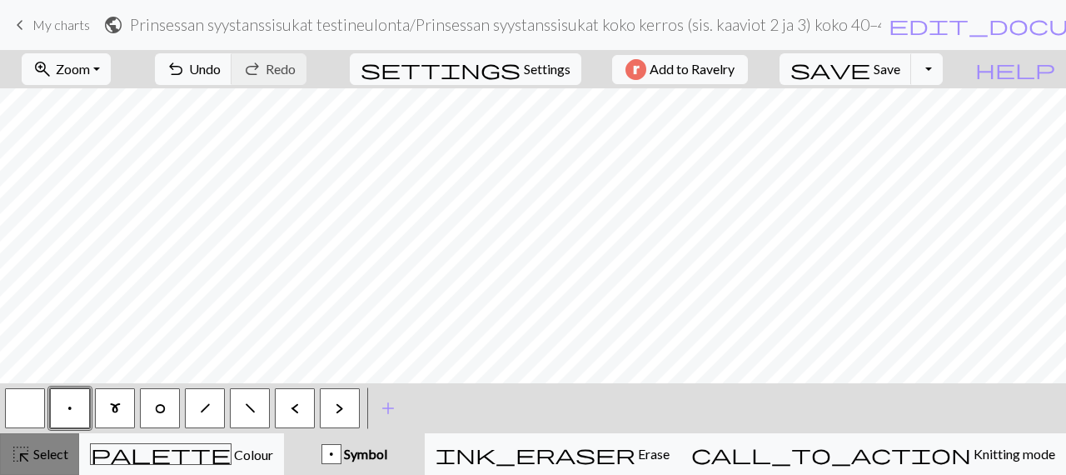
click at [26, 462] on span "highlight_alt" at bounding box center [21, 453] width 20 height 23
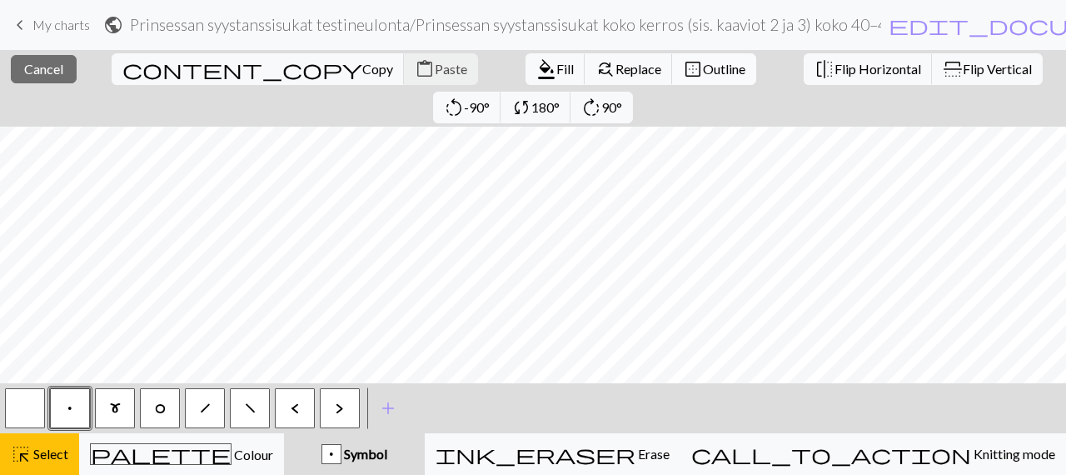
click at [703, 66] on span "Outline" at bounding box center [724, 69] width 42 height 16
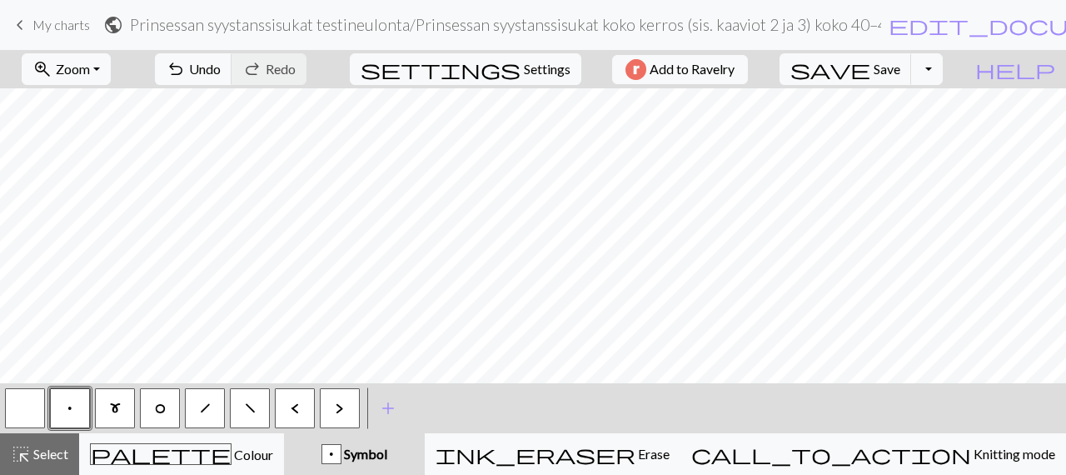
drag, startPoint x: 67, startPoint y: 457, endPoint x: 210, endPoint y: 381, distance: 162.5
click at [67, 457] on span "Select" at bounding box center [49, 454] width 37 height 16
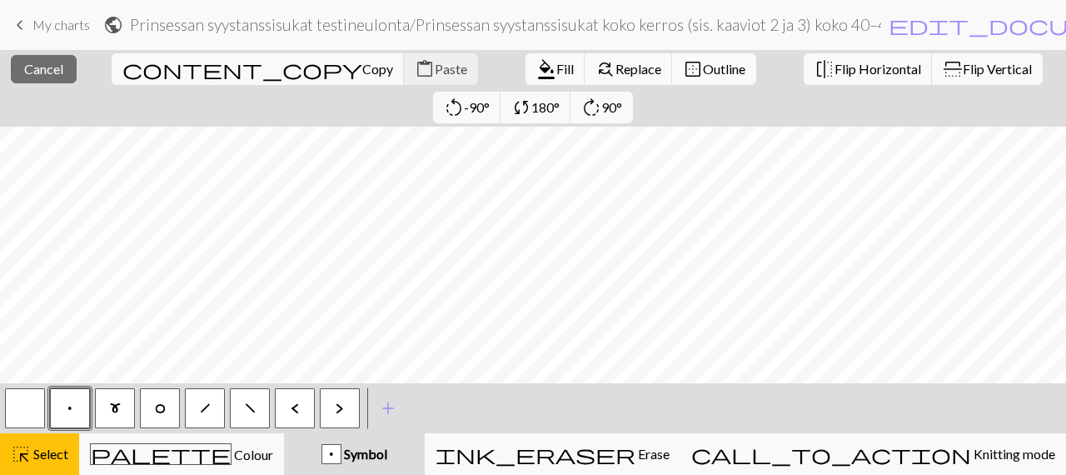
click at [703, 66] on span "Outline" at bounding box center [724, 69] width 42 height 16
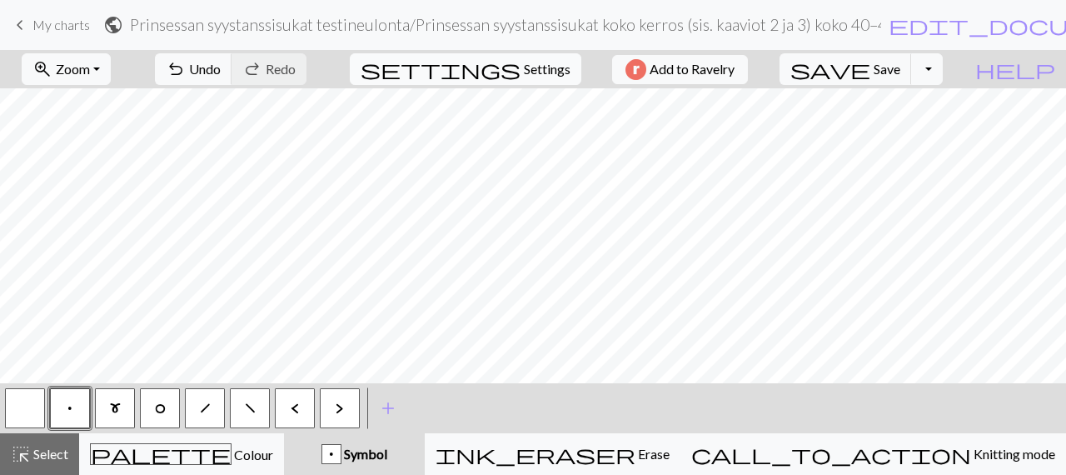
click at [524, 62] on span "Settings" at bounding box center [547, 69] width 47 height 20
select select "aran"
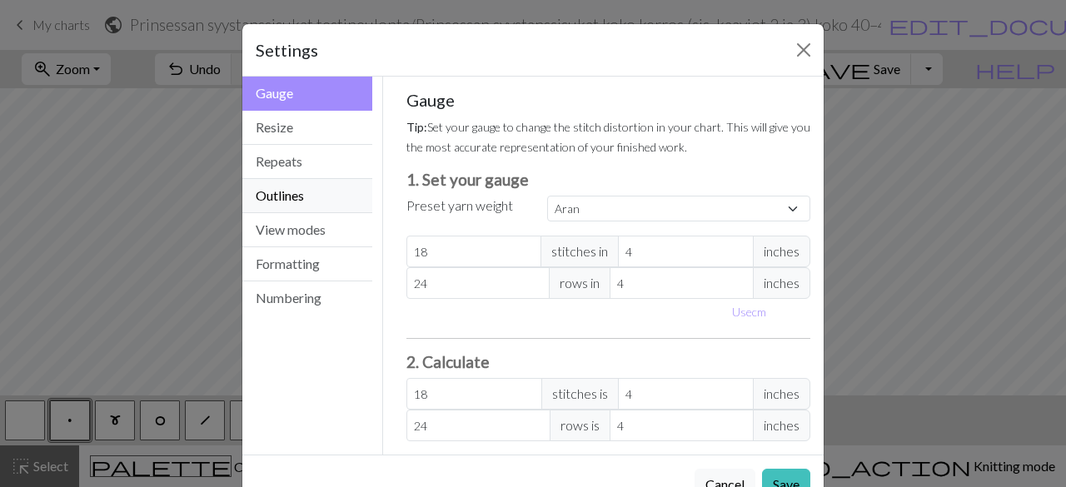
click at [304, 194] on button "Outlines" at bounding box center [307, 196] width 130 height 34
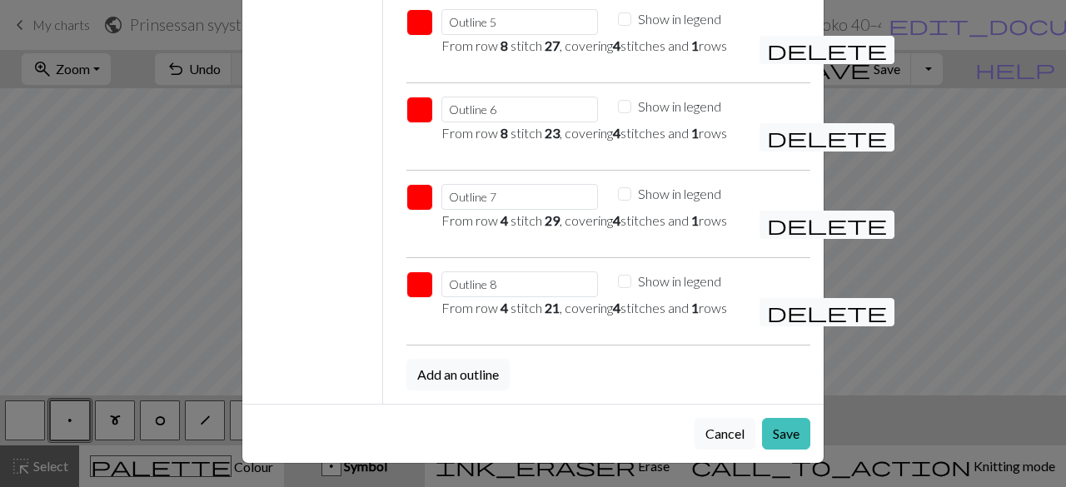
scroll to position [482, 0]
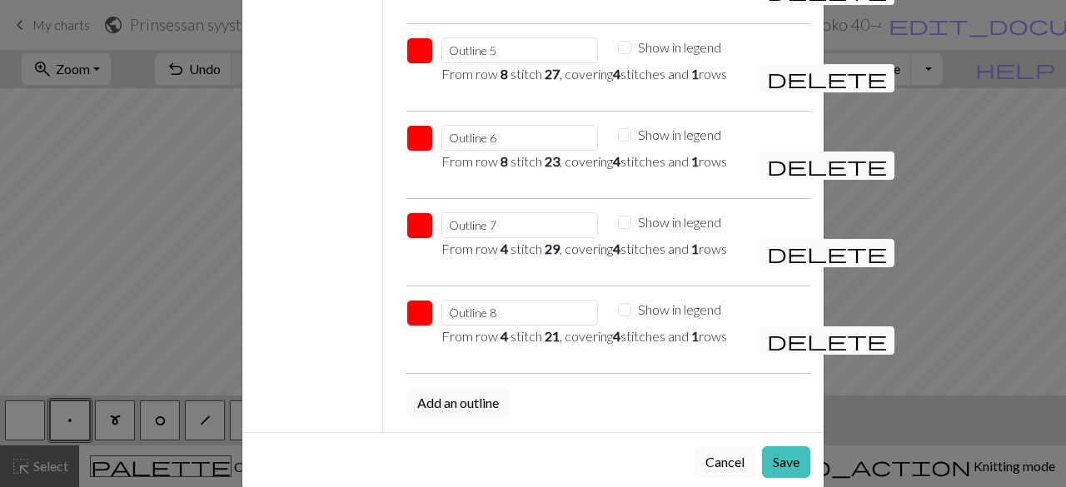
click at [416, 64] on button "button" at bounding box center [419, 50] width 27 height 27
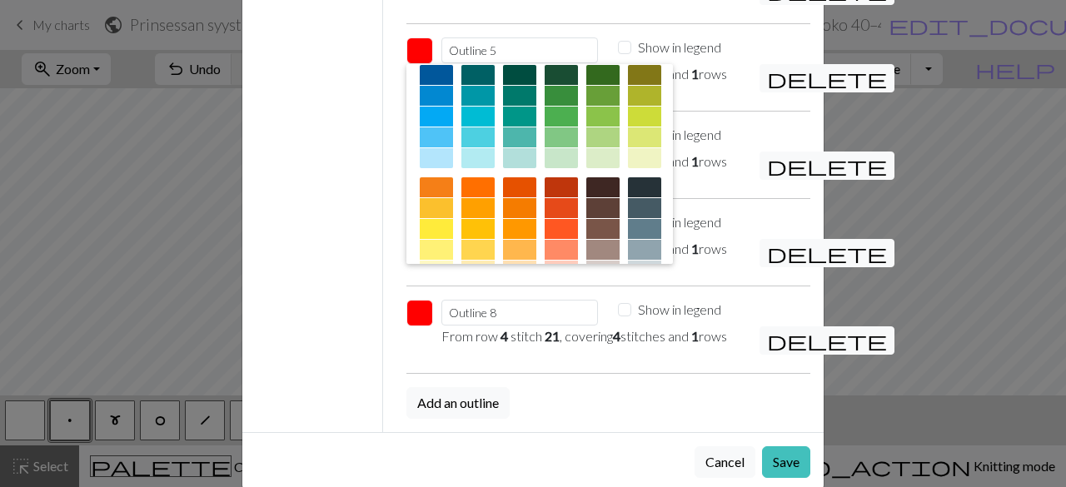
scroll to position [167, 0]
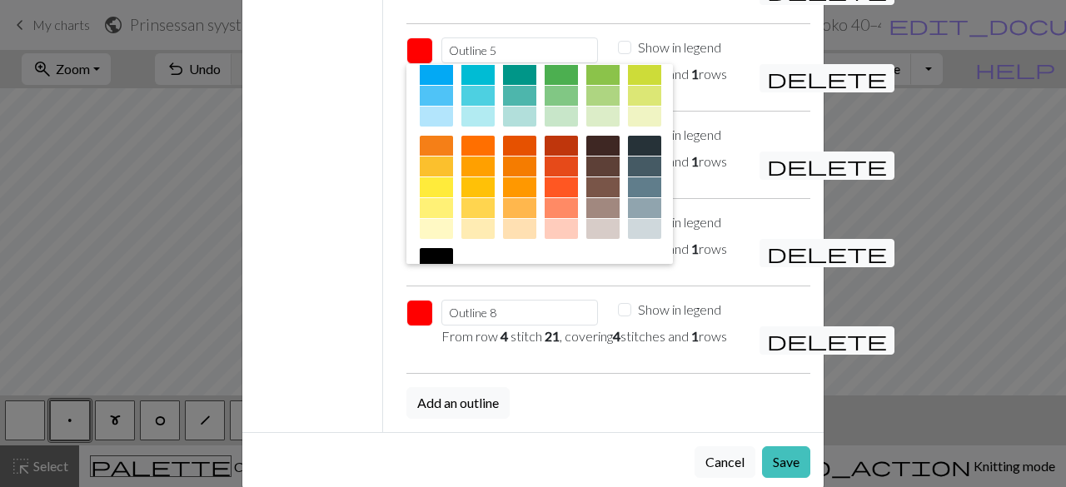
click at [453, 268] on div at bounding box center [436, 258] width 33 height 20
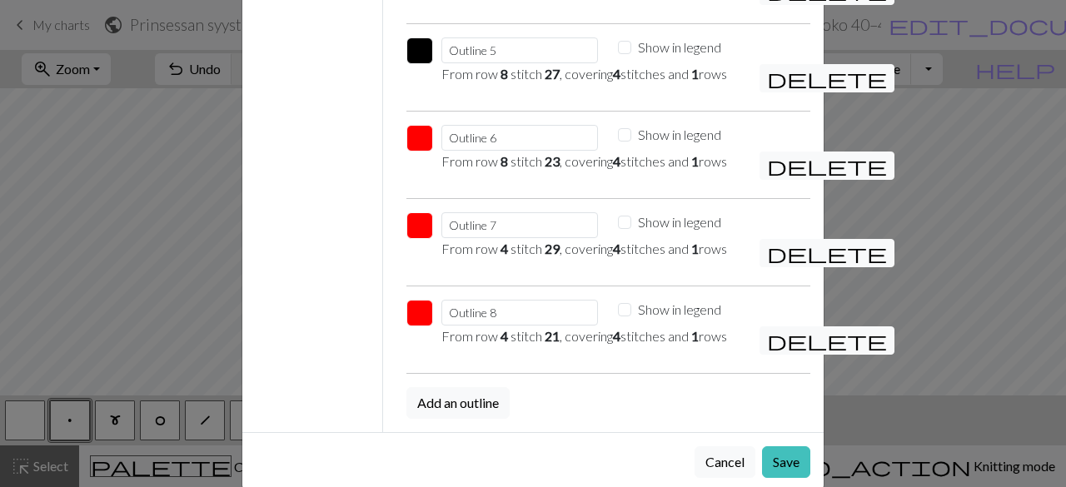
click at [412, 152] on button "button" at bounding box center [419, 138] width 27 height 27
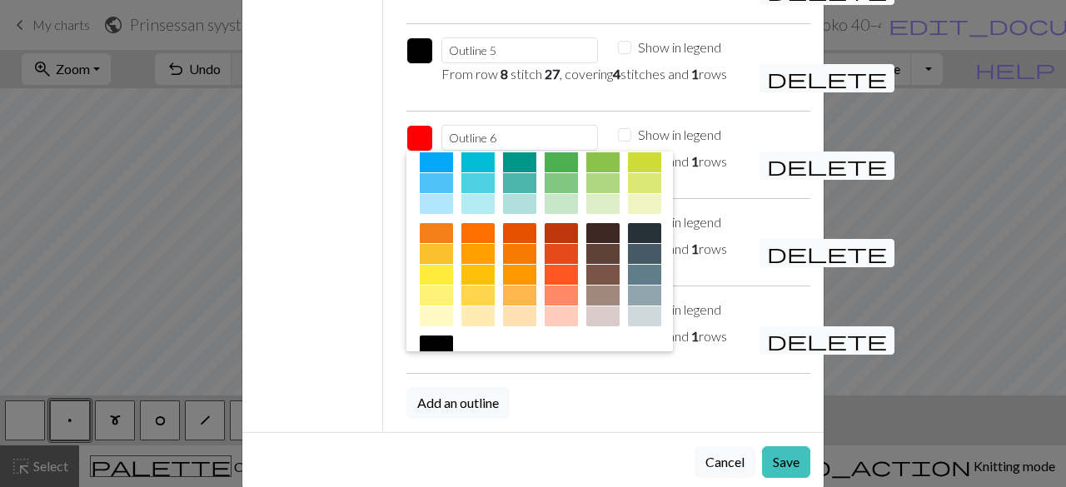
click at [453, 356] on div at bounding box center [436, 346] width 33 height 20
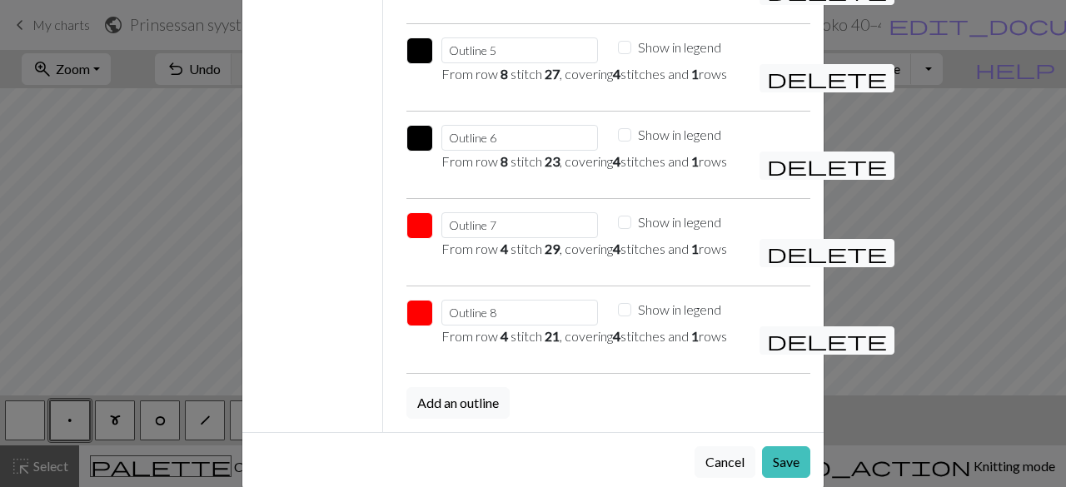
click at [421, 239] on button "button" at bounding box center [419, 225] width 27 height 27
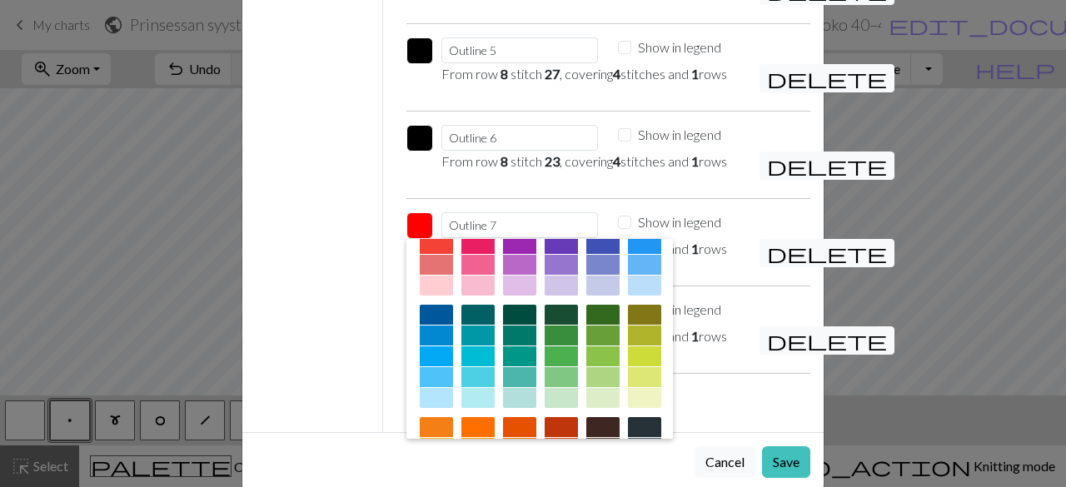
scroll to position [250, 0]
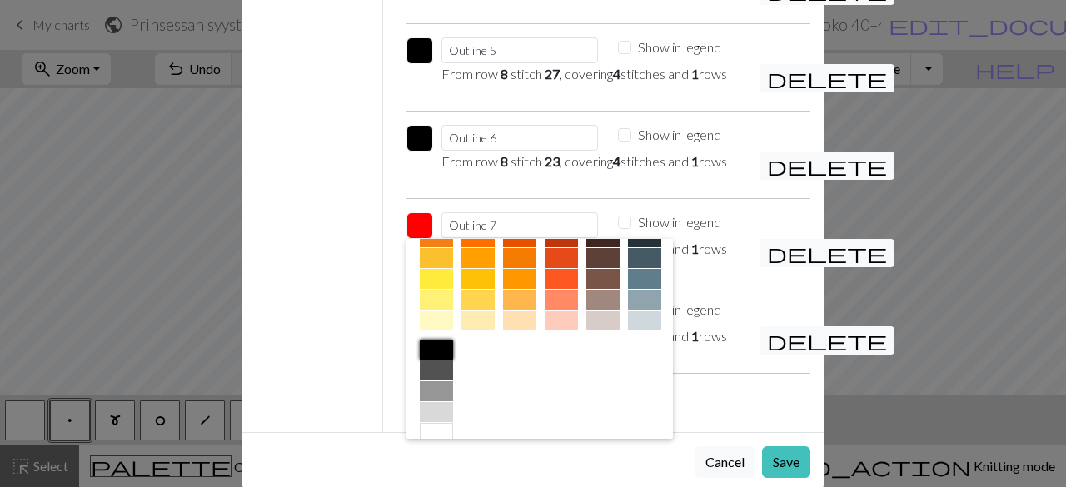
click at [453, 360] on div at bounding box center [436, 350] width 33 height 20
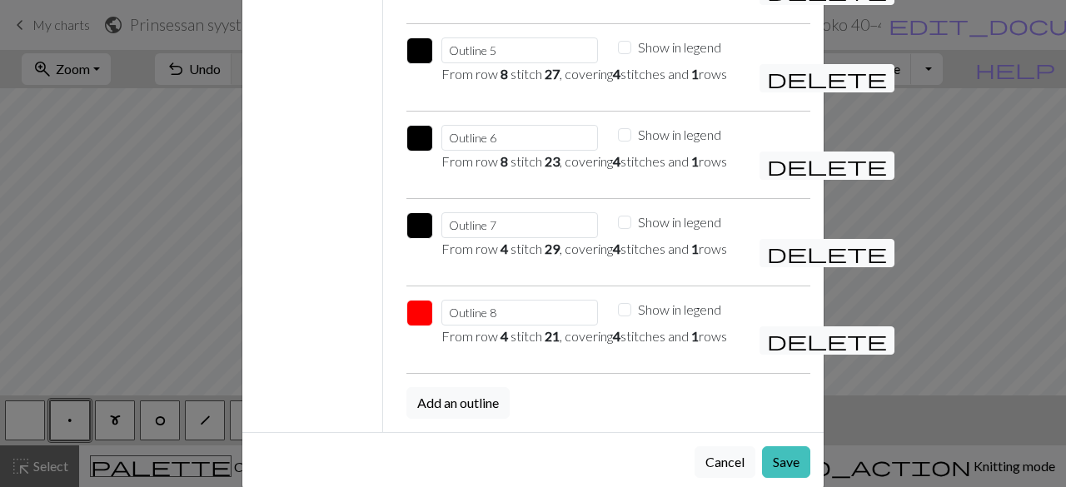
click at [416, 327] on button "button" at bounding box center [419, 313] width 27 height 27
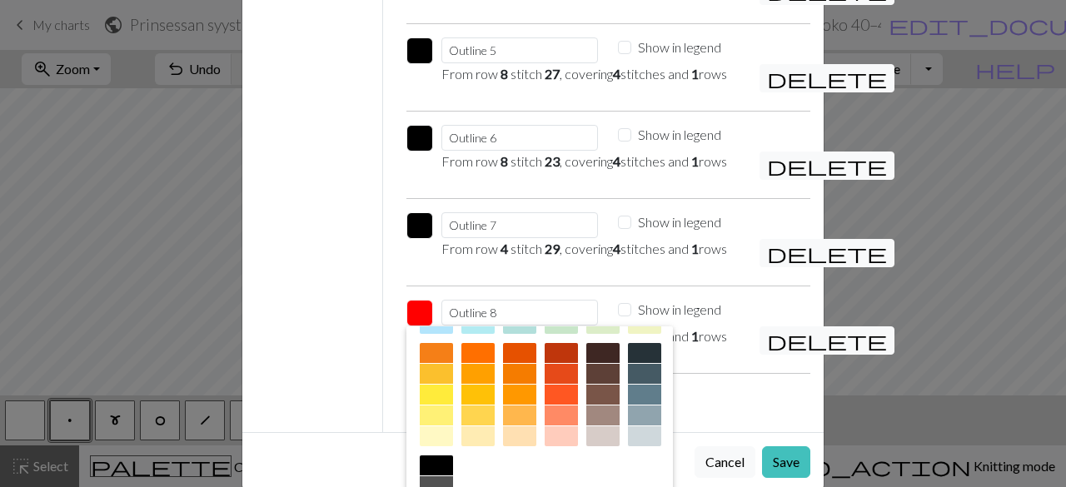
scroll to position [268, 0]
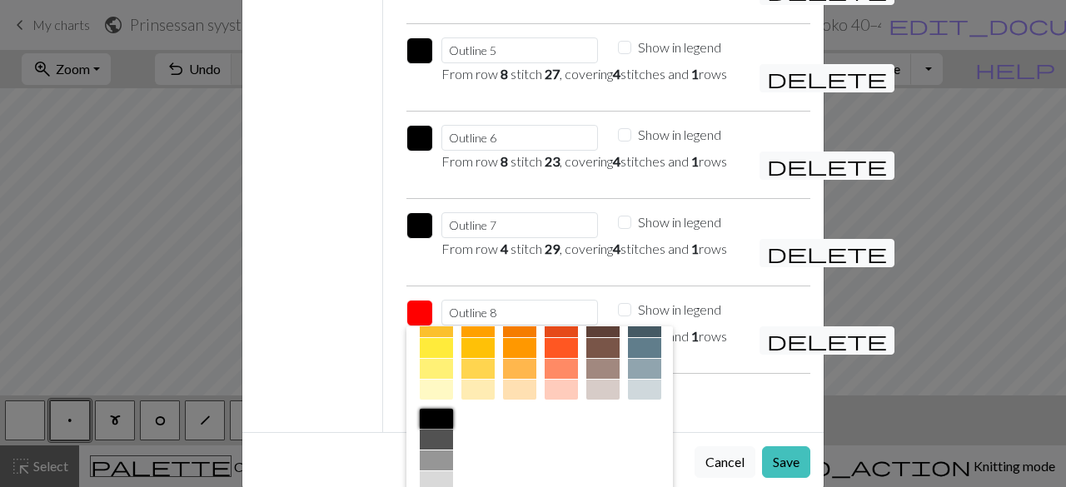
click at [453, 429] on div at bounding box center [436, 419] width 33 height 20
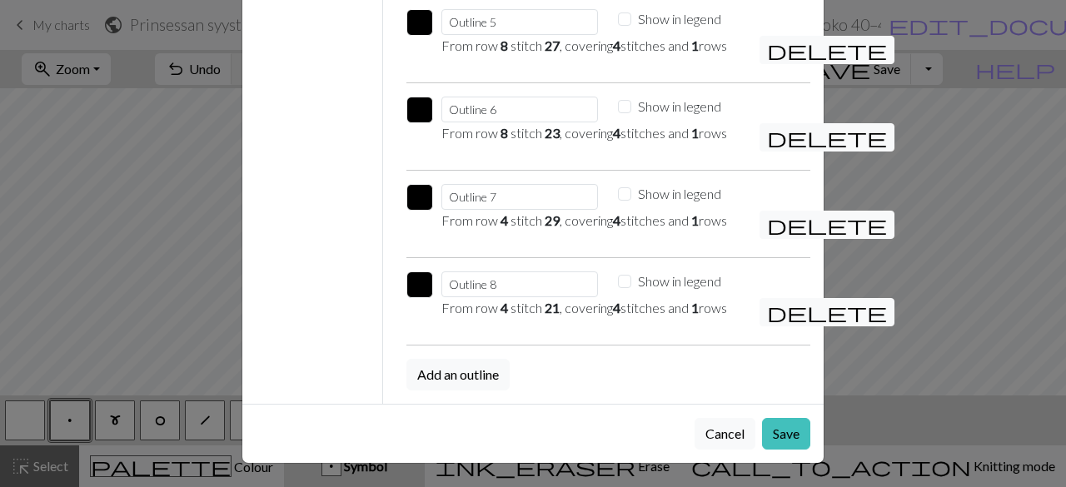
scroll to position [566, 0]
click at [793, 440] on button "Save" at bounding box center [786, 434] width 48 height 32
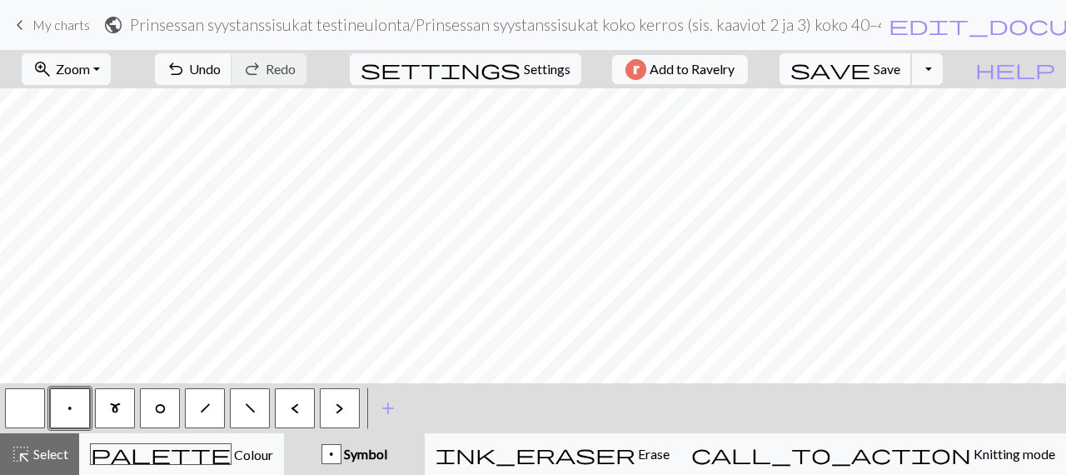
click at [900, 70] on span "Save" at bounding box center [887, 69] width 27 height 16
click at [816, 21] on h2 "Prinsessan syystanssisukat testineulonta / Prinsessan syystanssisukat koko kerr…" at bounding box center [505, 24] width 751 height 19
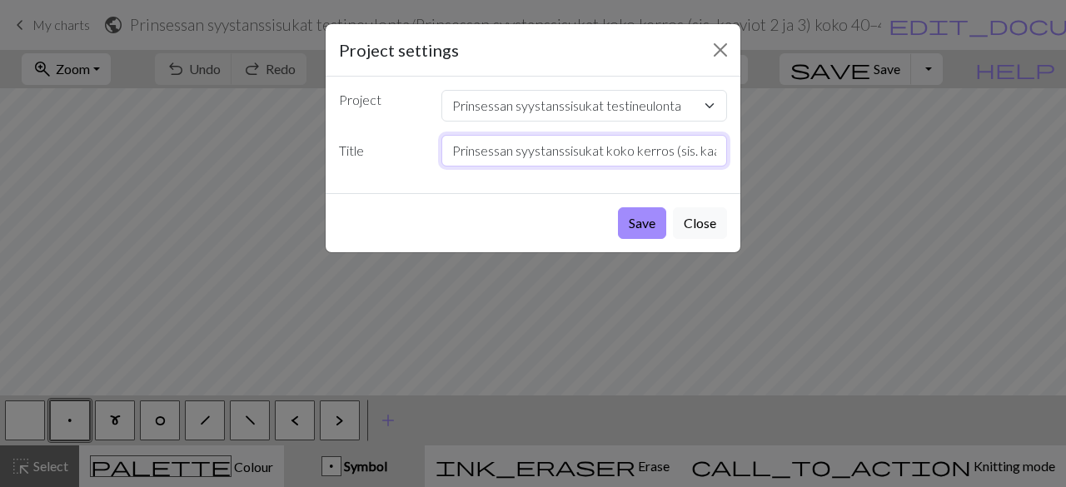
click at [690, 149] on input "Prinsessan syystanssisukat koko kerros (sis. kaaviot 2 ja 3) koko 40–42" at bounding box center [584, 151] width 287 height 32
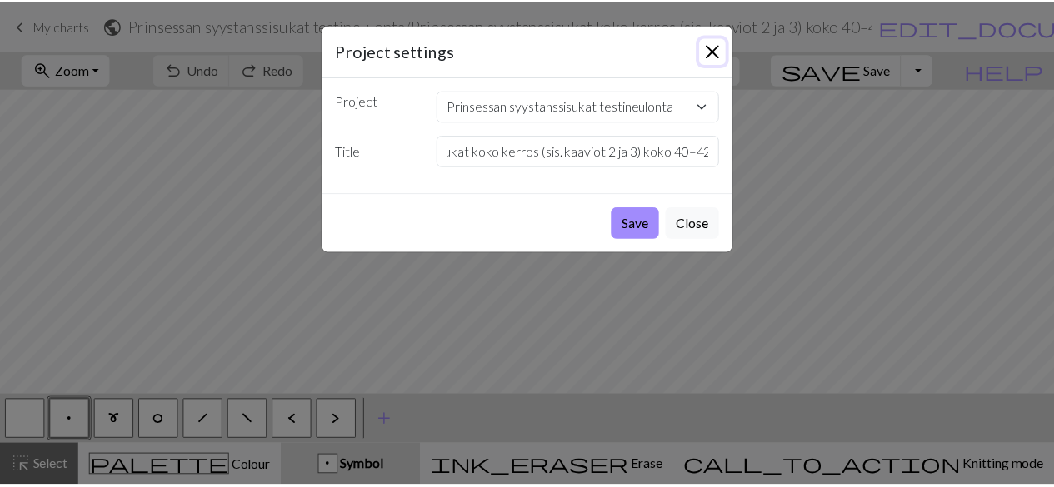
scroll to position [0, 0]
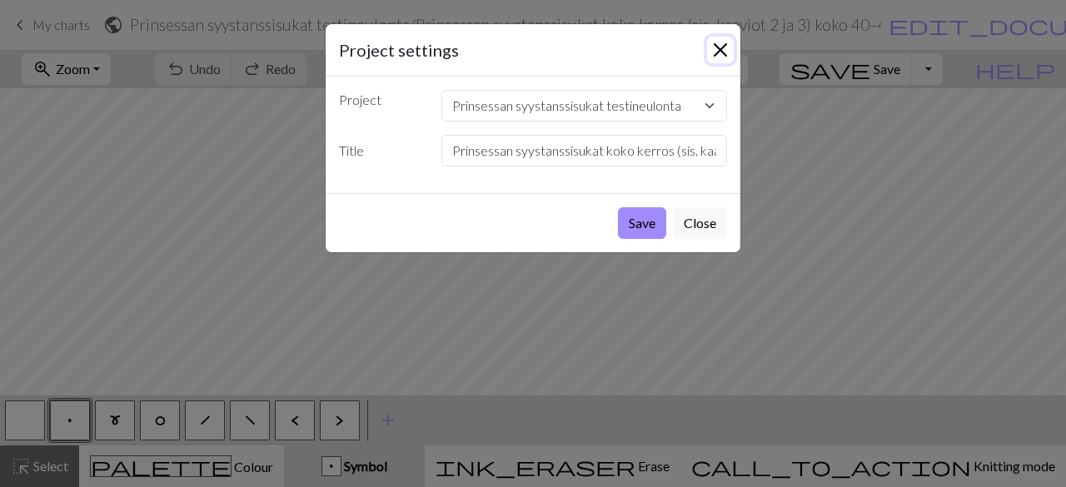
click at [721, 47] on button "Close" at bounding box center [720, 50] width 27 height 27
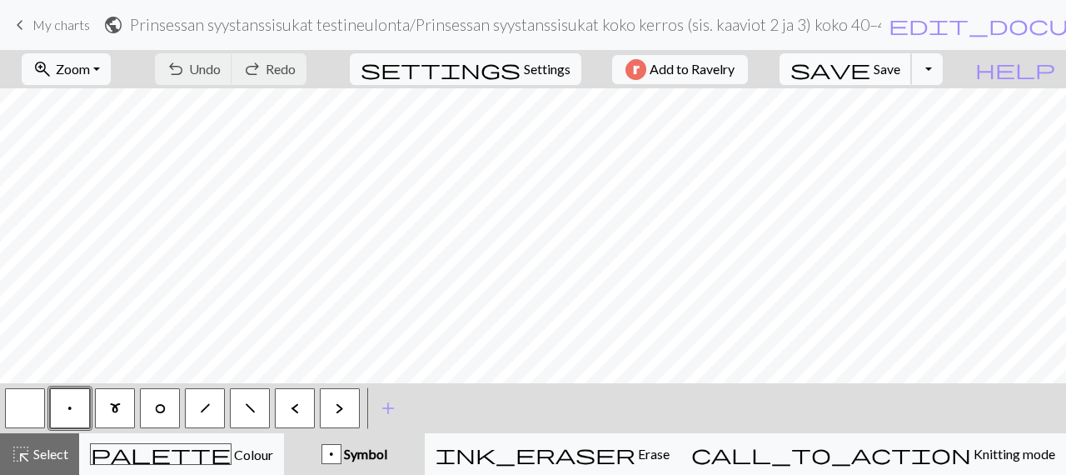
click at [900, 67] on span "Save" at bounding box center [887, 69] width 27 height 16
click at [943, 66] on button "Toggle Dropdown" at bounding box center [927, 69] width 32 height 32
click at [939, 124] on button "save_alt Download" at bounding box center [804, 131] width 275 height 27
click at [69, 27] on span "My charts" at bounding box center [60, 25] width 57 height 16
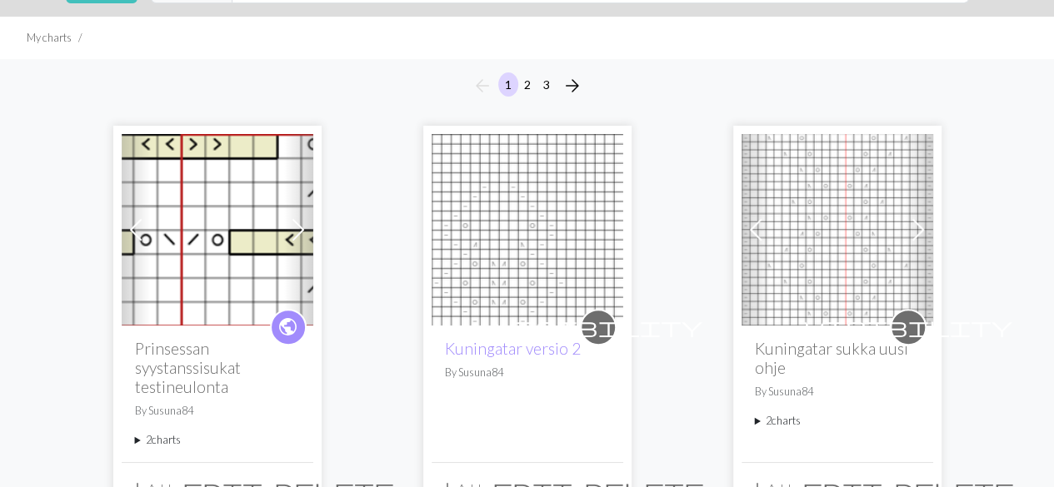
scroll to position [167, 0]
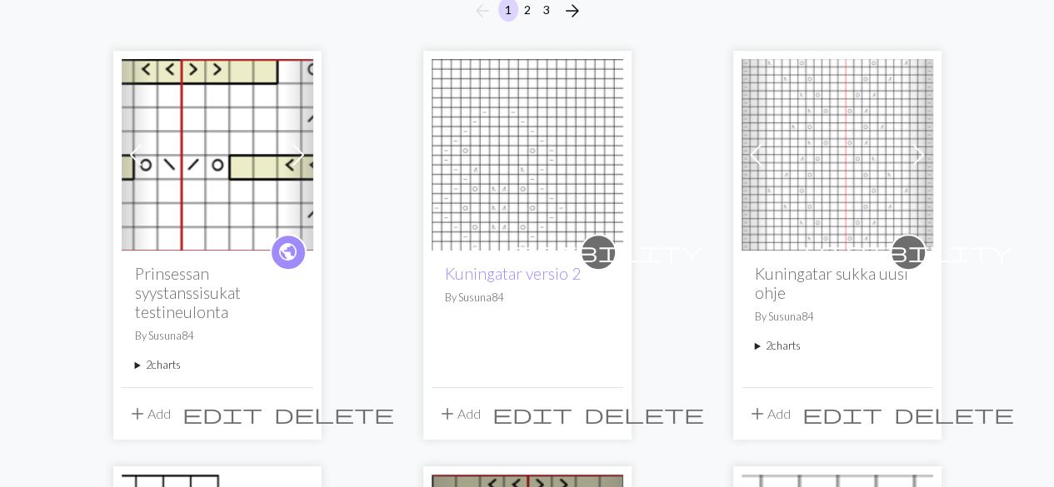
click at [162, 369] on summary "2 charts" at bounding box center [217, 365] width 165 height 16
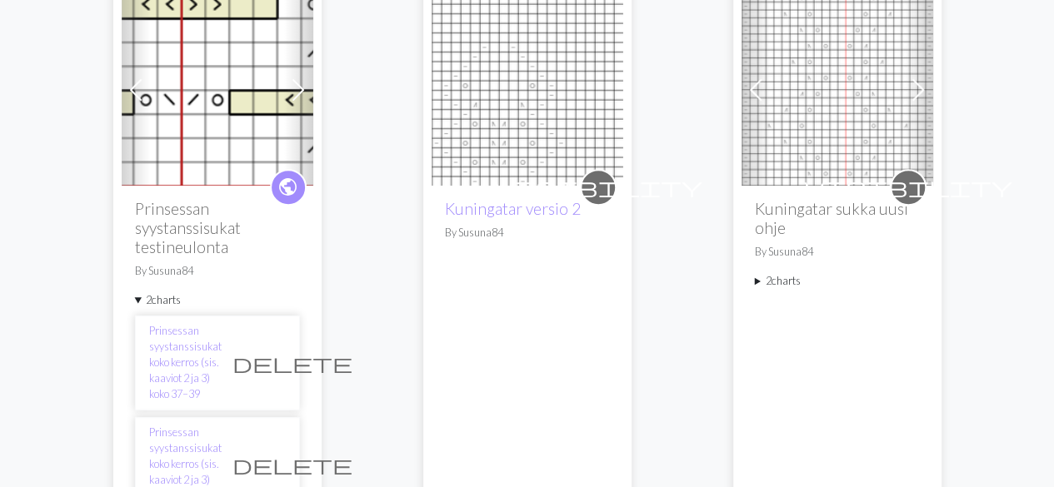
scroll to position [333, 0]
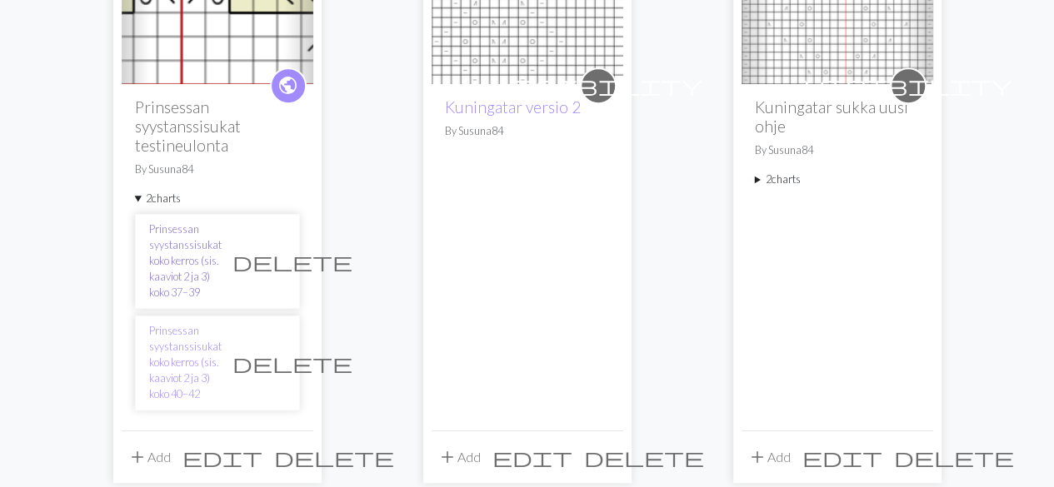
click at [195, 241] on link "Prinsessan syystanssisukat koko kerros (sis. kaaviot 2 ja 3) koko 37–39" at bounding box center [185, 262] width 72 height 80
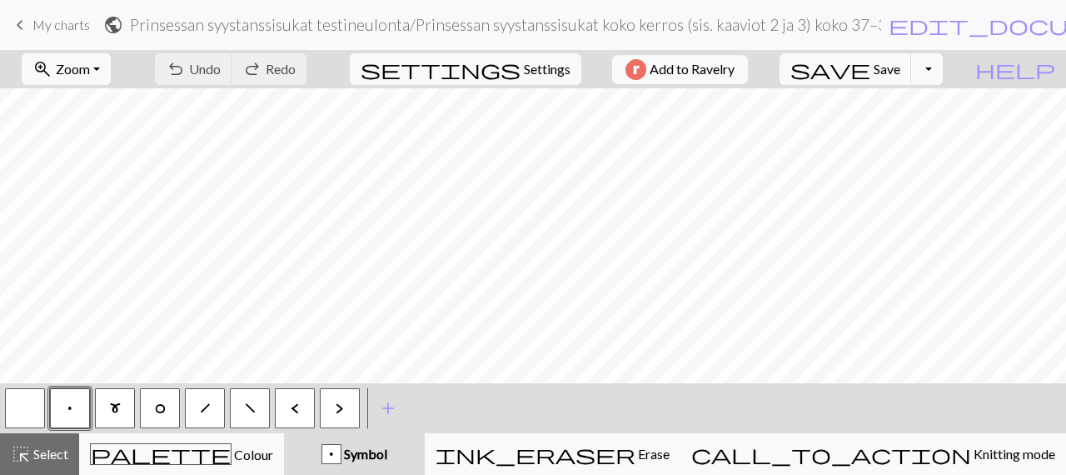
click at [21, 19] on span "keyboard_arrow_left" at bounding box center [20, 24] width 20 height 23
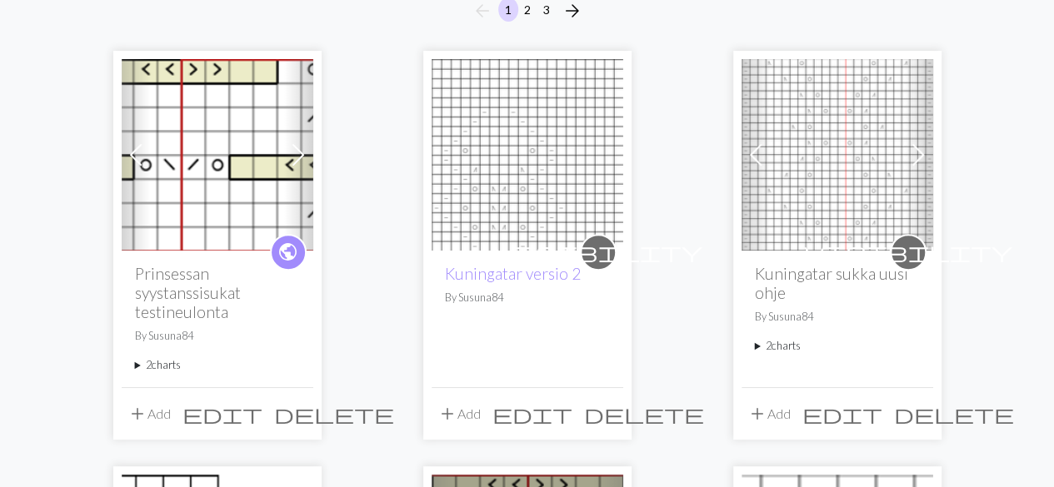
scroll to position [416, 0]
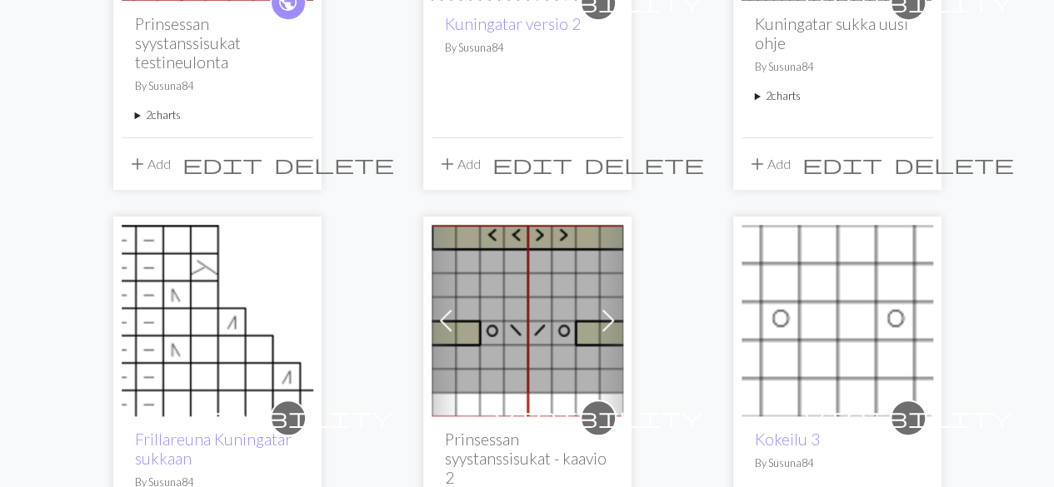
click at [150, 114] on summary "2 charts" at bounding box center [217, 115] width 165 height 16
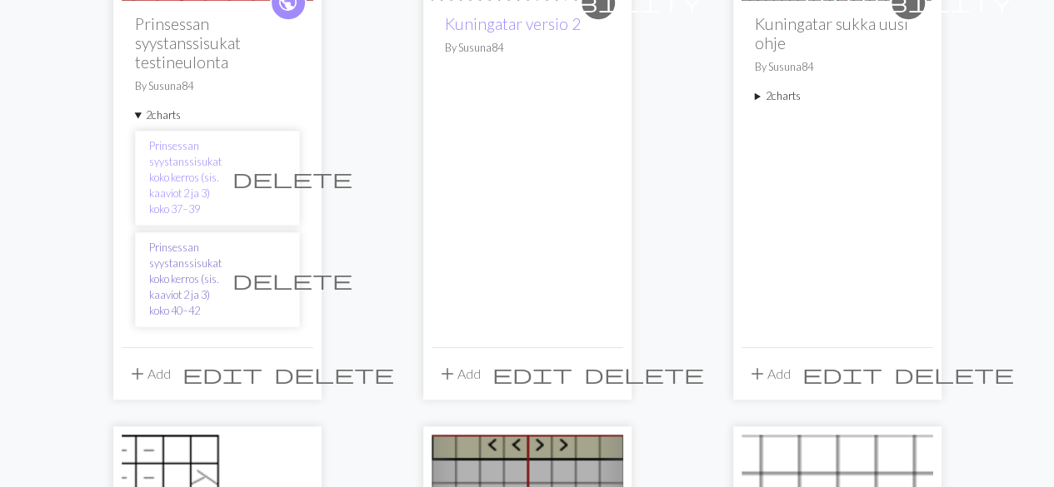
click at [179, 254] on link "Prinsessan syystanssisukat koko kerros (sis. kaaviot 2 ja 3) koko 40–42" at bounding box center [185, 280] width 72 height 80
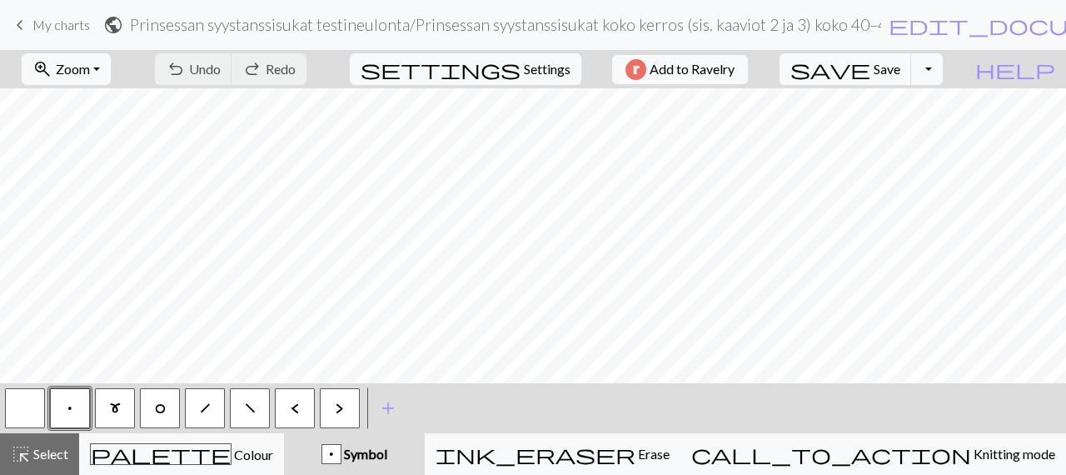
click at [44, 19] on span "My charts" at bounding box center [60, 25] width 57 height 16
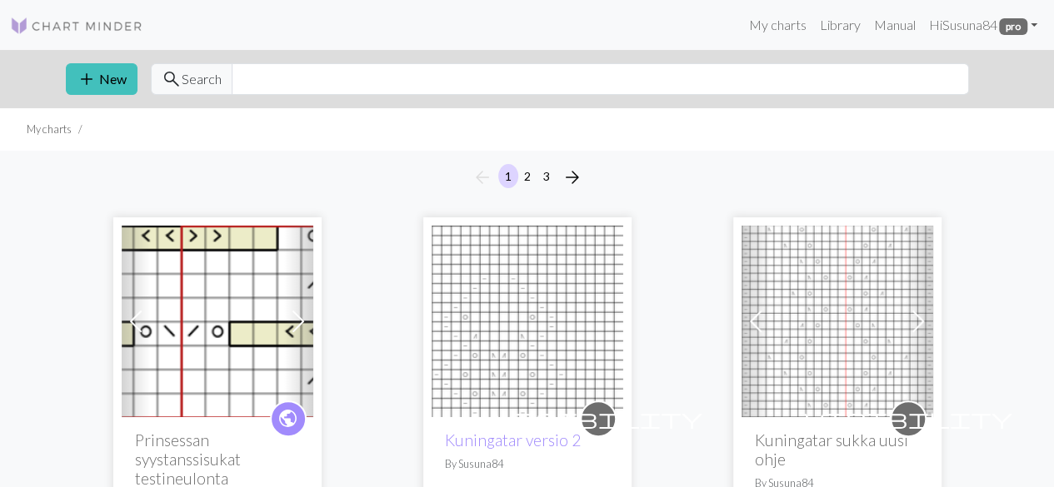
scroll to position [167, 0]
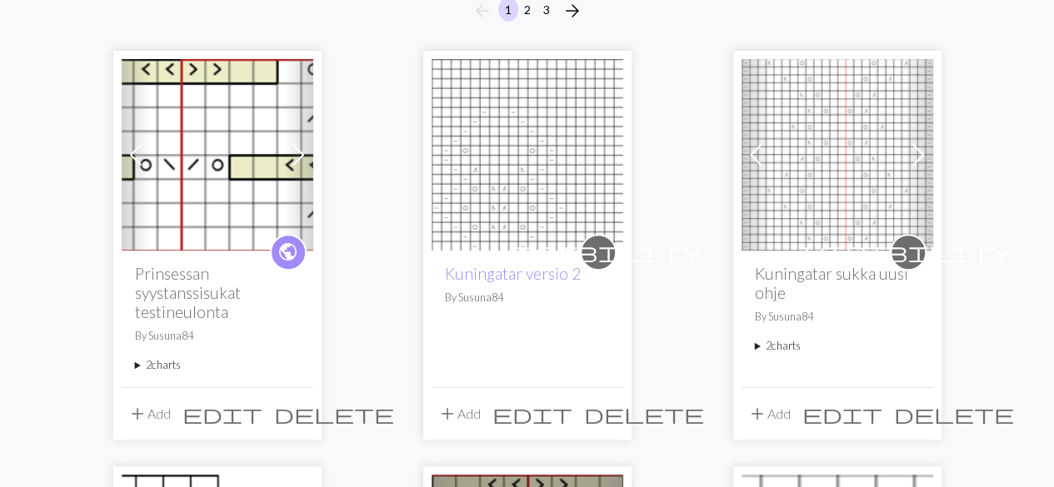
click at [157, 362] on summary "2 charts" at bounding box center [217, 365] width 165 height 16
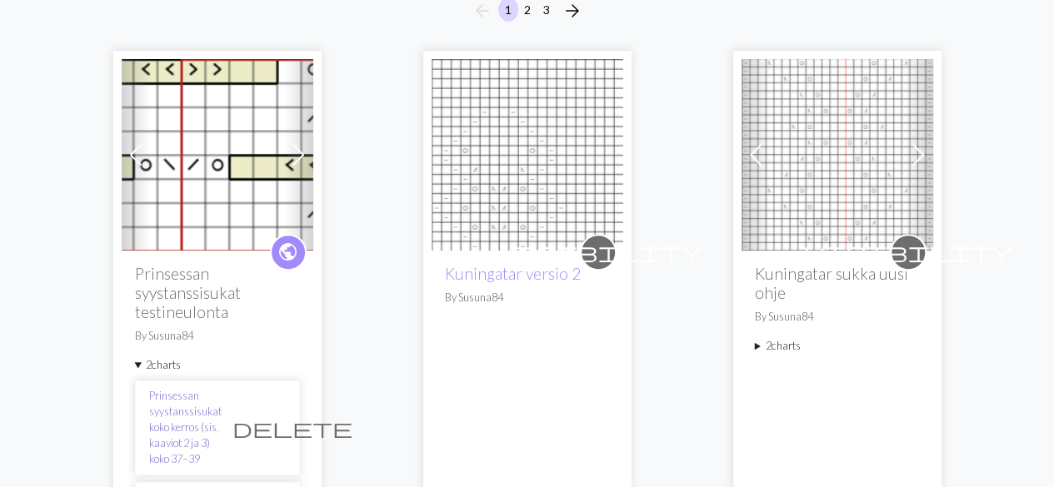
click at [189, 406] on link "Prinsessan syystanssisukat koko kerros (sis. kaaviot 2 ja 3) koko 37–39" at bounding box center [185, 428] width 72 height 80
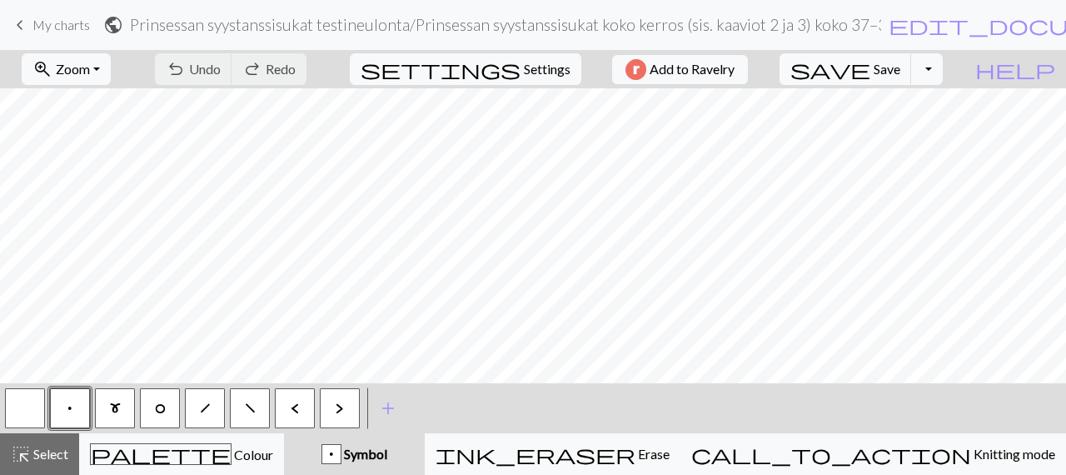
click at [721, 31] on h2 "Prinsessan syystanssisukat testineulonta / Prinsessan syystanssisukat koko kerr…" at bounding box center [505, 24] width 751 height 19
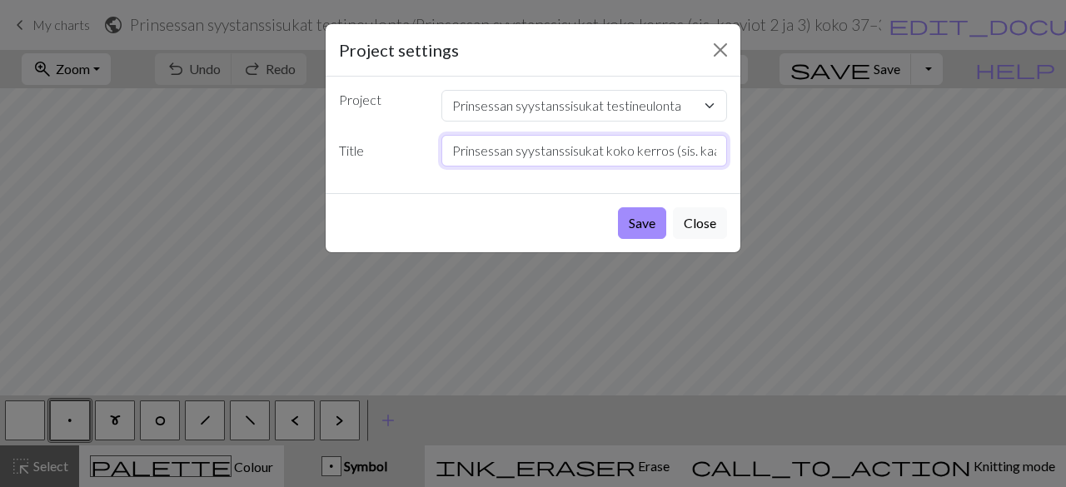
click at [668, 149] on input "Prinsessan syystanssisukat koko kerros (sis. kaaviot 2 ja 3) koko 37–39" at bounding box center [584, 151] width 287 height 32
click at [720, 42] on button "Close" at bounding box center [720, 50] width 27 height 27
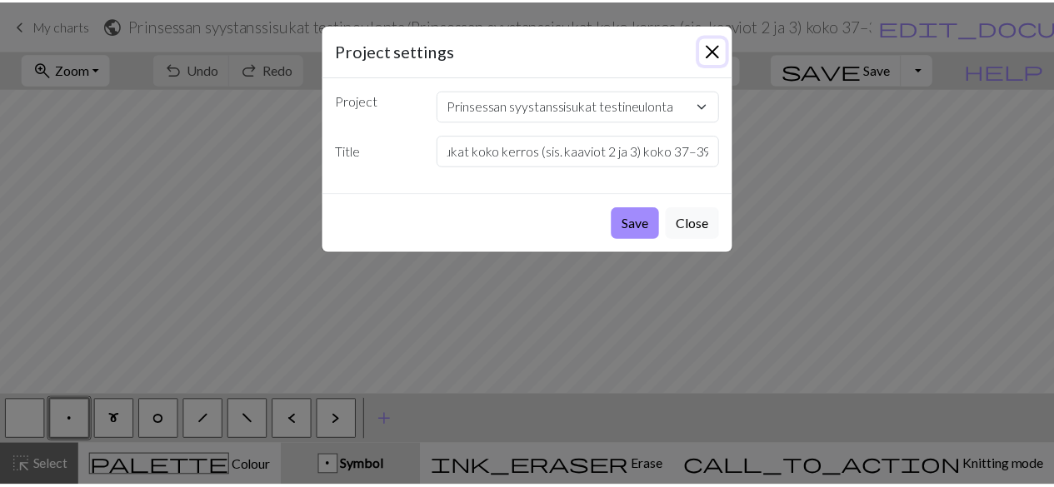
scroll to position [0, 0]
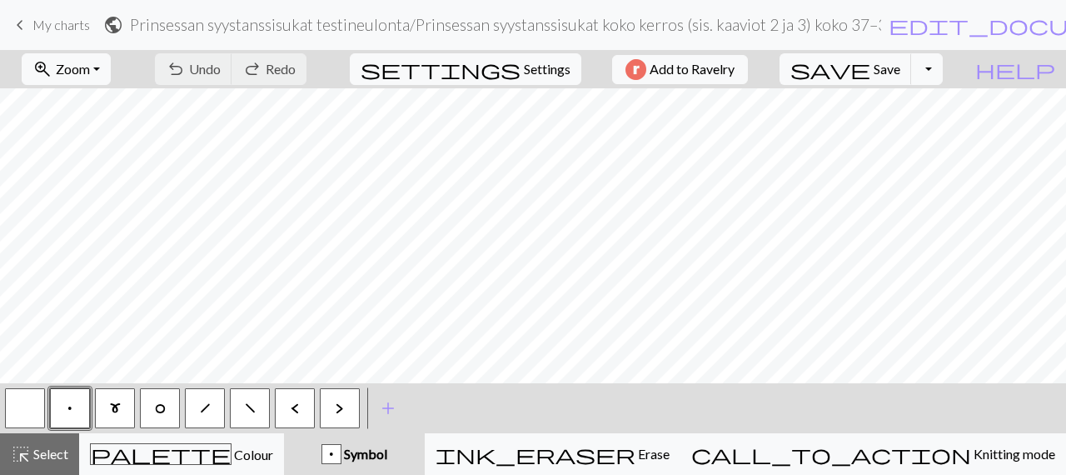
click at [73, 19] on span "My charts" at bounding box center [60, 25] width 57 height 16
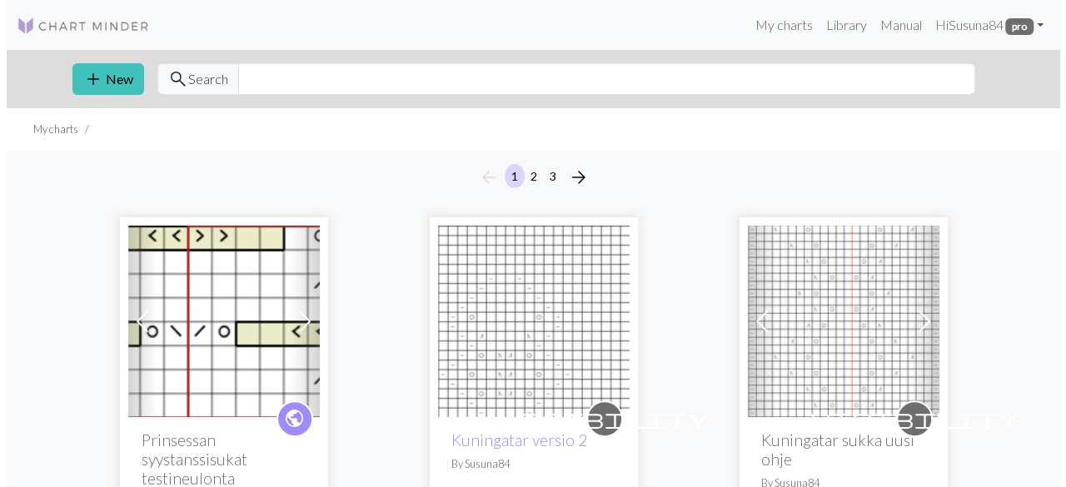
scroll to position [167, 0]
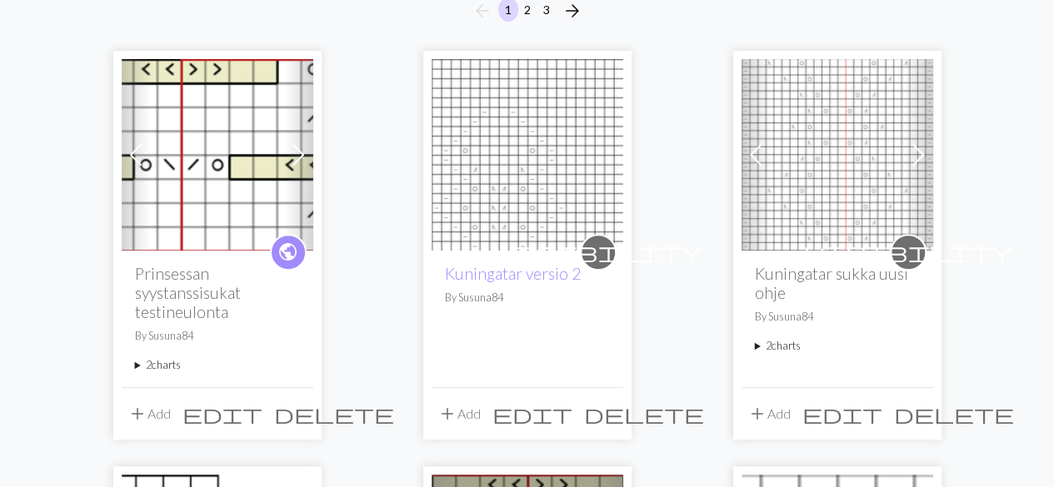
click at [257, 416] on span "edit" at bounding box center [222, 413] width 80 height 23
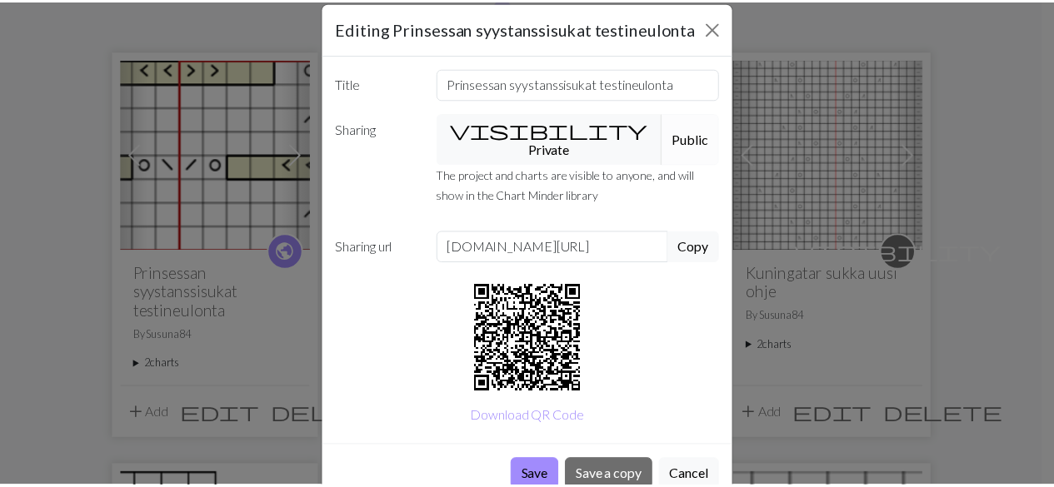
scroll to position [42, 0]
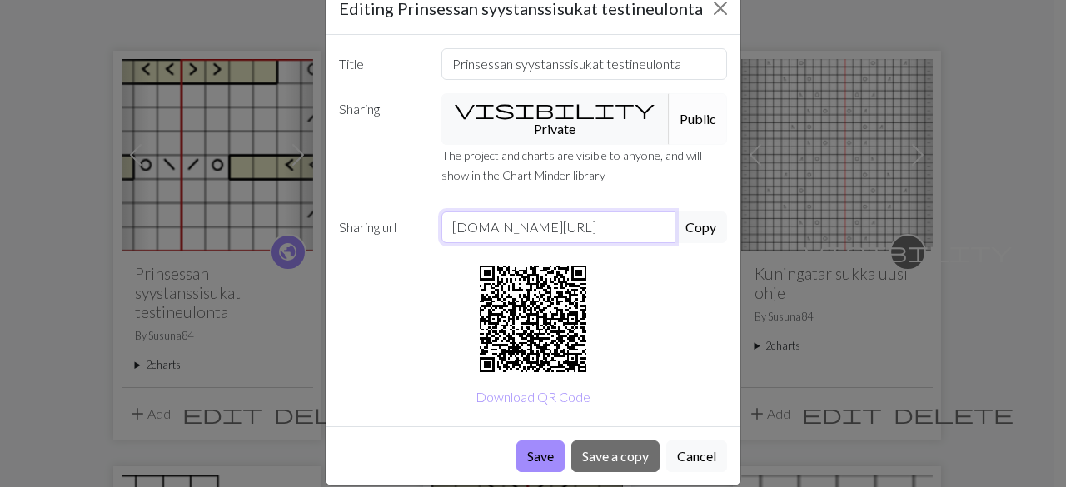
click at [555, 212] on input "www.chart-minder.com/charts/susuna84/prinsessan-syystanssisukat-testineulonta" at bounding box center [558, 228] width 235 height 32
drag, startPoint x: 555, startPoint y: 207, endPoint x: 532, endPoint y: 212, distance: 23.0
click at [532, 212] on input "www.chart-minder.com/charts/susuna84/prinsessan-syystanssisukat-testineulonta" at bounding box center [558, 228] width 235 height 32
click at [700, 441] on button "Cancel" at bounding box center [696, 457] width 61 height 32
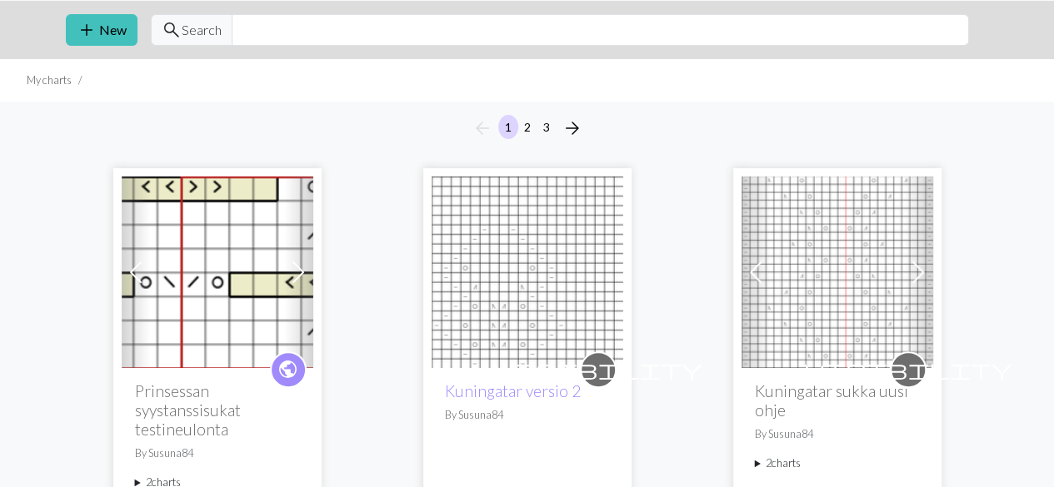
scroll to position [0, 0]
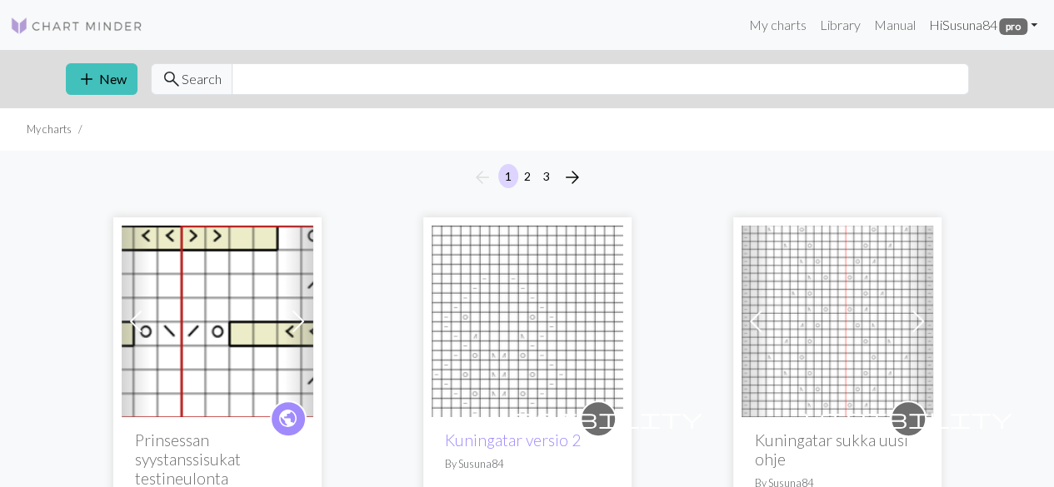
click at [965, 19] on link "Hi Susuna84 pro" at bounding box center [982, 24] width 122 height 33
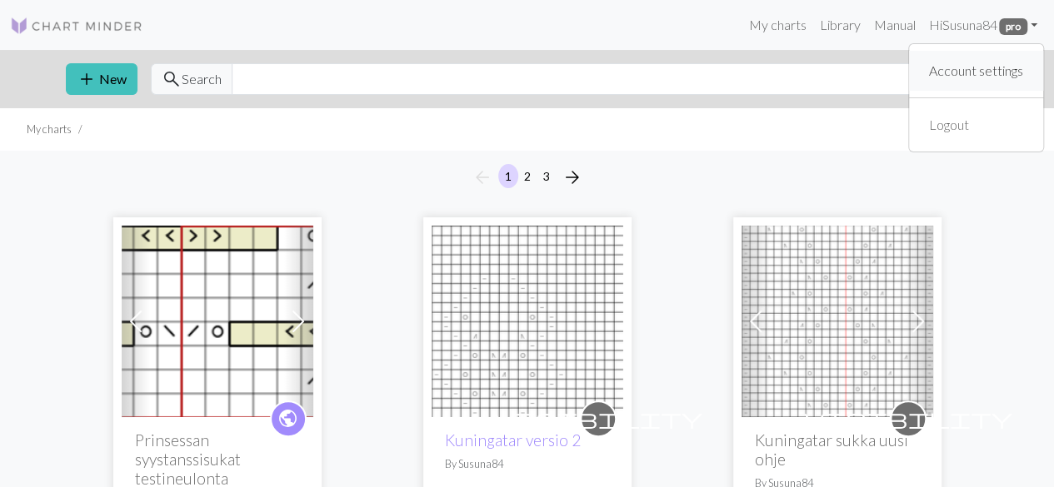
click at [963, 69] on link "Account settings" at bounding box center [975, 70] width 107 height 33
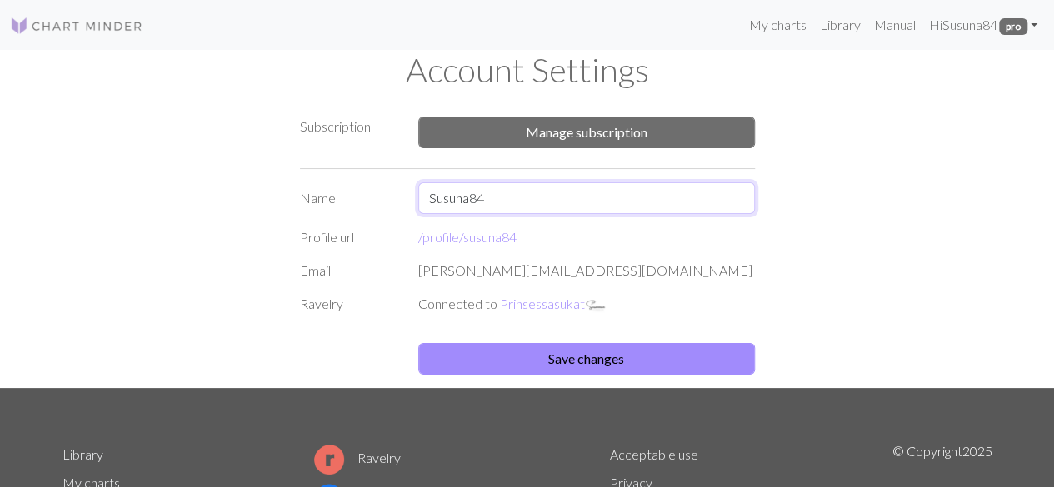
click at [524, 201] on input "Susuna84" at bounding box center [586, 198] width 337 height 32
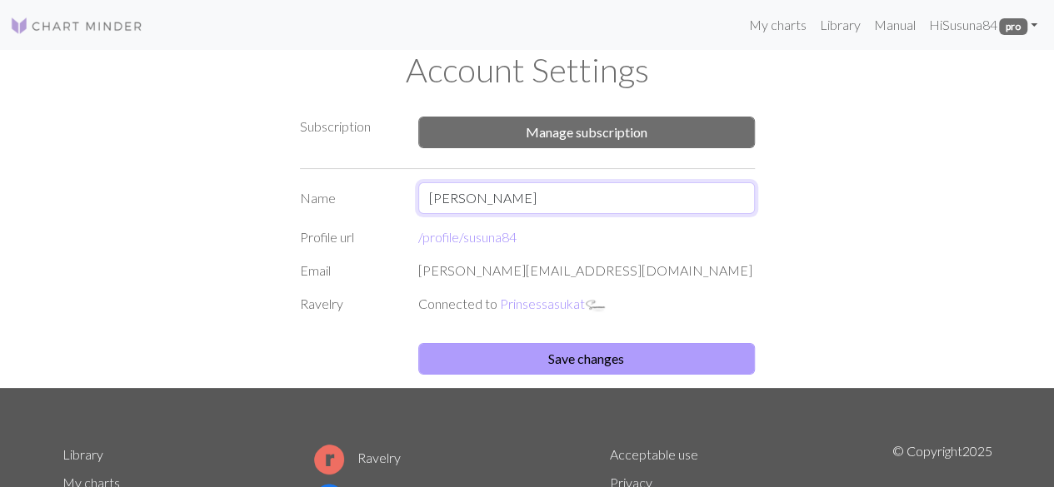
type input "[PERSON_NAME]"
click at [592, 359] on button "Save changes" at bounding box center [586, 359] width 337 height 32
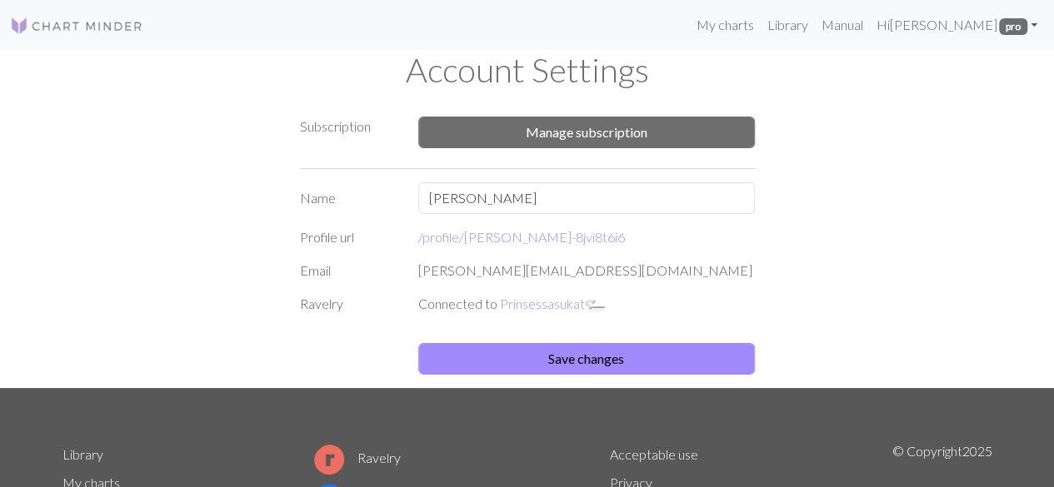
click at [52, 22] on img at bounding box center [76, 26] width 133 height 20
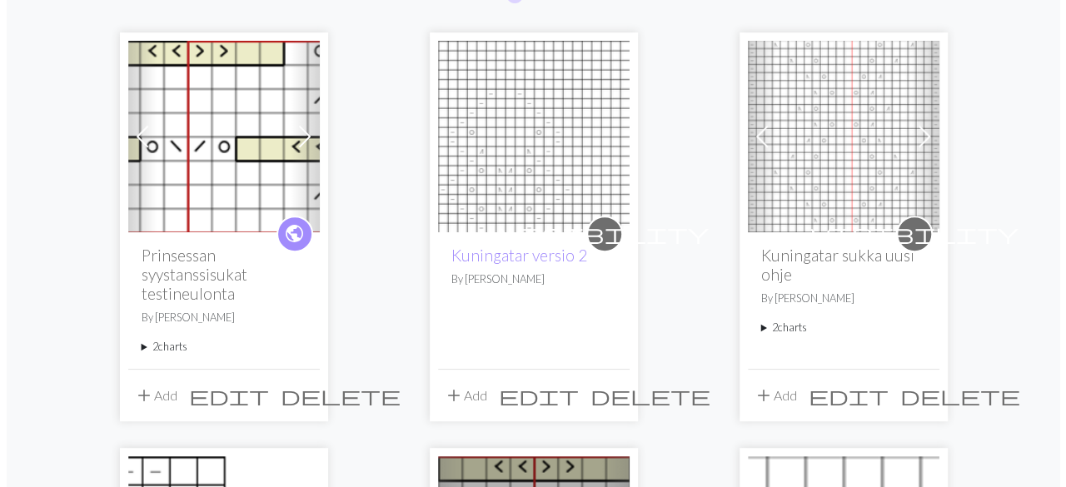
scroll to position [250, 0]
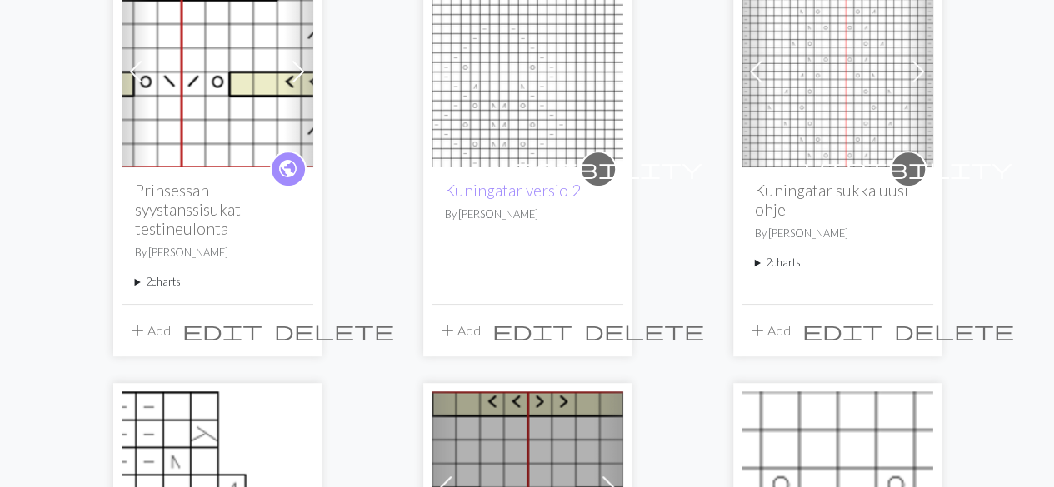
click at [262, 332] on span "edit" at bounding box center [222, 330] width 80 height 23
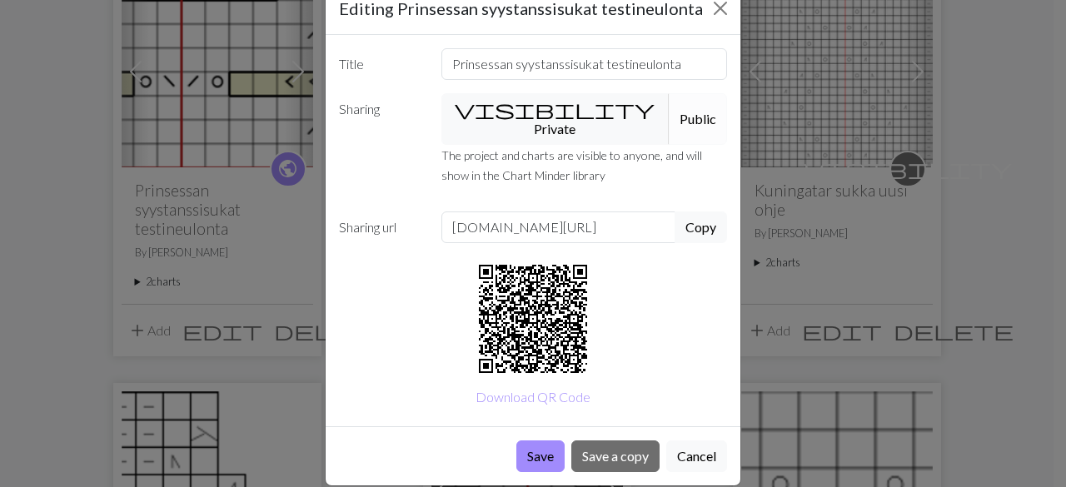
scroll to position [0, 0]
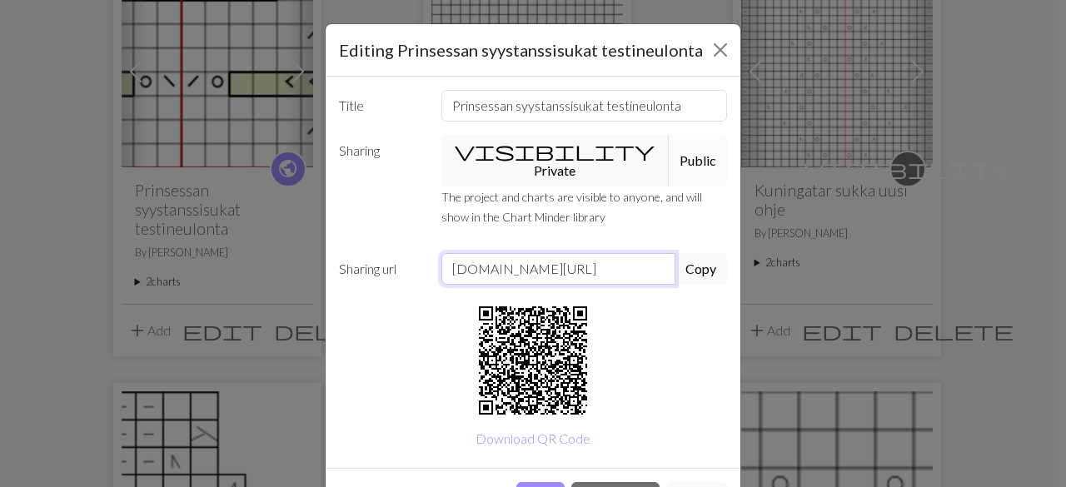
click at [636, 253] on input "www.chart-minder.com/charts/susanna-8jvi8t6i6/prinsessan-syystanssisukat-testin…" at bounding box center [558, 269] width 235 height 32
click at [688, 253] on button "Copy" at bounding box center [701, 269] width 52 height 32
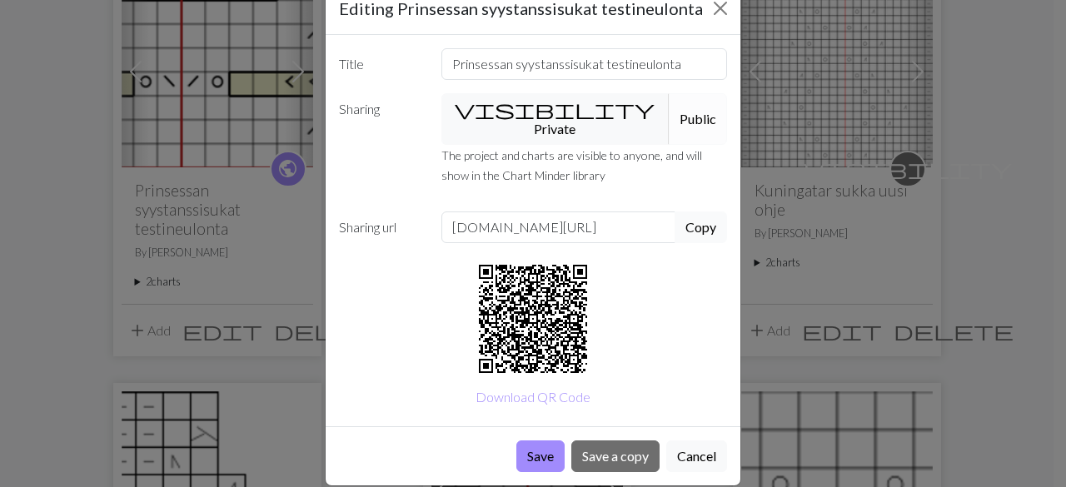
click at [692, 212] on button "Copy" at bounding box center [701, 228] width 52 height 32
click at [695, 212] on button "Copy" at bounding box center [701, 228] width 52 height 32
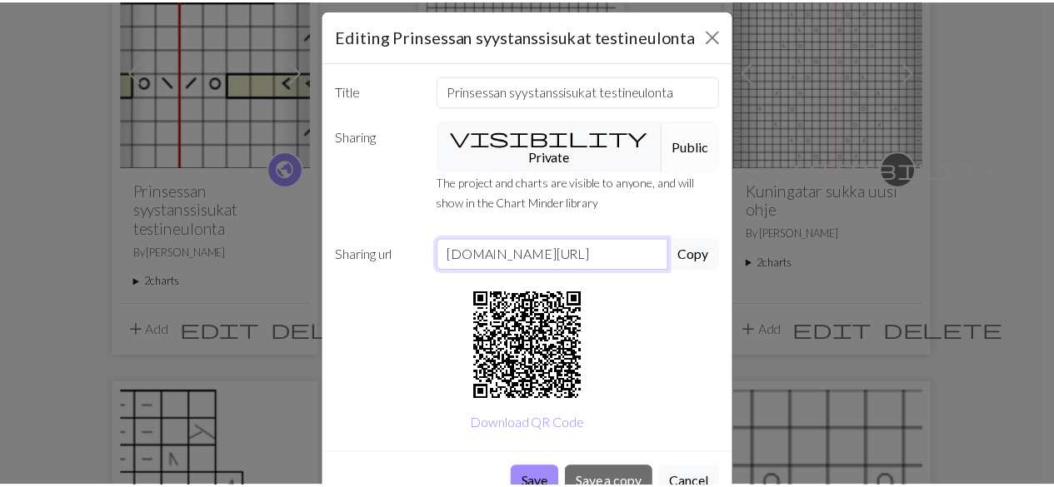
scroll to position [0, 0]
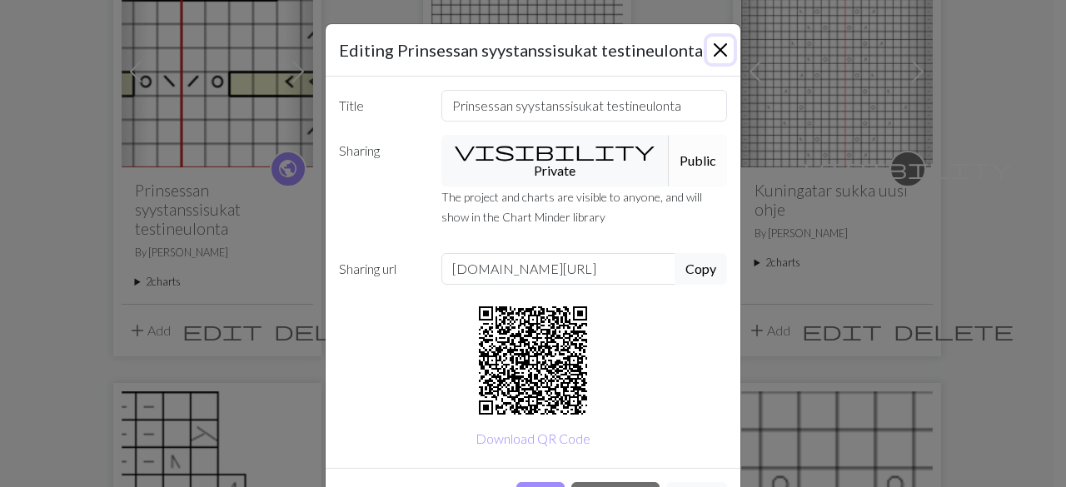
click at [715, 46] on button "Close" at bounding box center [720, 50] width 27 height 27
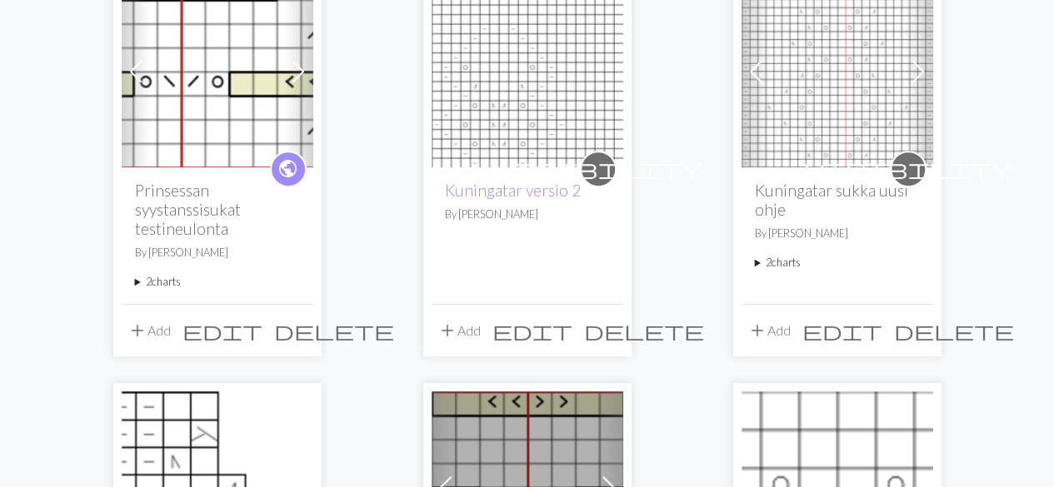
click at [157, 283] on summary "2 charts" at bounding box center [217, 282] width 165 height 16
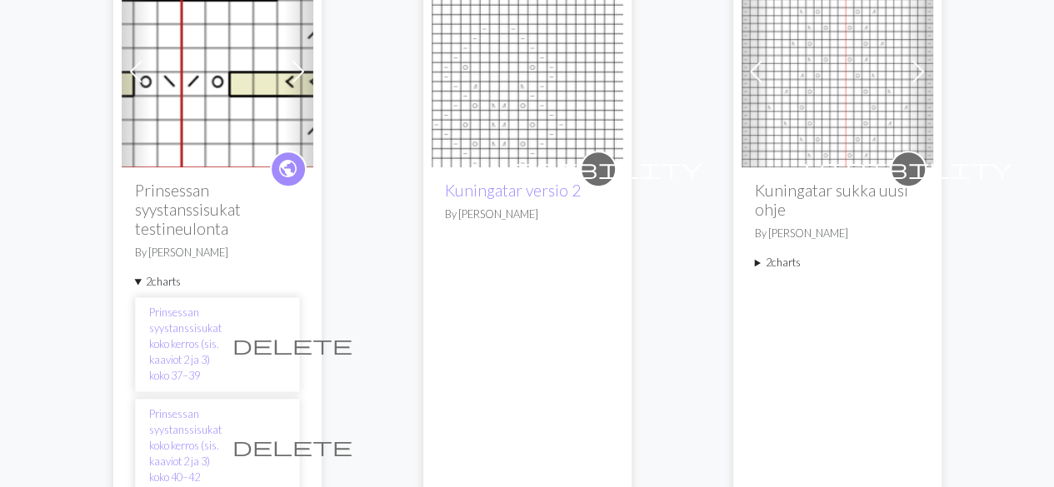
scroll to position [333, 0]
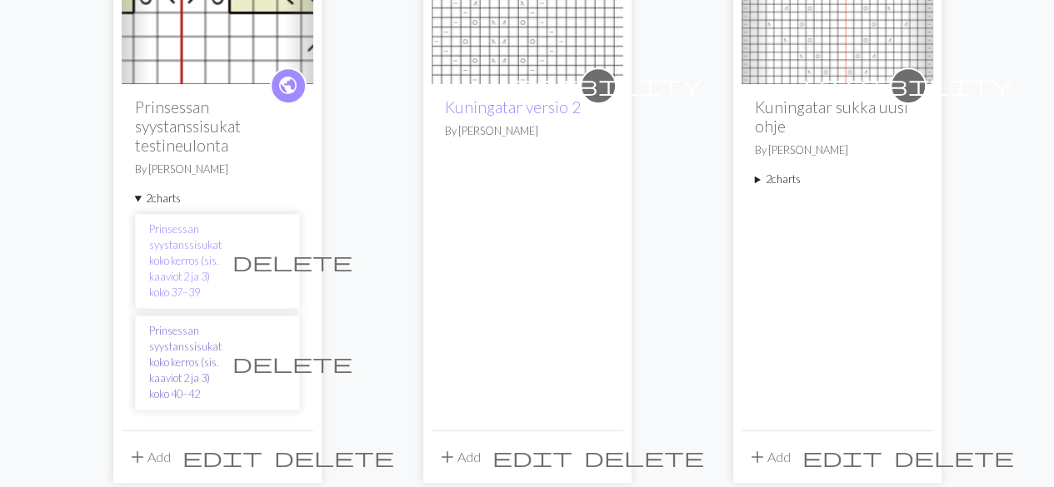
click at [222, 357] on link "Prinsessan syystanssisukat koko kerros (sis. kaaviot 2 ja 3) koko 40–42" at bounding box center [185, 363] width 72 height 80
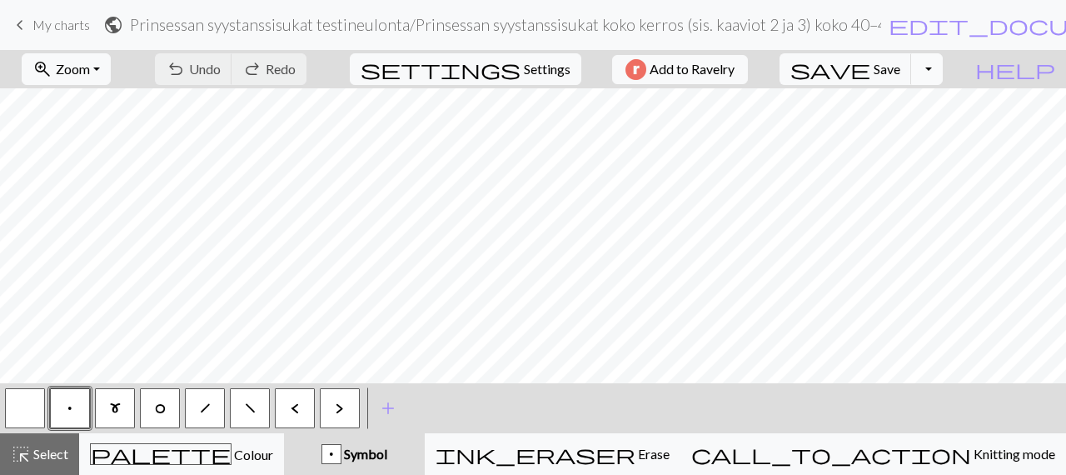
click at [943, 69] on button "Toggle Dropdown" at bounding box center [927, 69] width 32 height 32
click at [922, 136] on button "save_alt Download" at bounding box center [804, 131] width 275 height 27
click at [52, 23] on span "My charts" at bounding box center [60, 25] width 57 height 16
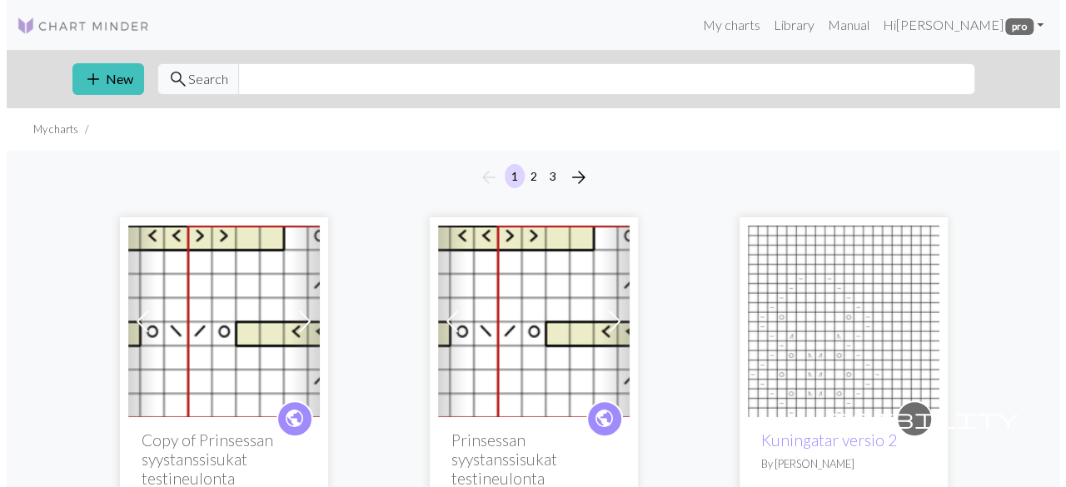
scroll to position [250, 0]
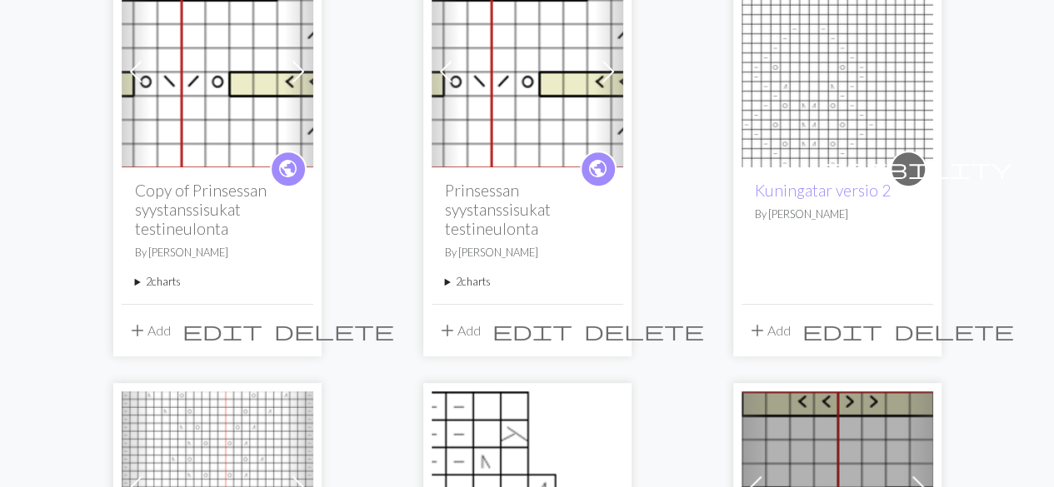
click at [262, 330] on span "edit" at bounding box center [222, 330] width 80 height 23
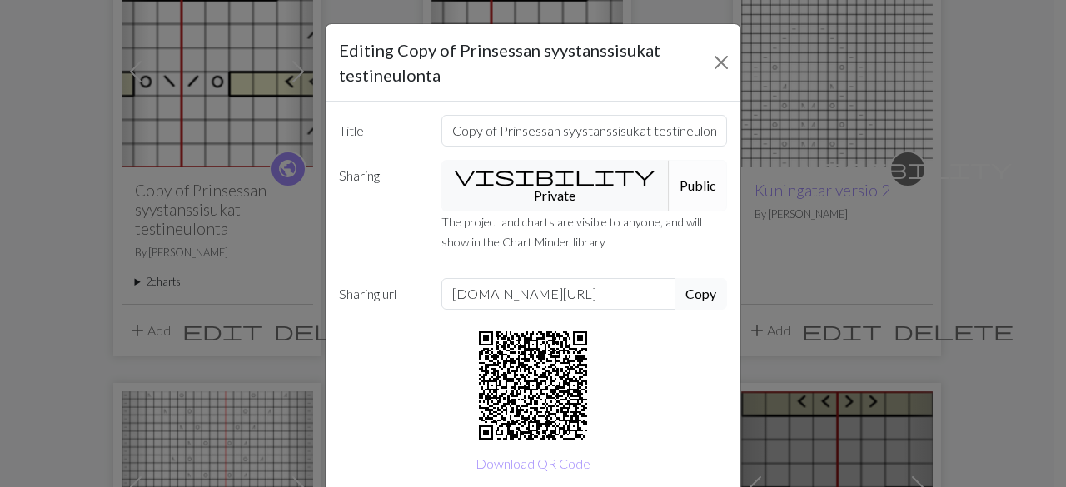
click at [697, 278] on button "Copy" at bounding box center [701, 294] width 52 height 32
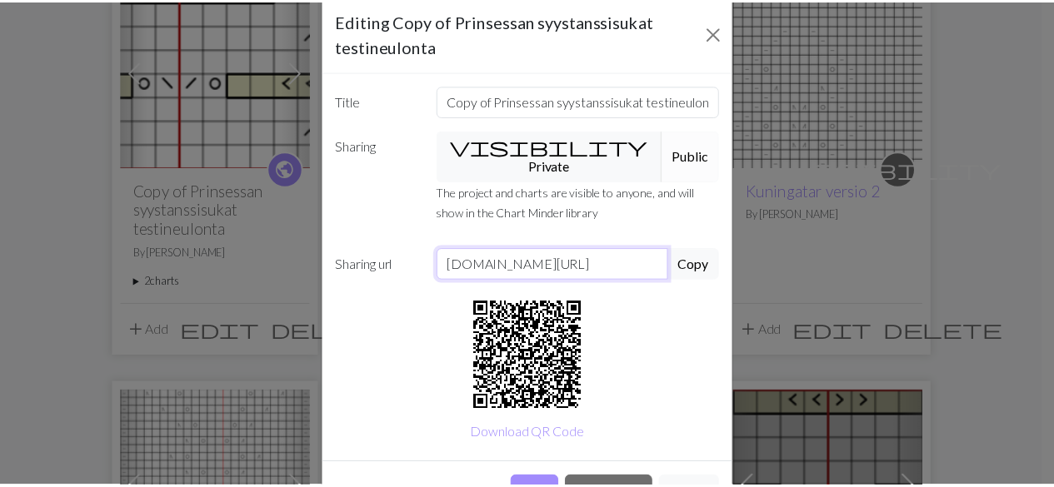
scroll to position [0, 0]
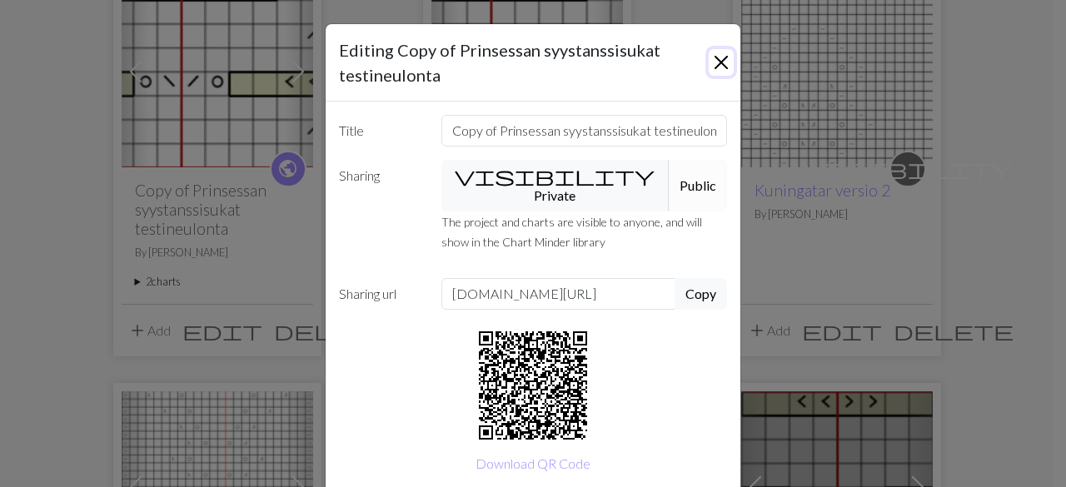
click at [716, 59] on button "Close" at bounding box center [721, 62] width 25 height 27
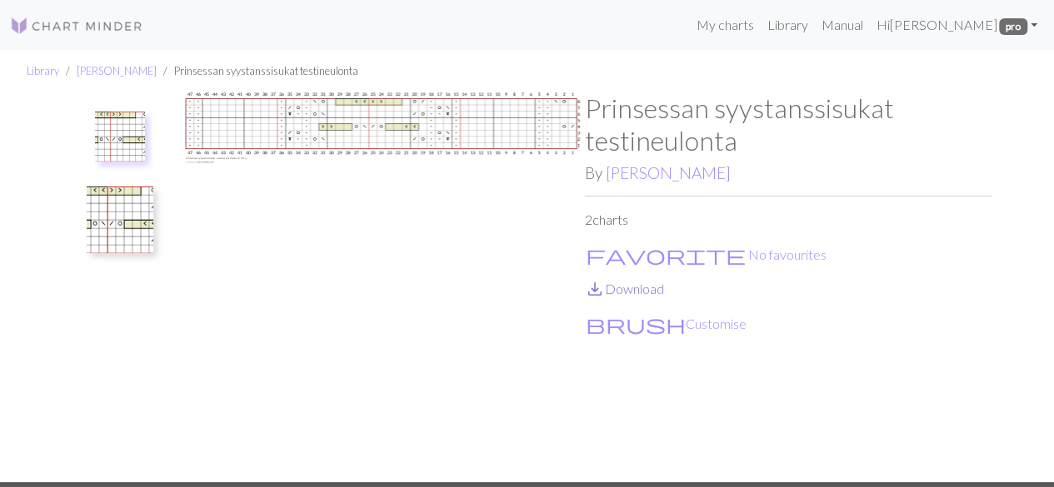
click at [653, 299] on div "Prinsessan syystanssisukat testineulonta By [PERSON_NAME] 2 charts favorite No …" at bounding box center [788, 287] width 407 height 390
click at [650, 287] on link "save_alt Download" at bounding box center [624, 289] width 79 height 16
click at [132, 214] on img at bounding box center [120, 220] width 67 height 67
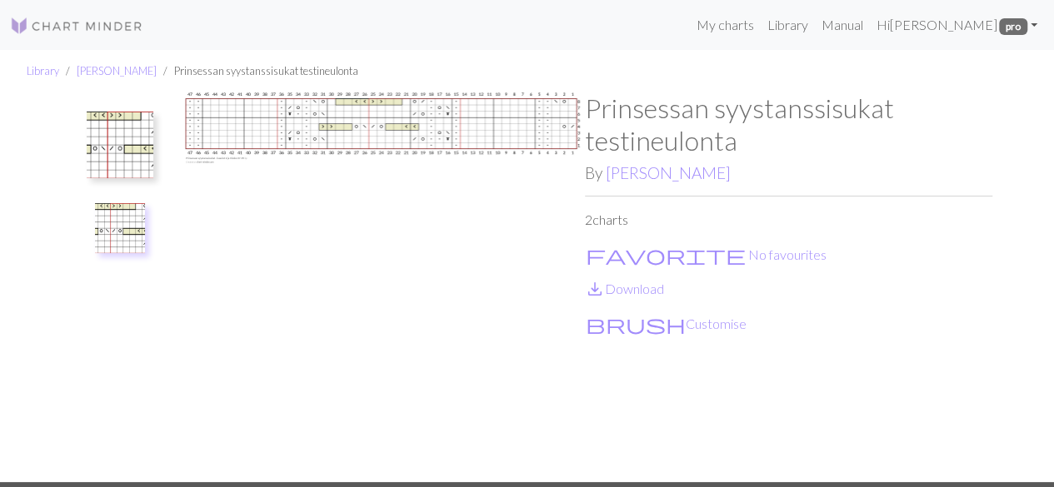
click at [107, 141] on img at bounding box center [120, 145] width 67 height 67
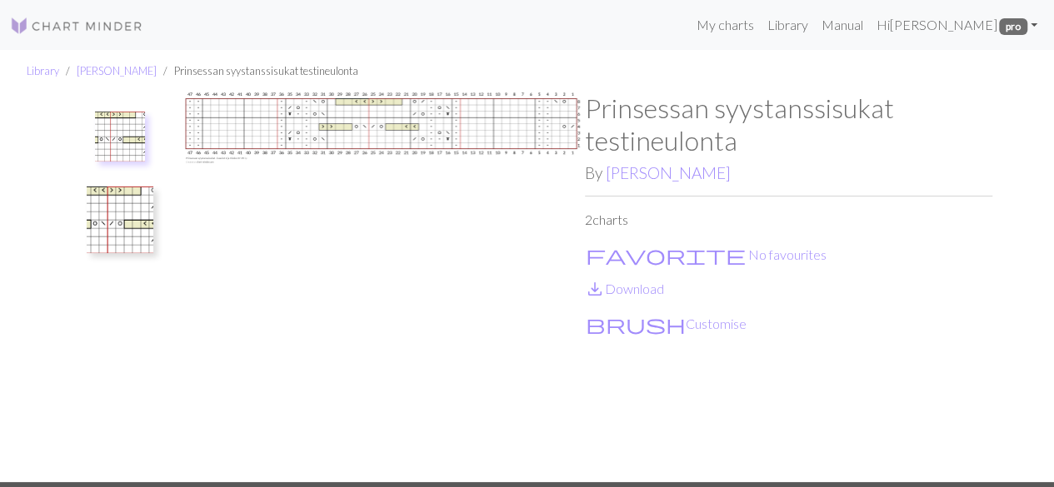
click at [133, 223] on img at bounding box center [120, 220] width 67 height 67
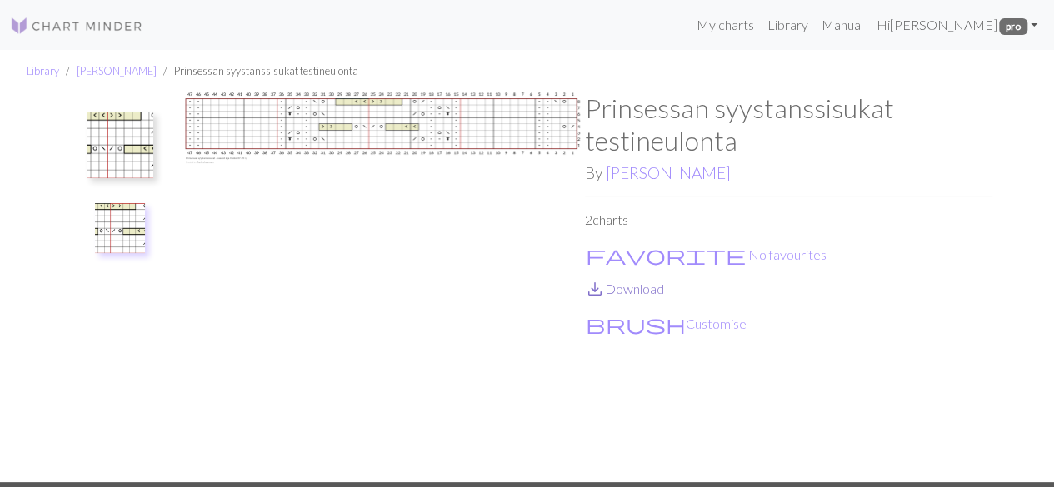
click at [653, 288] on link "save_alt Download" at bounding box center [624, 289] width 79 height 16
click at [132, 127] on img at bounding box center [120, 145] width 67 height 67
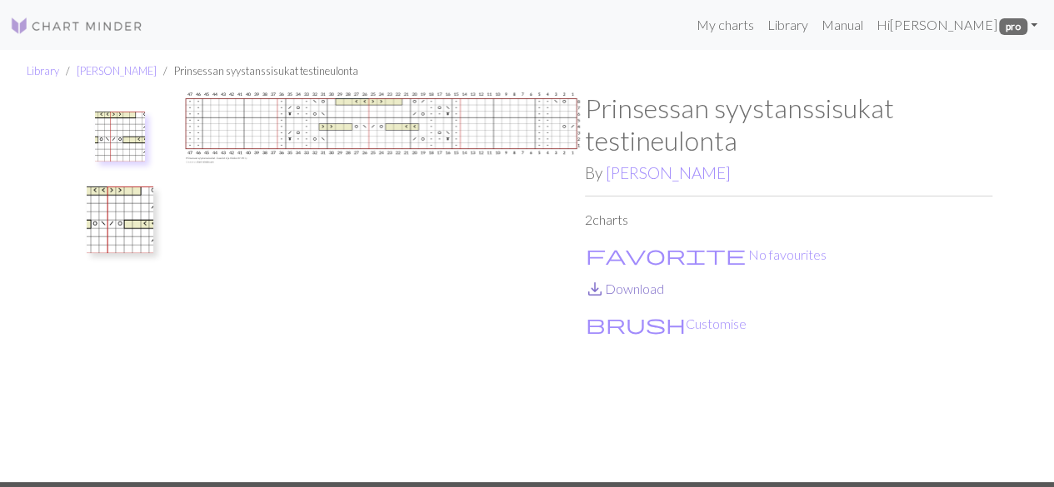
click at [633, 291] on link "save_alt Download" at bounding box center [624, 289] width 79 height 16
click at [115, 222] on img at bounding box center [120, 220] width 67 height 67
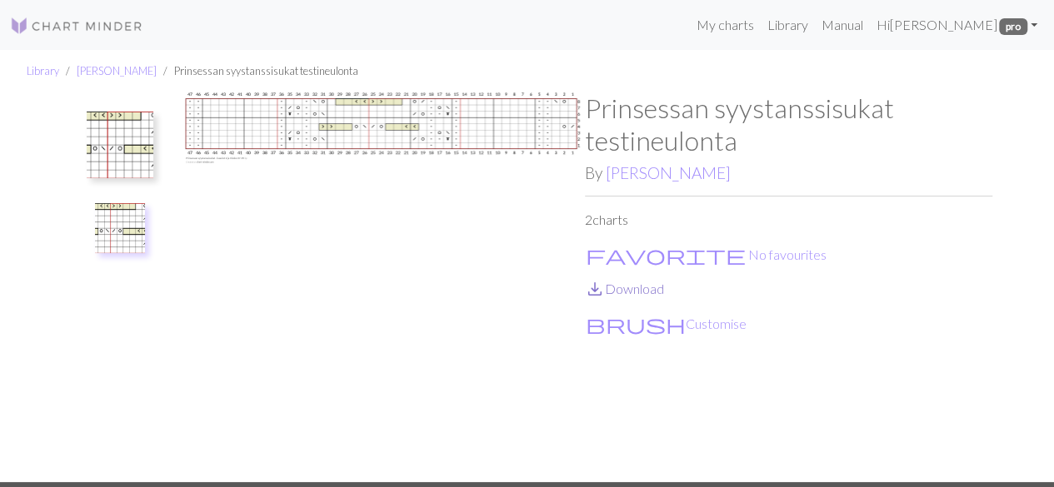
click at [648, 296] on link "save_alt Download" at bounding box center [624, 289] width 79 height 16
click at [353, 277] on img at bounding box center [380, 287] width 407 height 390
click at [223, 127] on img at bounding box center [380, 287] width 407 height 390
click at [605, 223] on p "2 charts" at bounding box center [788, 220] width 407 height 20
click at [106, 143] on img at bounding box center [120, 145] width 67 height 67
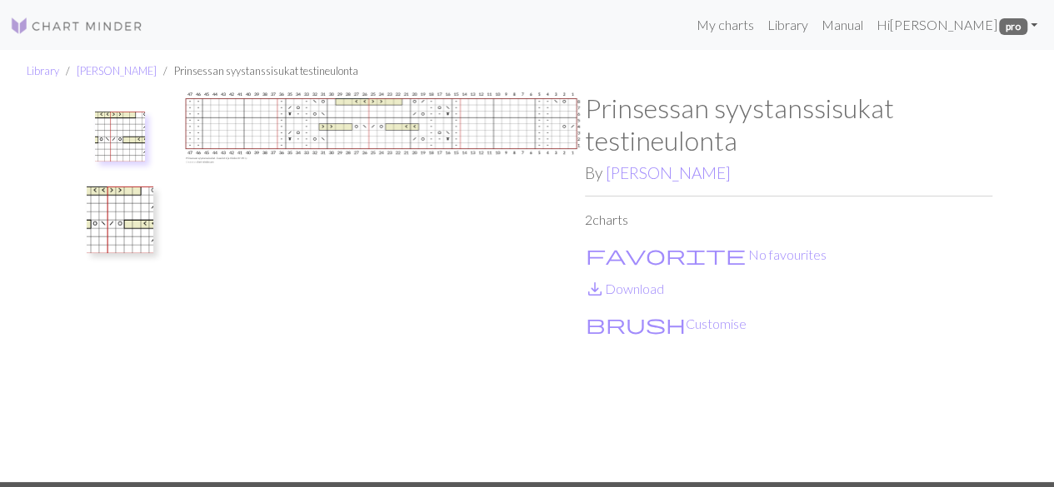
click at [175, 130] on ul at bounding box center [119, 280] width 115 height 377
click at [134, 129] on img at bounding box center [120, 137] width 50 height 50
click at [643, 290] on link "save_alt Download" at bounding box center [624, 289] width 79 height 16
click at [123, 156] on img at bounding box center [120, 137] width 50 height 50
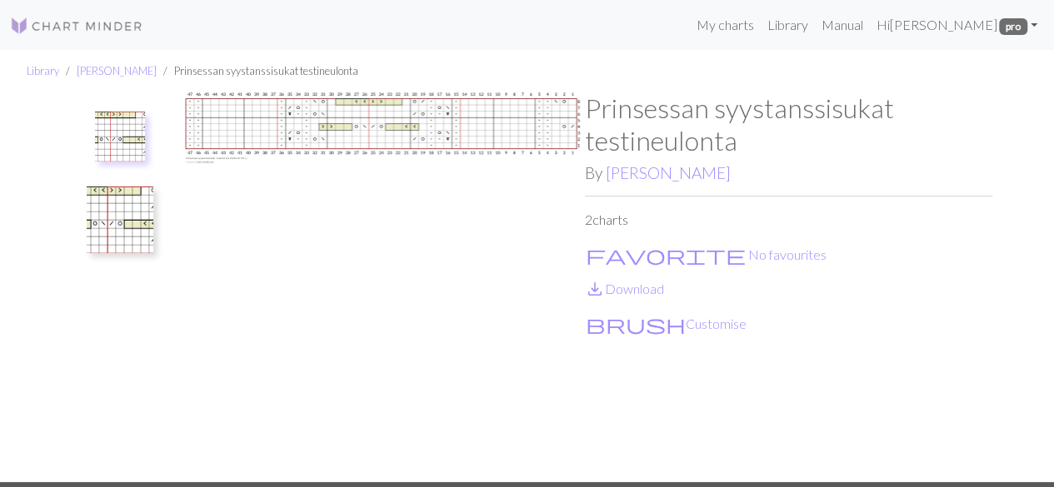
click at [127, 126] on img at bounding box center [120, 137] width 50 height 50
click at [116, 225] on img at bounding box center [120, 220] width 67 height 67
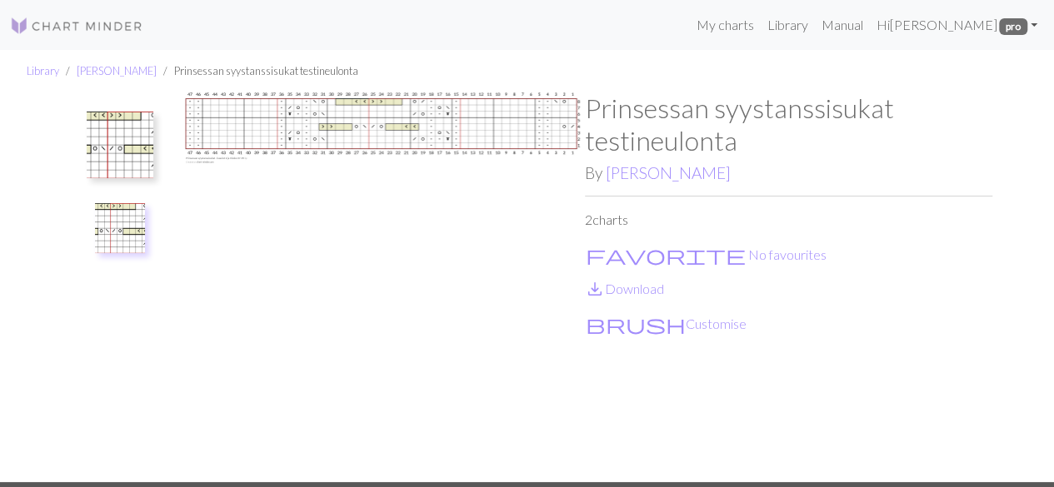
click at [116, 225] on img at bounding box center [120, 228] width 50 height 50
click at [382, 134] on img at bounding box center [380, 287] width 407 height 390
click at [612, 287] on link "save_alt Download" at bounding box center [624, 289] width 79 height 16
click at [855, 324] on p "brush Customise" at bounding box center [788, 323] width 407 height 22
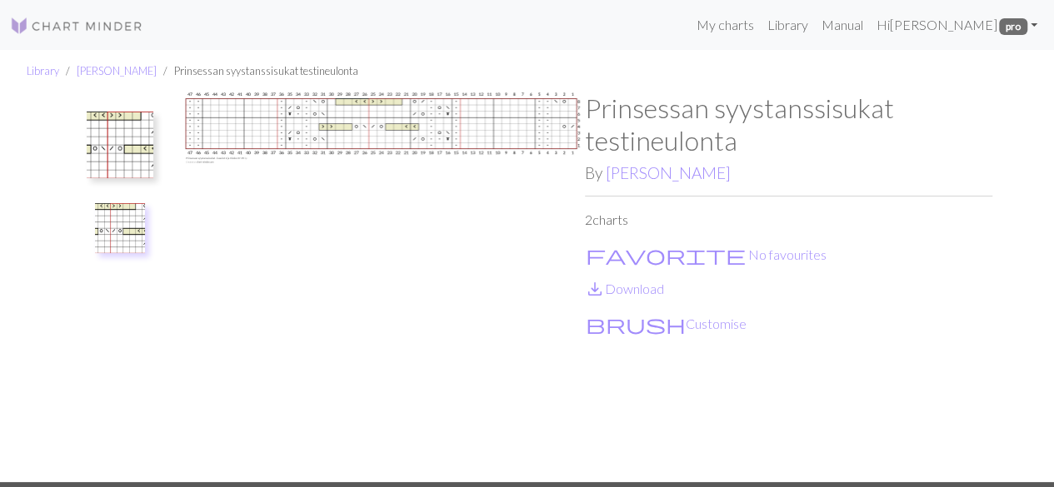
click at [524, 125] on img at bounding box center [380, 287] width 407 height 390
drag, startPoint x: 611, startPoint y: 317, endPoint x: 670, endPoint y: 303, distance: 59.8
click at [612, 316] on button "brush Customise" at bounding box center [666, 324] width 162 height 22
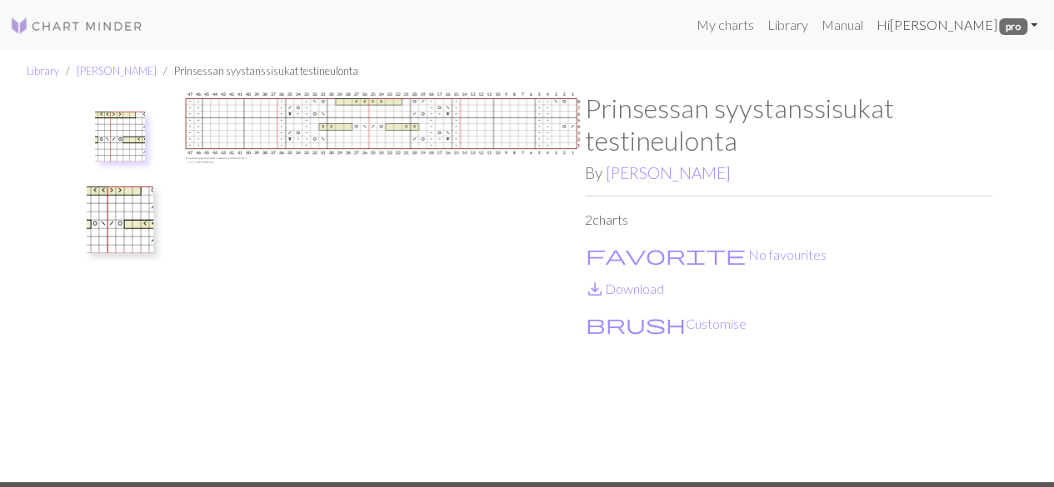
click at [1032, 15] on link "Hi Susanna pro" at bounding box center [956, 24] width 175 height 33
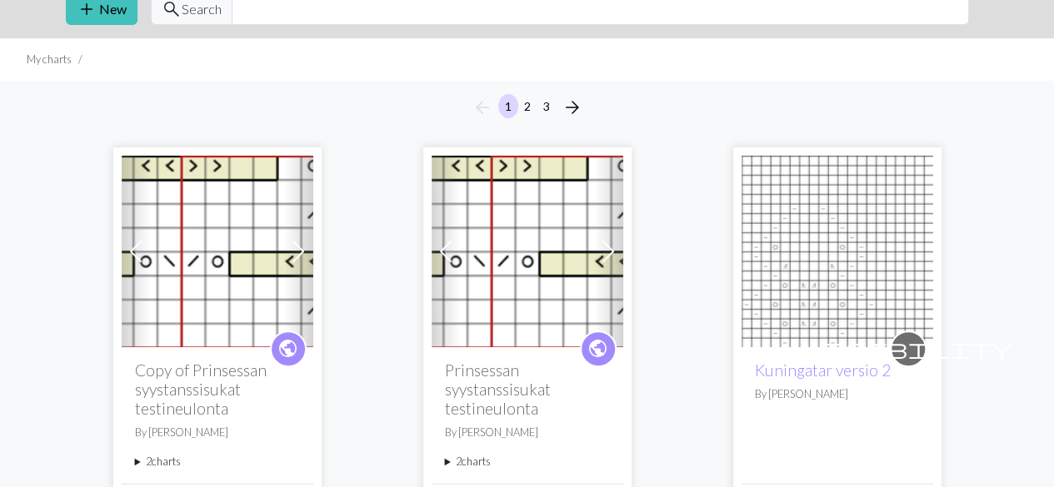
scroll to position [167, 0]
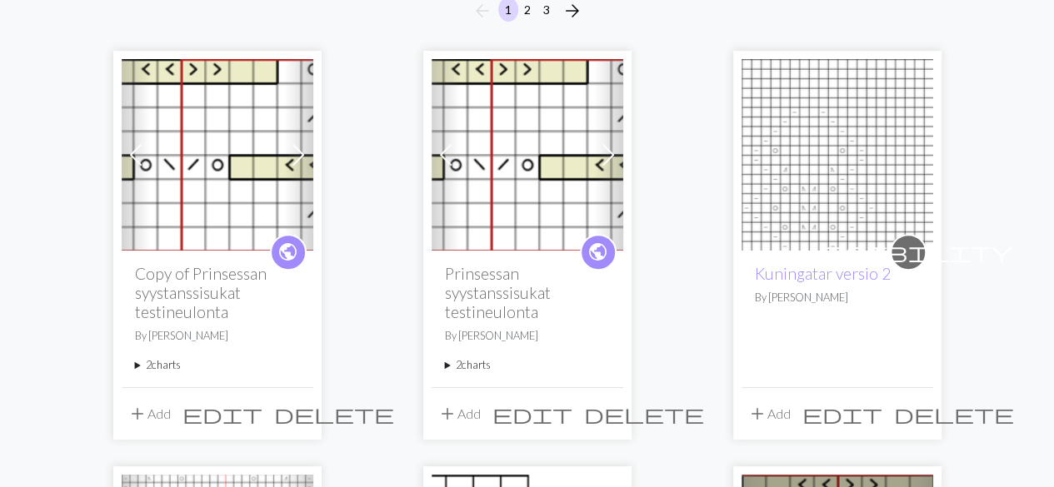
click at [473, 367] on summary "2 charts" at bounding box center [527, 365] width 165 height 16
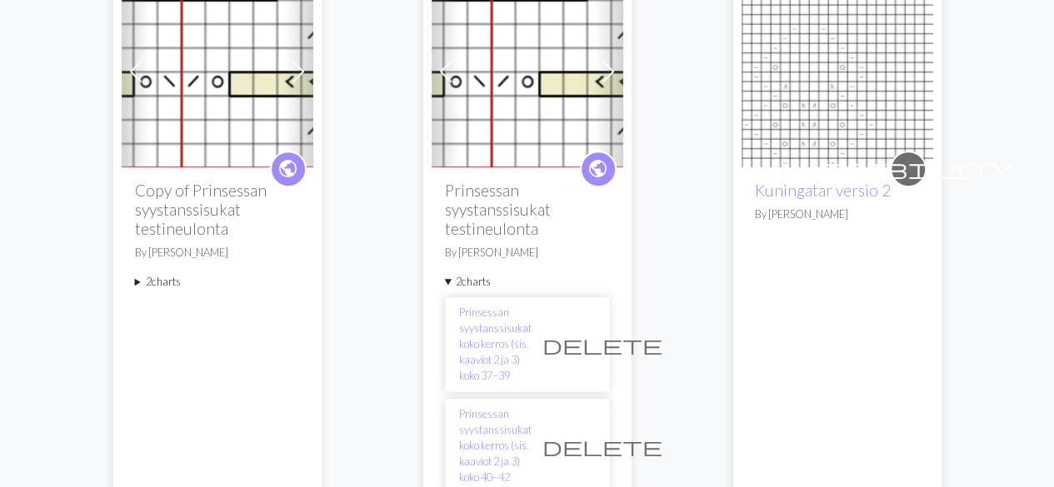
scroll to position [333, 0]
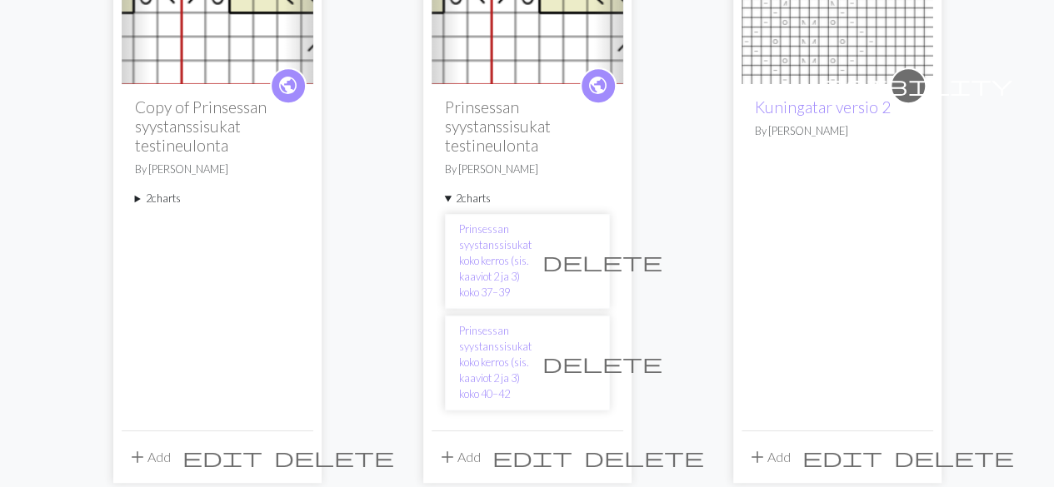
click at [158, 196] on summary "2 charts" at bounding box center [217, 199] width 165 height 16
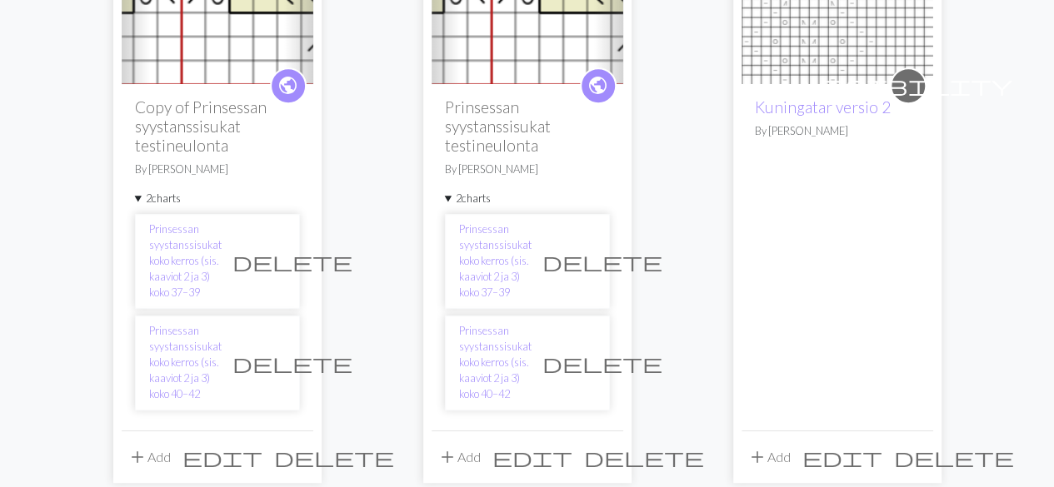
click at [572, 446] on span "edit" at bounding box center [532, 457] width 80 height 23
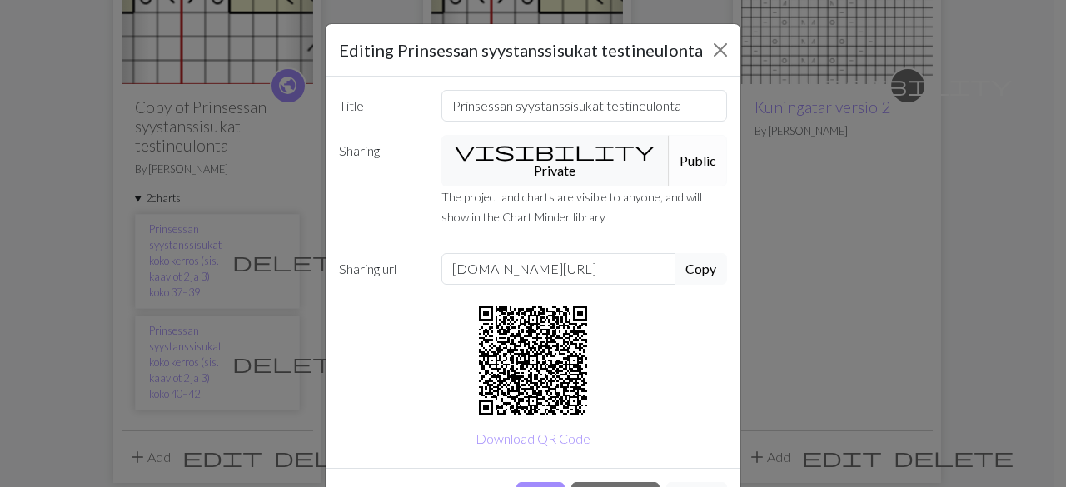
click at [688, 253] on button "Copy" at bounding box center [701, 269] width 52 height 32
click at [718, 47] on button "Close" at bounding box center [720, 50] width 27 height 27
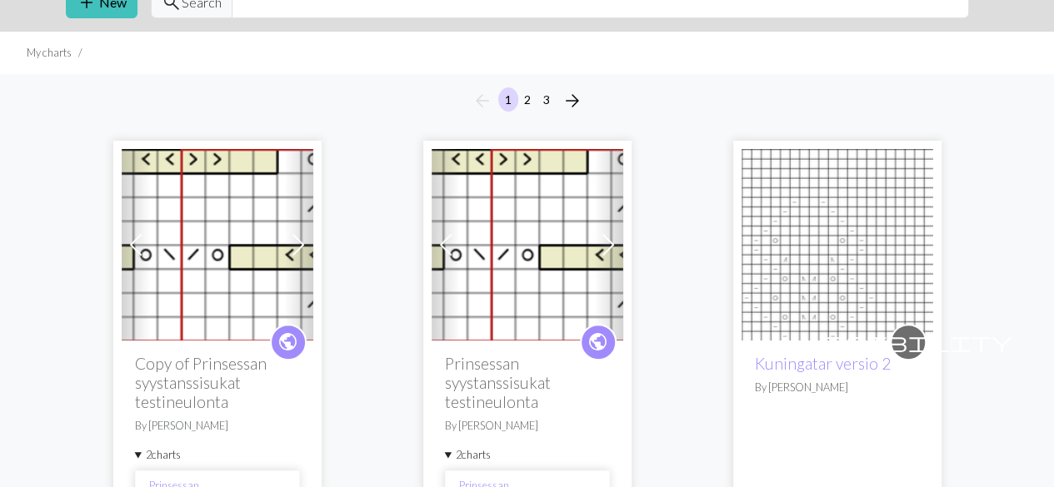
scroll to position [167, 0]
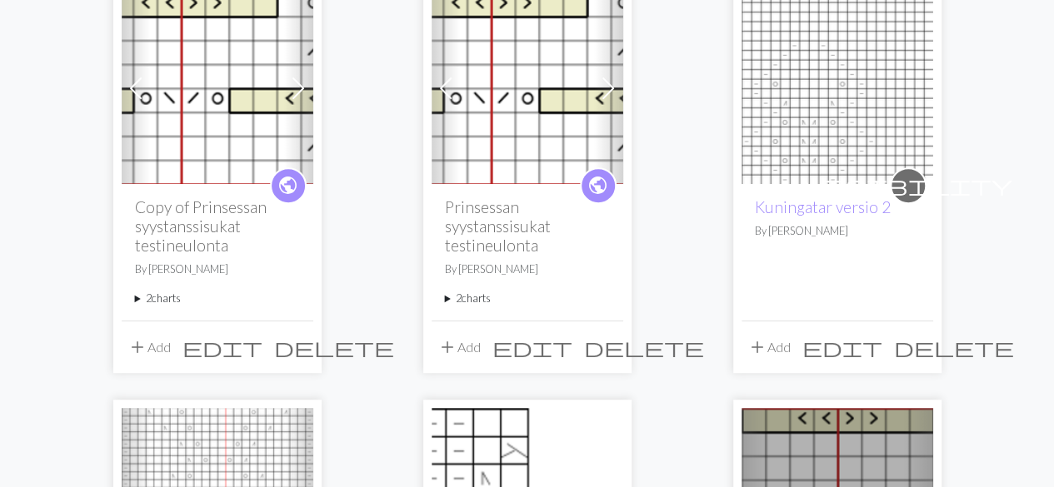
scroll to position [250, 0]
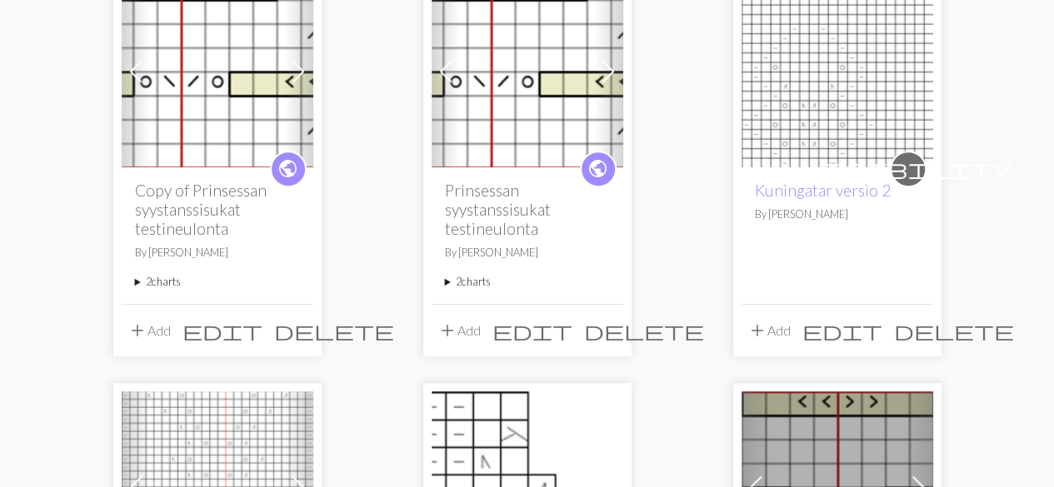
click at [466, 282] on summary "2 charts" at bounding box center [527, 282] width 165 height 16
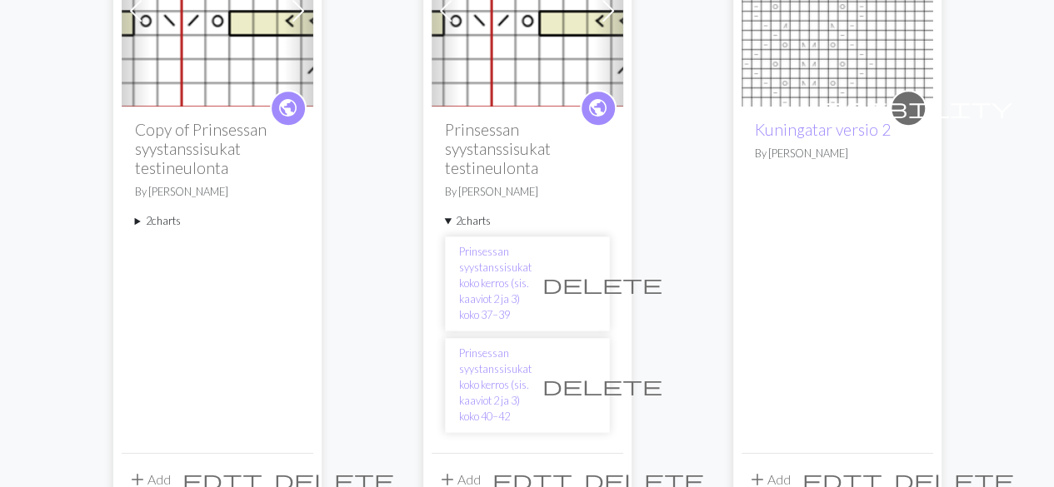
scroll to position [333, 0]
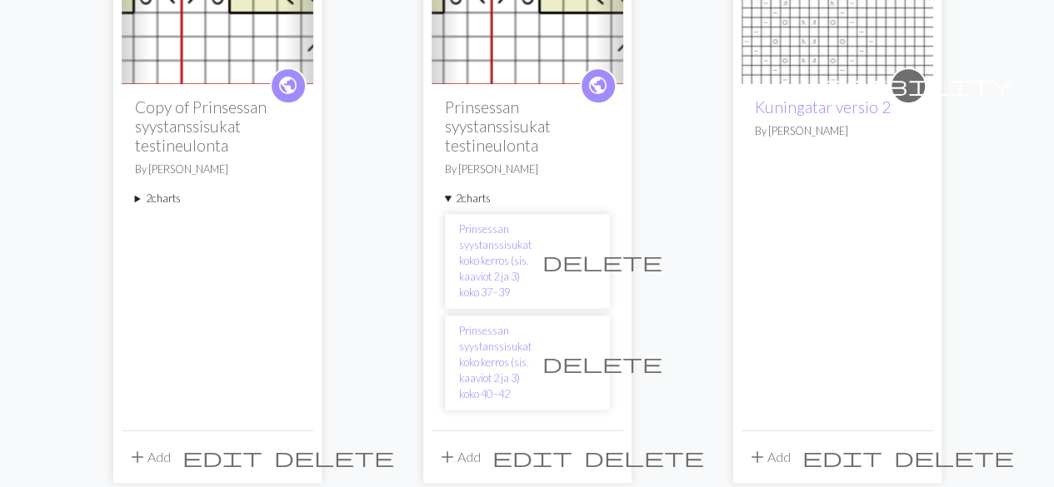
click at [296, 446] on span "delete" at bounding box center [334, 457] width 120 height 23
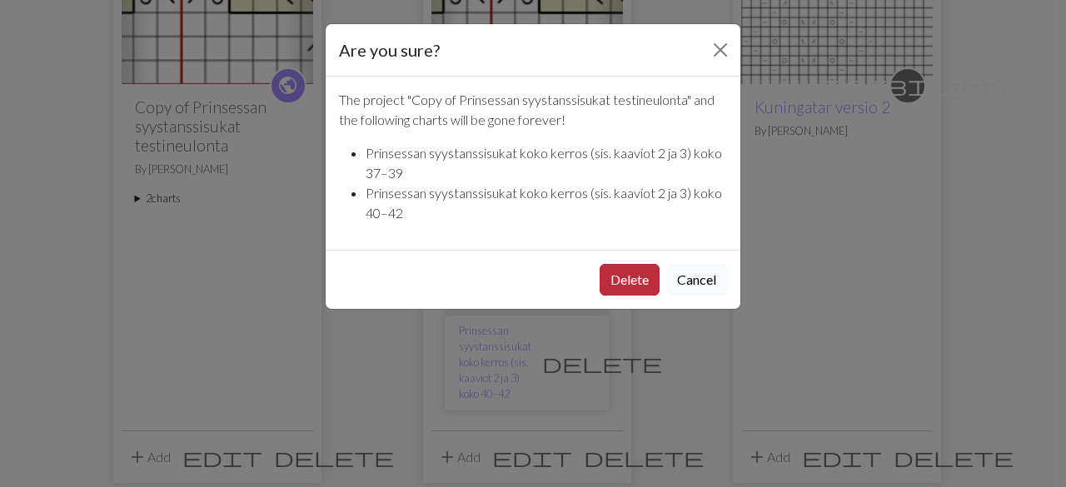
click at [613, 272] on button "Delete" at bounding box center [630, 280] width 60 height 32
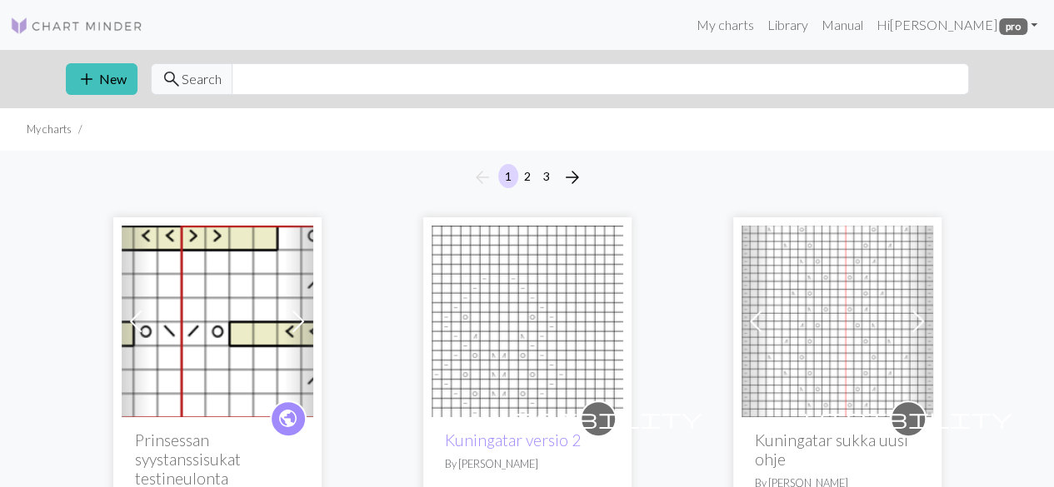
click at [721, 18] on div "My charts Library Manual Hi [PERSON_NAME] pro Account settings Logout" at bounding box center [600, 24] width 887 height 33
